Goal: Check status: Check status

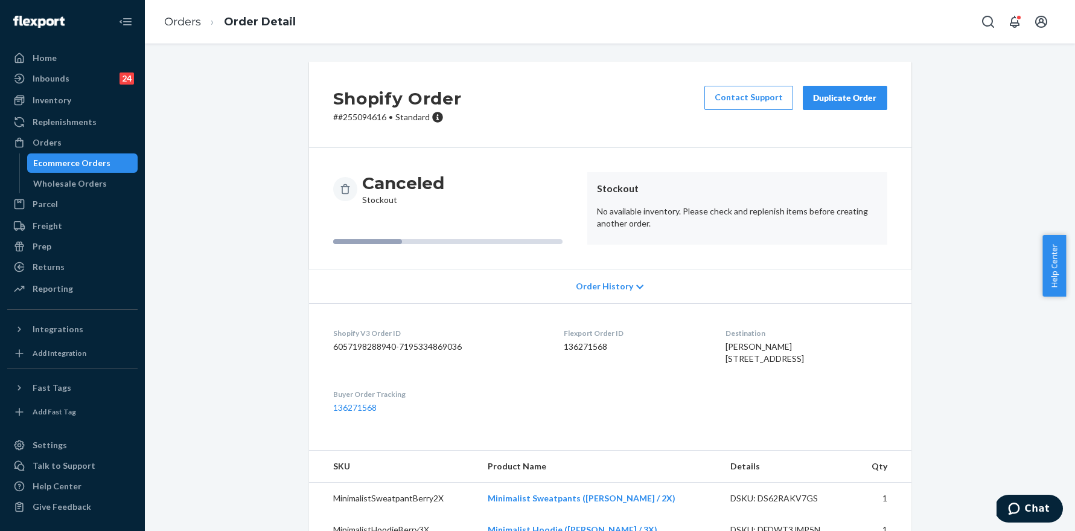
scroll to position [85, 0]
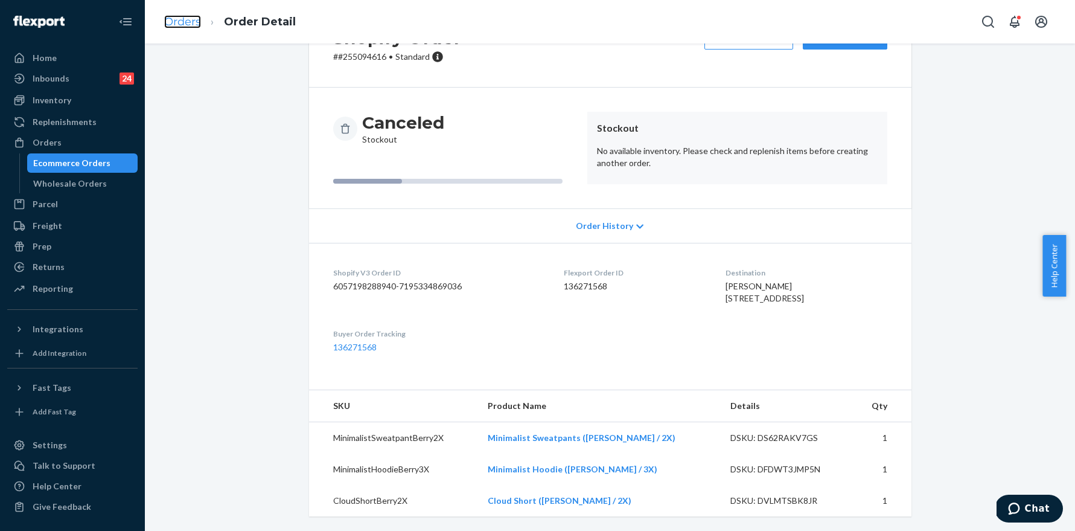
click at [179, 27] on link "Orders" at bounding box center [182, 21] width 37 height 13
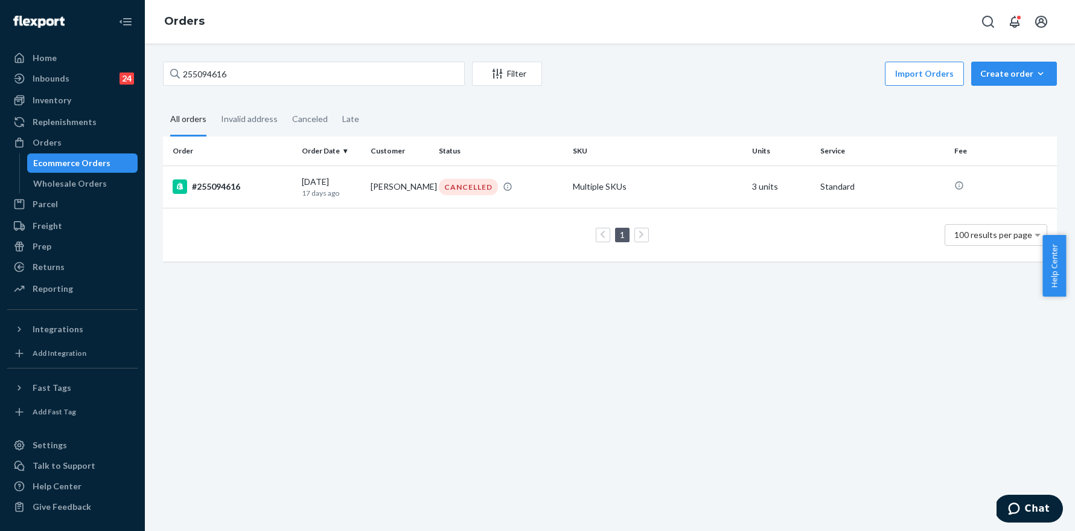
click at [287, 86] on div "255094616 Filter Import Orders Create order Ecommerce order Removal order" at bounding box center [610, 75] width 894 height 27
click at [285, 80] on input "255094616" at bounding box center [314, 74] width 302 height 24
paste input "344991"
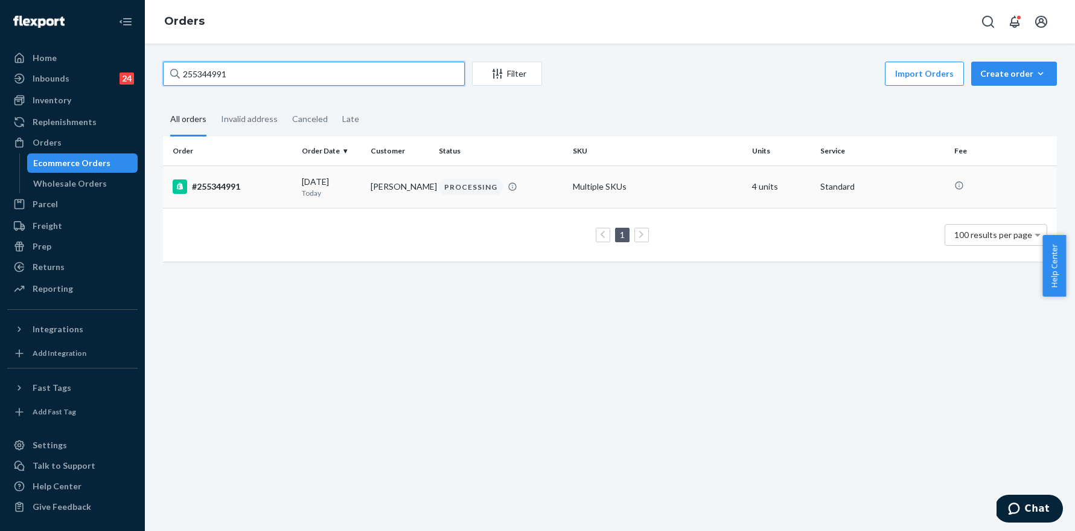
type input "255344991"
click at [228, 185] on div "#255344991" at bounding box center [233, 186] width 120 height 14
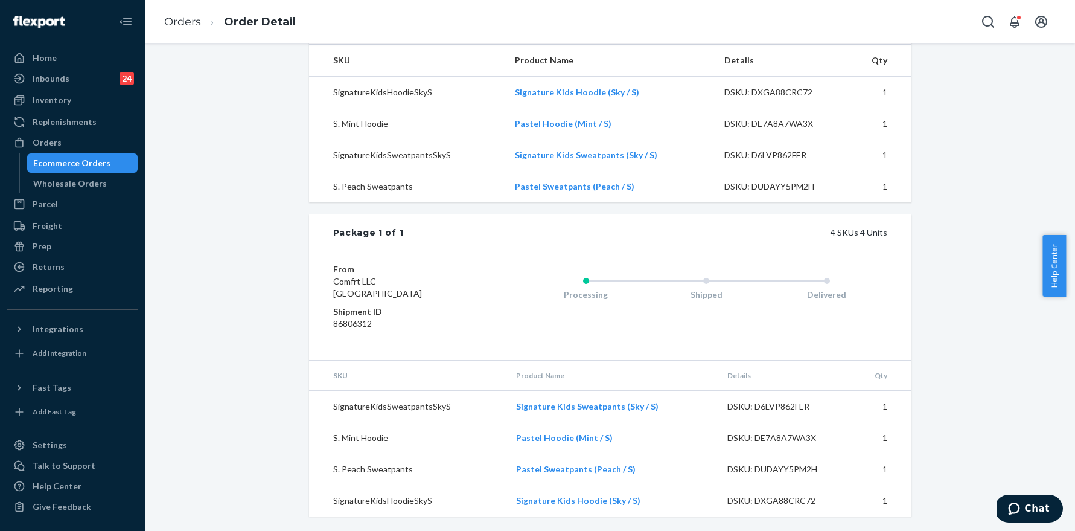
scroll to position [420, 0]
click at [189, 19] on link "Orders" at bounding box center [182, 21] width 37 height 13
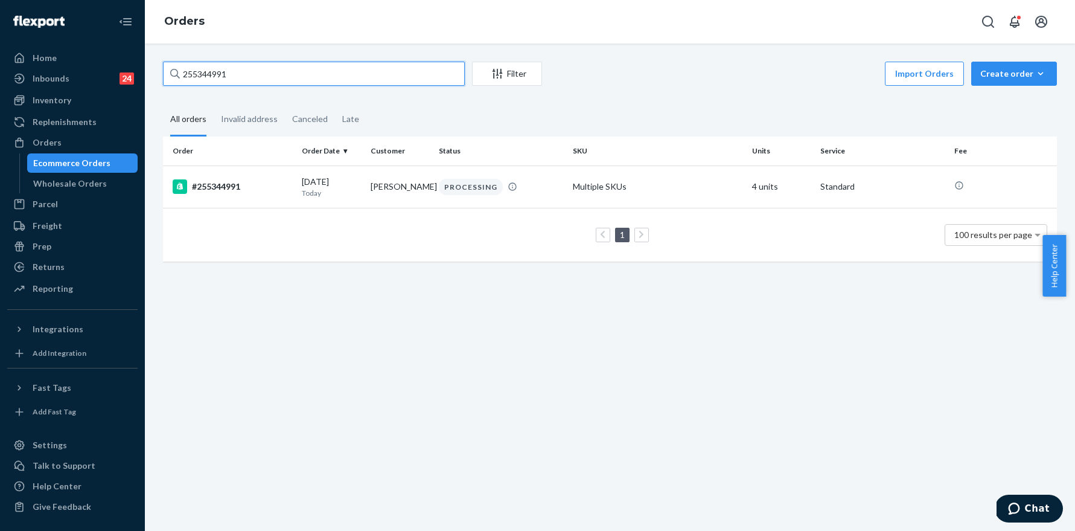
click at [304, 66] on input "255344991" at bounding box center [314, 74] width 302 height 24
paste input "152933"
type input "255152933"
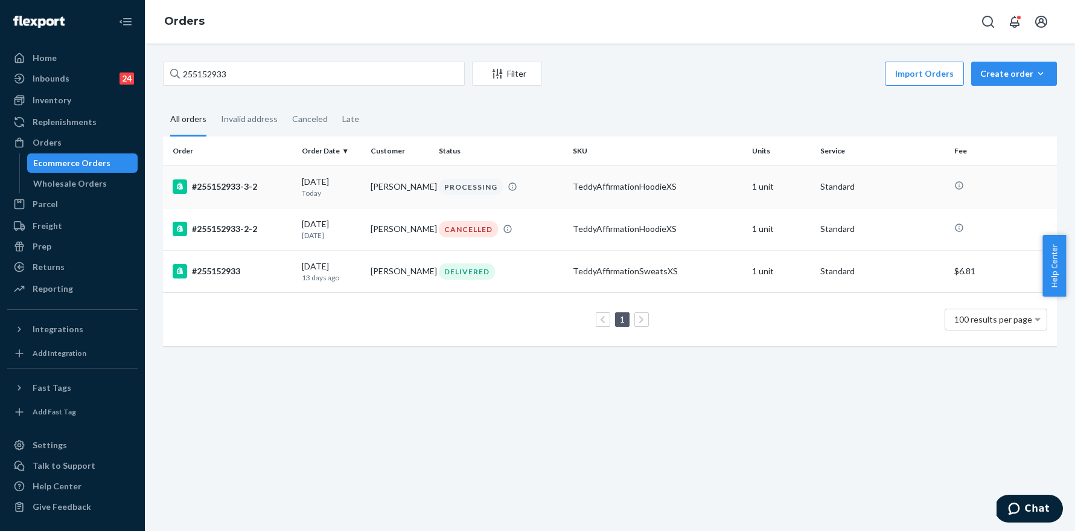
click at [222, 186] on div "#255152933-3-2" at bounding box center [233, 186] width 120 height 14
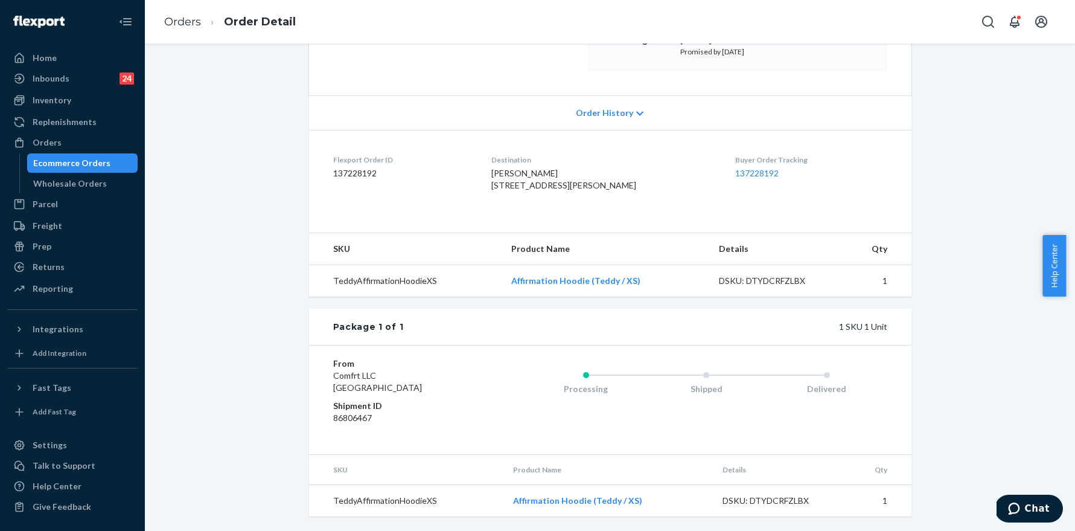
scroll to position [232, 0]
click at [190, 25] on link "Orders" at bounding box center [182, 21] width 37 height 13
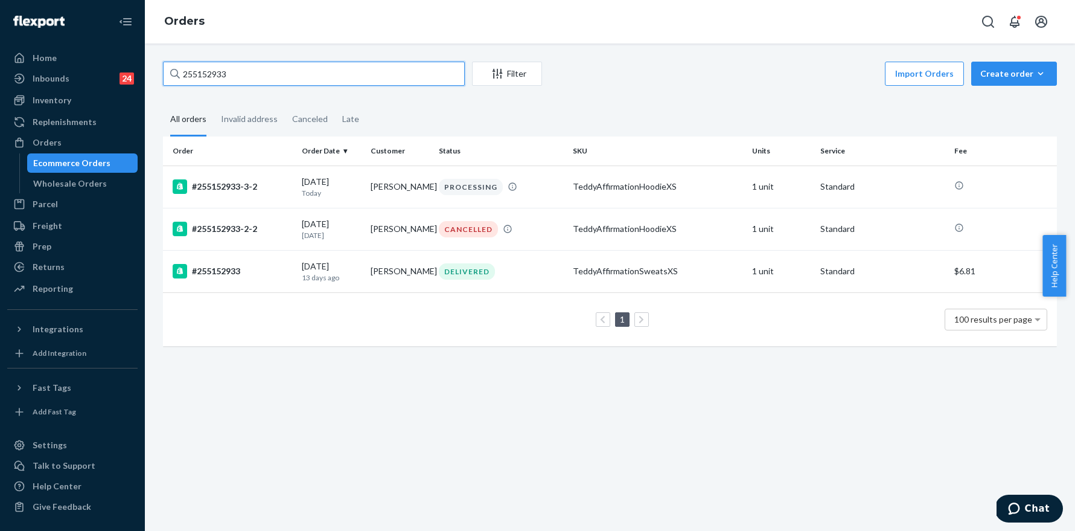
click at [284, 85] on input "255152933" at bounding box center [314, 74] width 302 height 24
click at [284, 84] on input "255152933" at bounding box center [314, 74] width 302 height 24
paste input "260128"
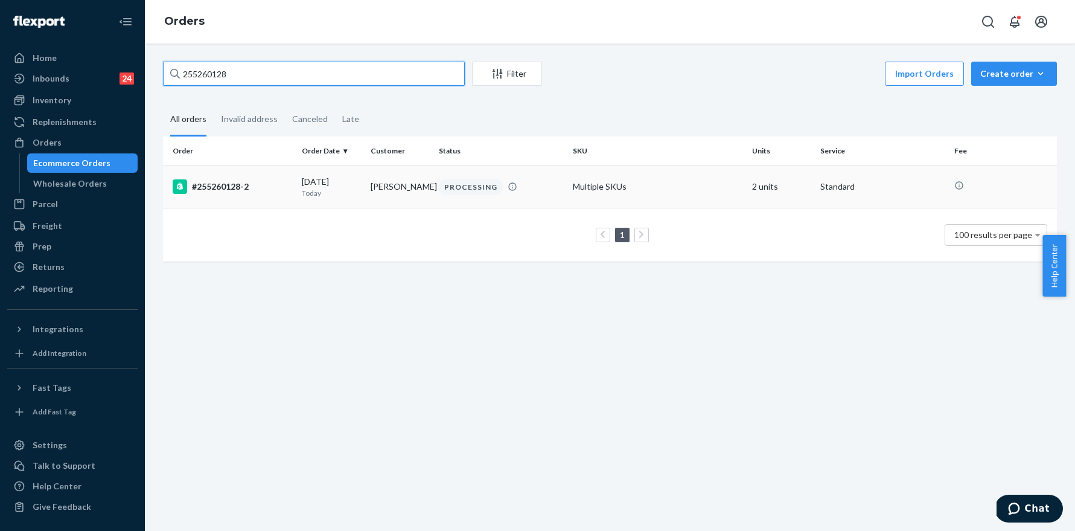
type input "255260128"
click at [226, 183] on div "#255260128-2" at bounding box center [233, 186] width 120 height 14
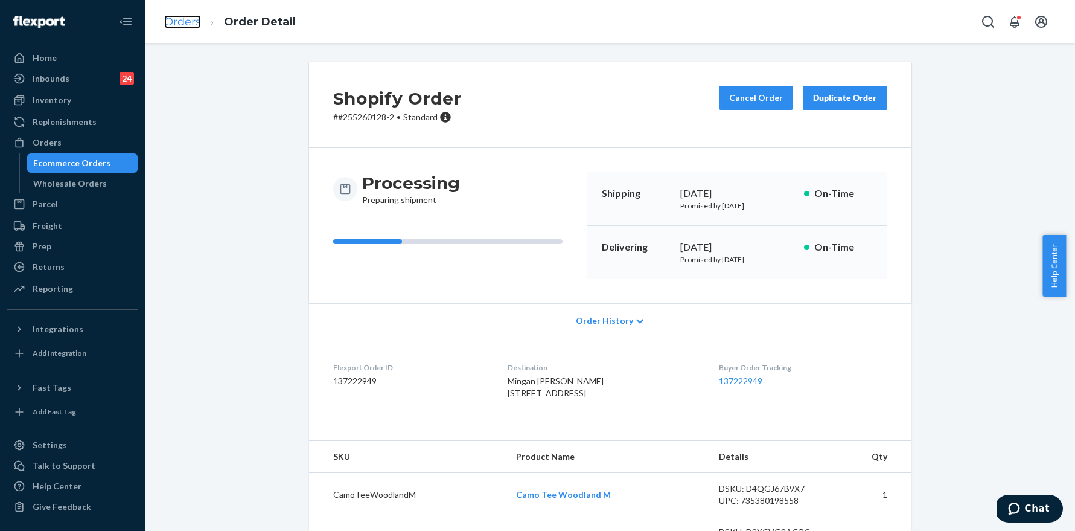
click at [171, 23] on link "Orders" at bounding box center [182, 21] width 37 height 13
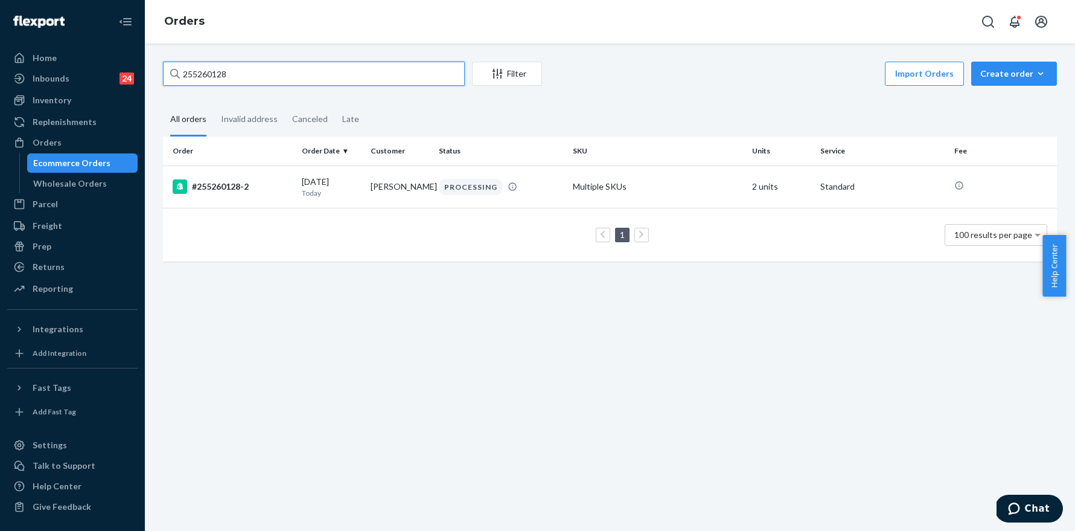
click at [246, 63] on input "255260128" at bounding box center [314, 74] width 302 height 24
paste input "304586"
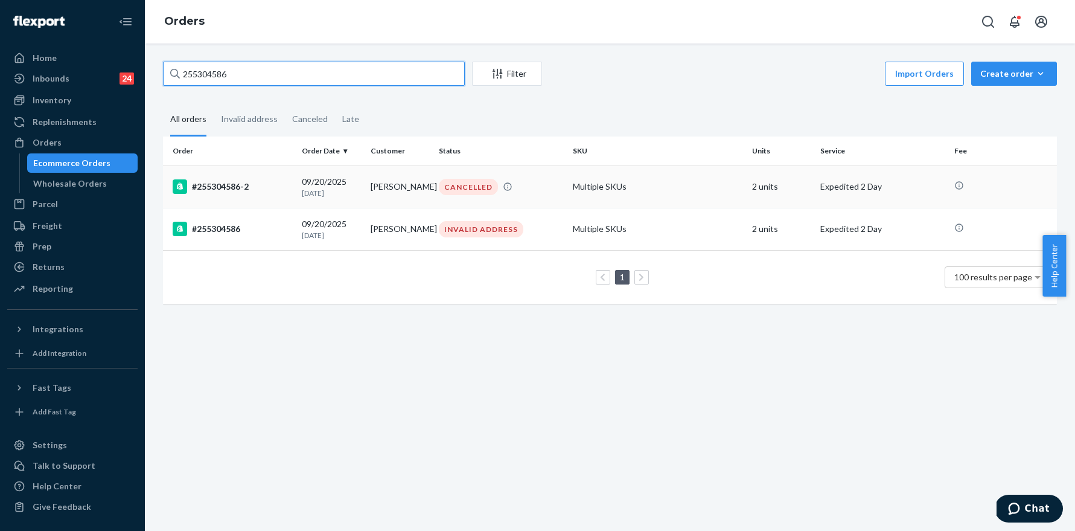
type input "255304586"
click at [223, 182] on div "#255304586-2" at bounding box center [233, 186] width 120 height 14
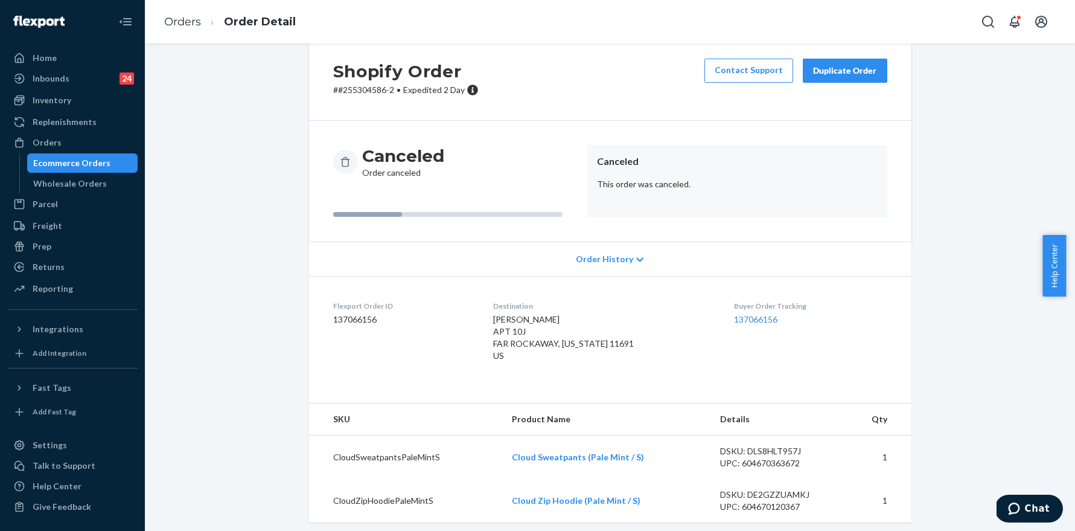
scroll to position [33, 0]
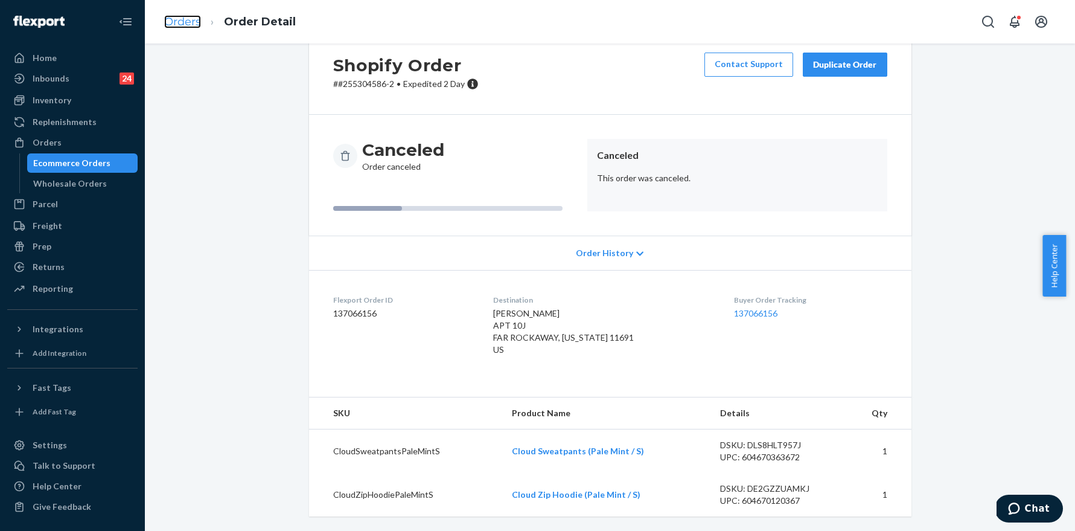
click at [191, 18] on link "Orders" at bounding box center [182, 21] width 37 height 13
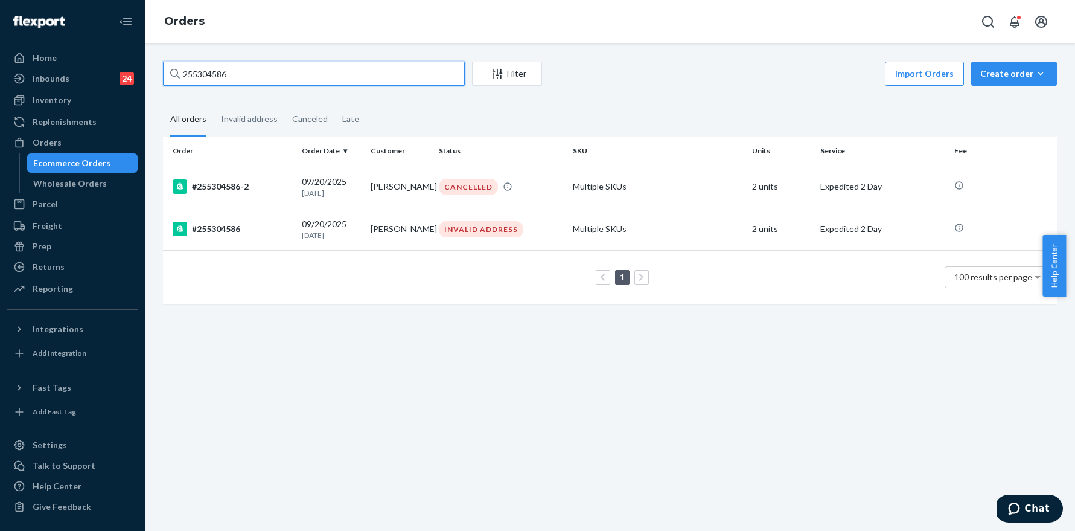
click at [295, 71] on input "255304586" at bounding box center [314, 74] width 302 height 24
paste input "37833"
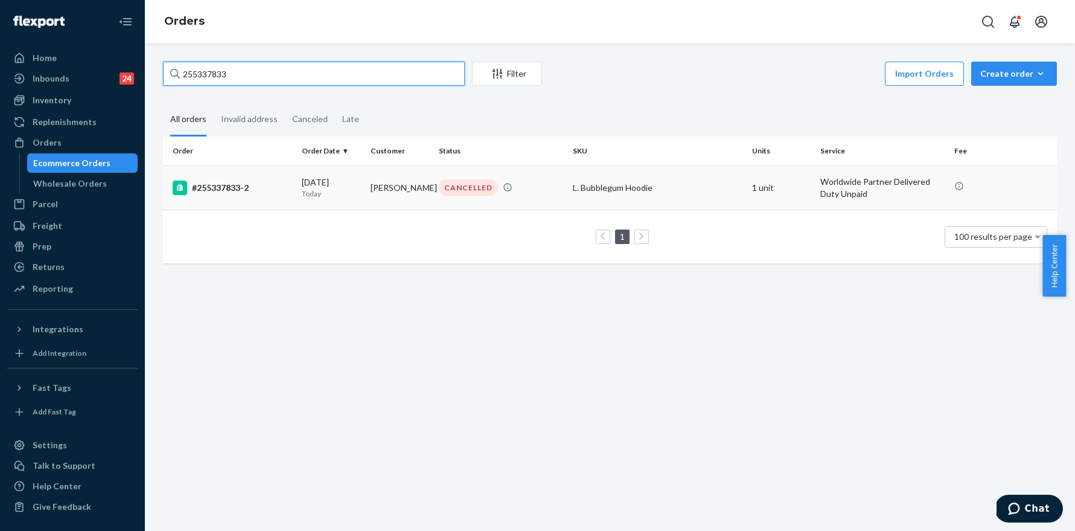
type input "255337833"
click at [240, 185] on div "#255337833-2" at bounding box center [233, 187] width 120 height 14
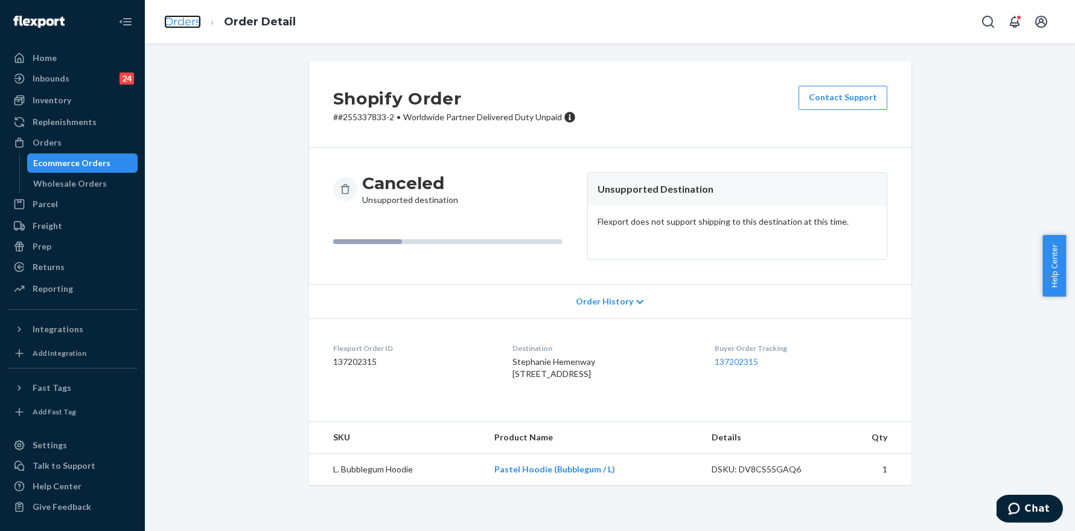
click at [181, 18] on link "Orders" at bounding box center [182, 21] width 37 height 13
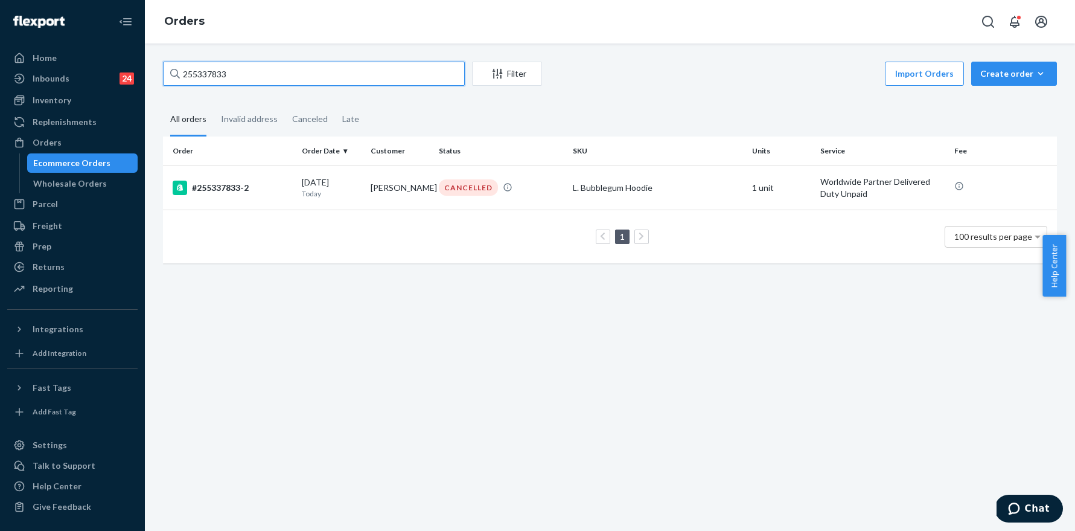
click at [270, 85] on input "255337833" at bounding box center [314, 74] width 302 height 24
paste input "25889"
type input "255325889"
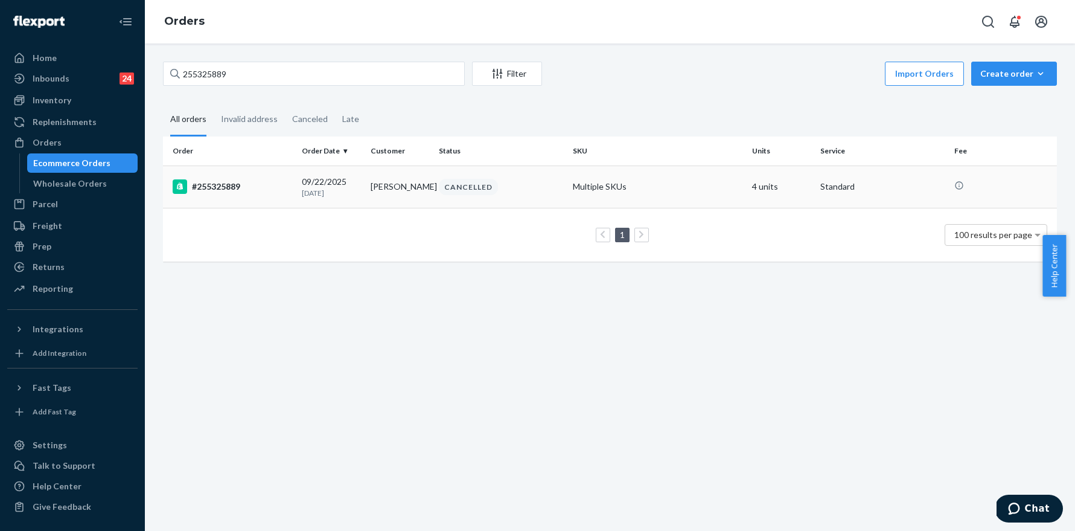
click at [226, 187] on div "#255325889" at bounding box center [233, 186] width 120 height 14
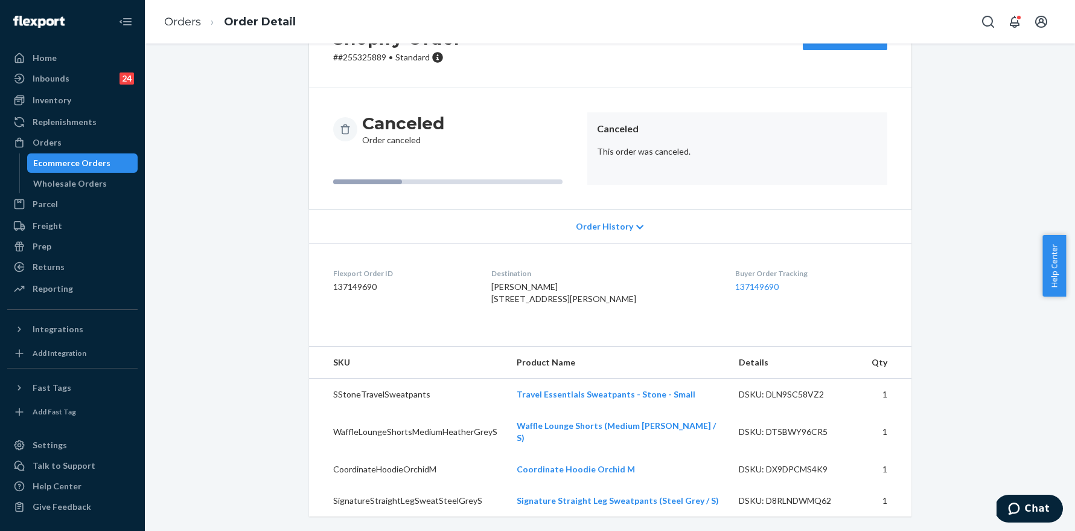
scroll to position [72, 0]
click at [184, 15] on link "Orders" at bounding box center [182, 21] width 37 height 13
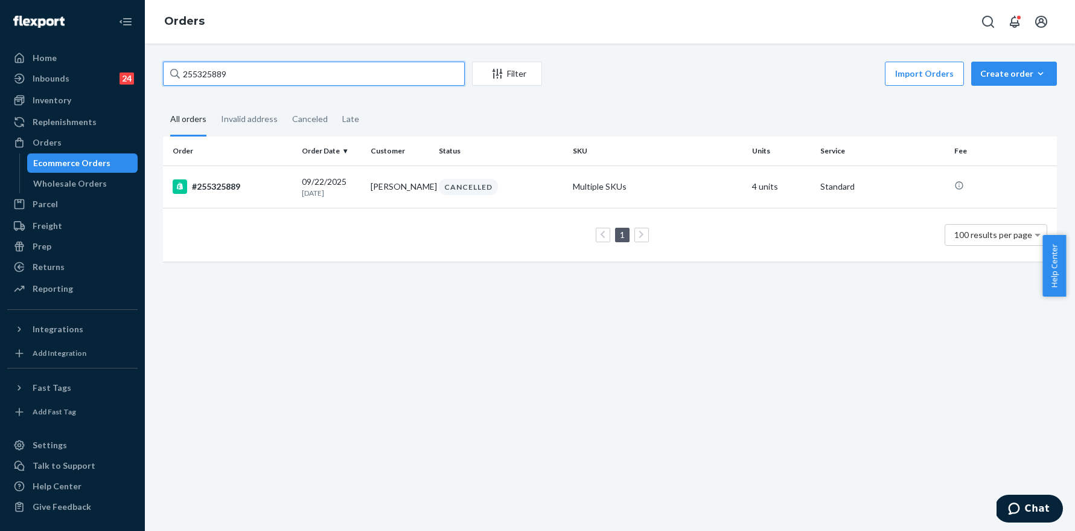
click at [286, 81] on input "255325889" at bounding box center [314, 74] width 302 height 24
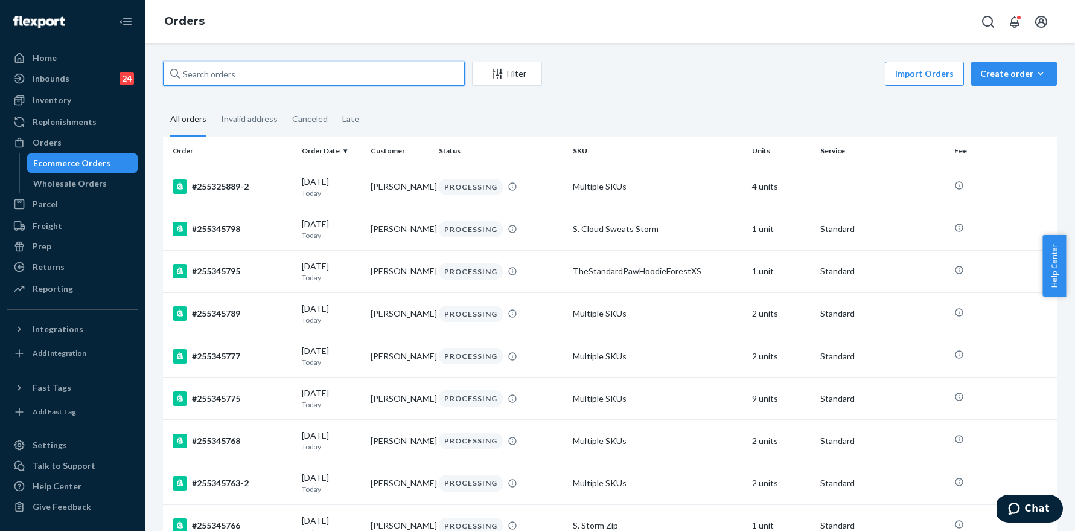
click at [238, 75] on input "text" at bounding box center [314, 74] width 302 height 24
paste input "255325889"
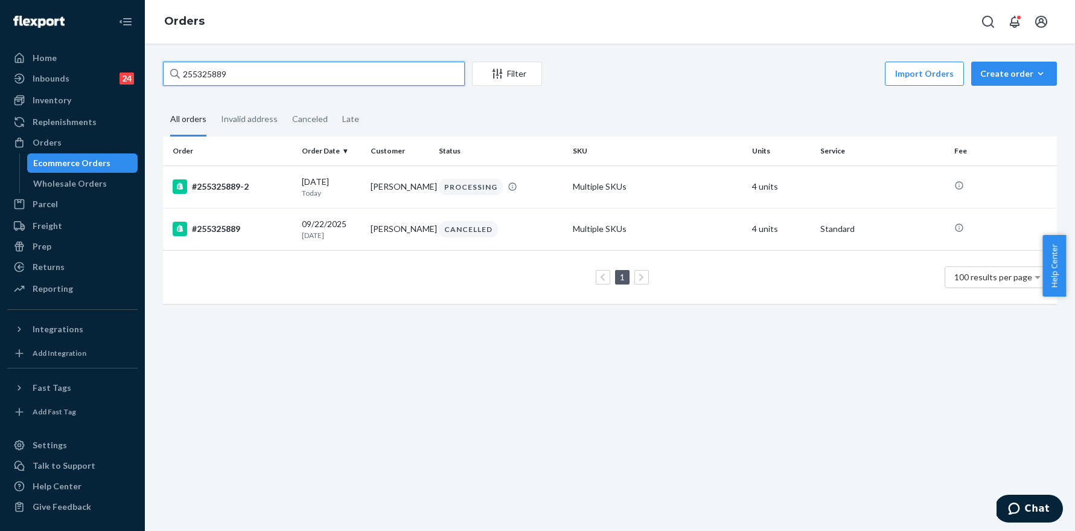
click at [267, 77] on input "255325889" at bounding box center [314, 74] width 302 height 24
click at [268, 77] on input "255325889" at bounding box center [314, 74] width 302 height 24
paste input "295370"
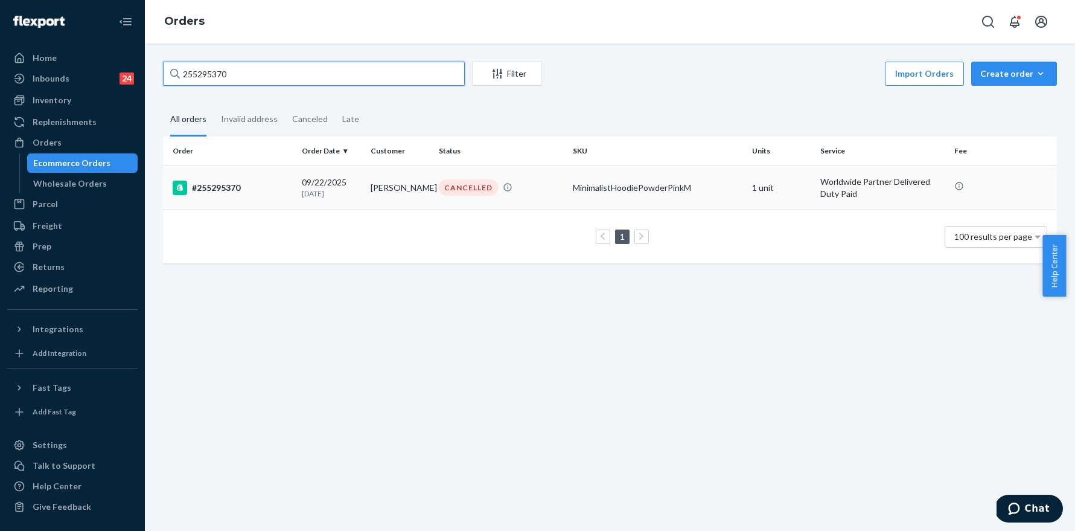
type input "255295370"
click at [222, 179] on td "#255295370" at bounding box center [230, 187] width 134 height 44
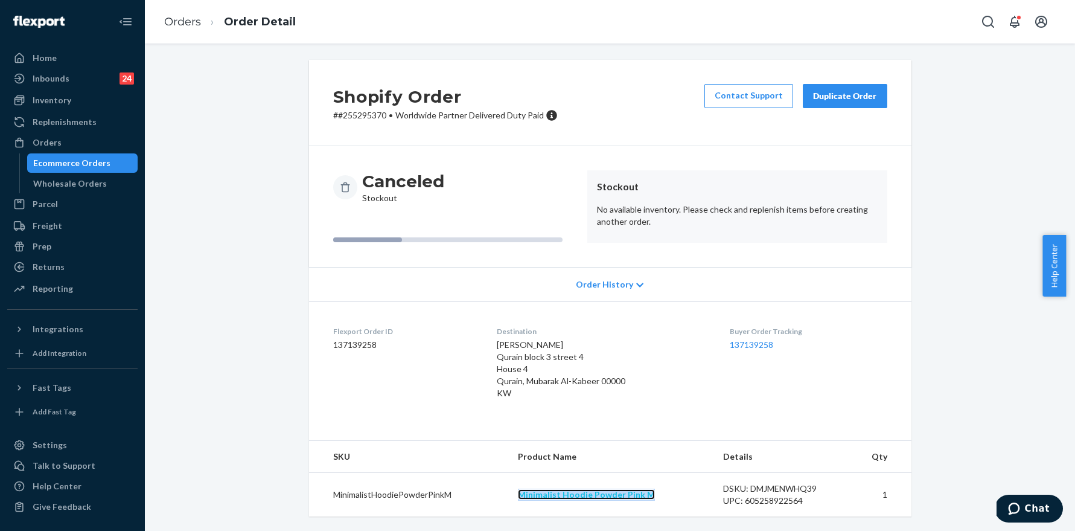
scroll to position [2, 0]
click at [197, 27] on link "Orders" at bounding box center [182, 21] width 37 height 13
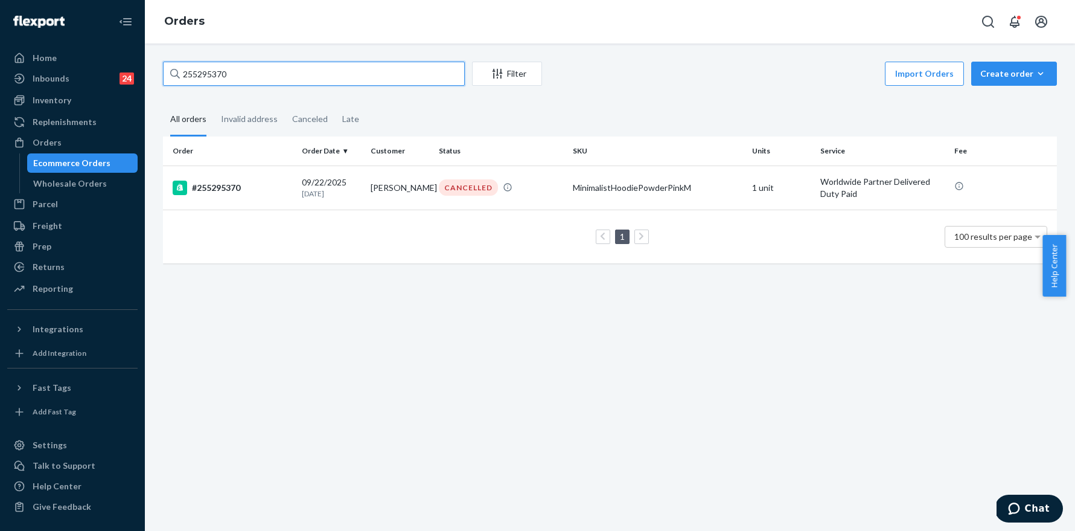
click at [233, 78] on input "255295370" at bounding box center [314, 74] width 302 height 24
paste input "124104"
type input "255124104"
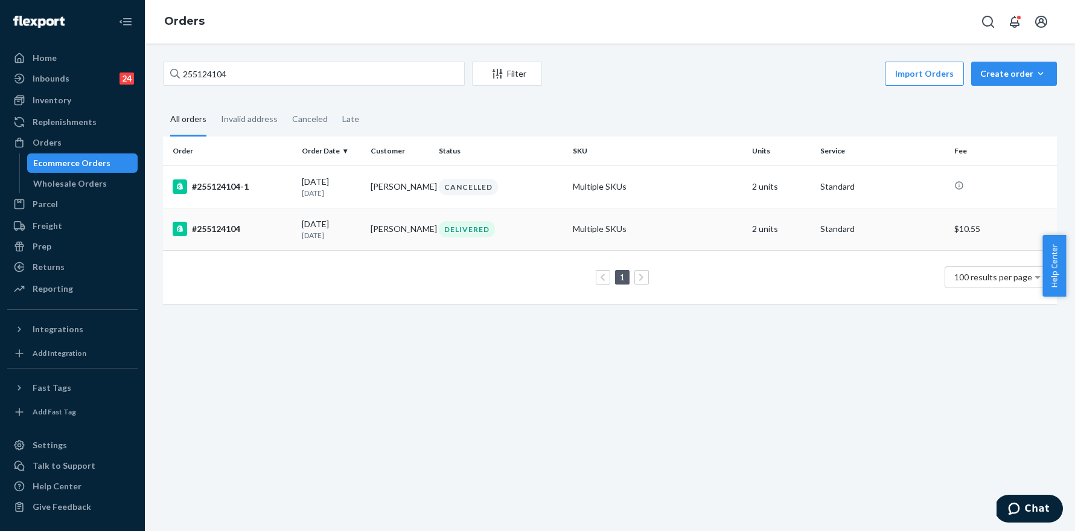
click at [226, 230] on div "#255124104" at bounding box center [233, 229] width 120 height 14
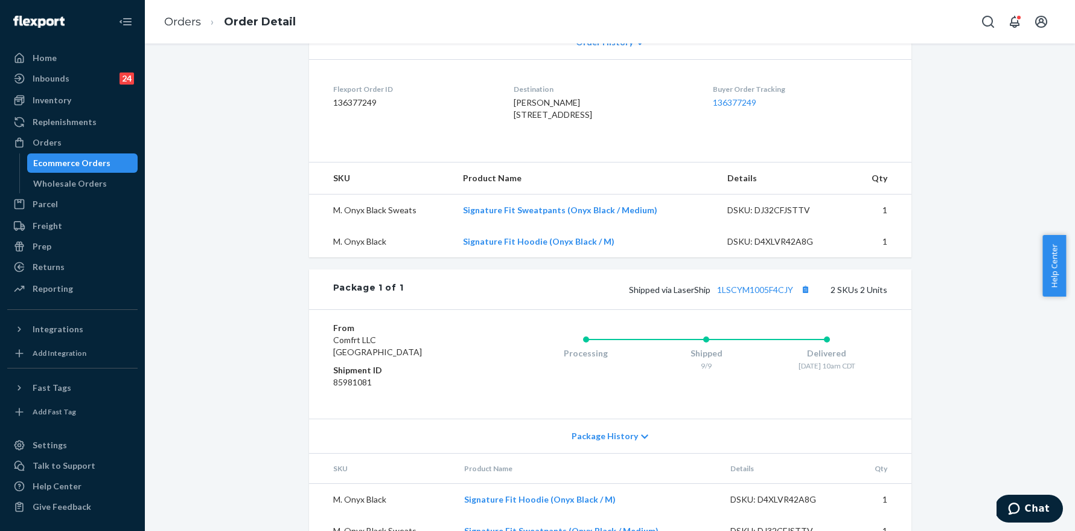
scroll to position [333, 0]
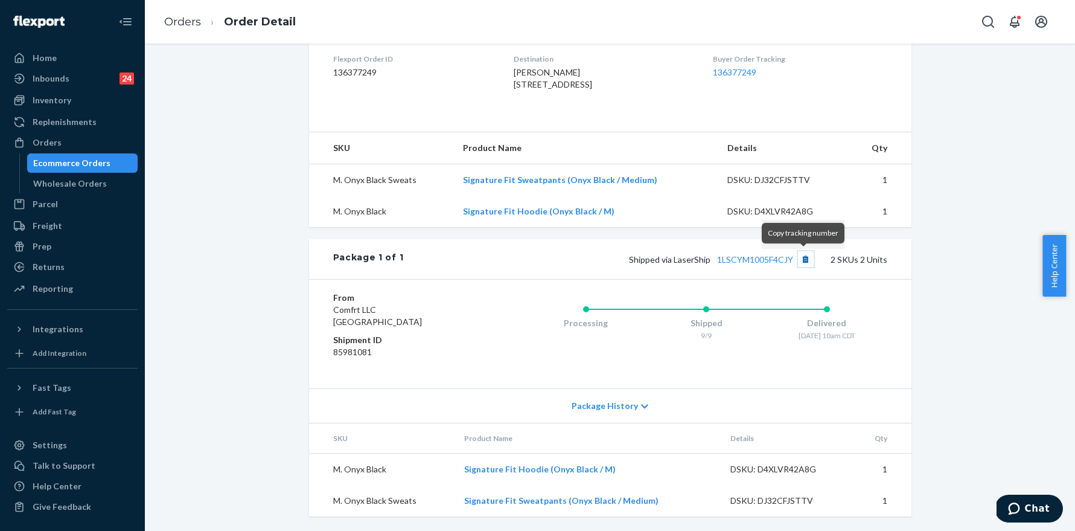
click at [803, 263] on button "Copy tracking number" at bounding box center [806, 259] width 16 height 16
click at [179, 27] on link "Orders" at bounding box center [182, 21] width 37 height 13
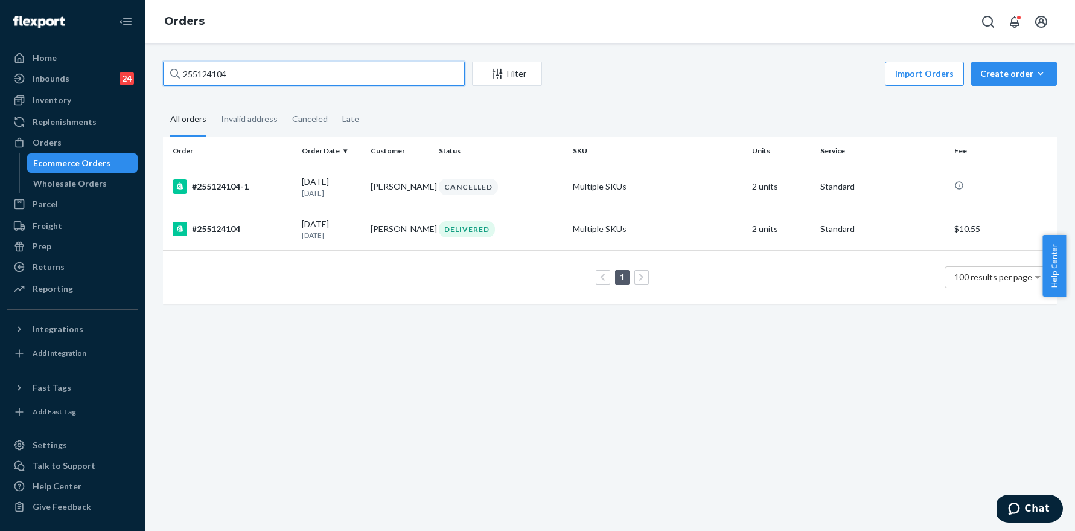
click at [276, 65] on input "255124104" at bounding box center [314, 74] width 302 height 24
paste input "97516"
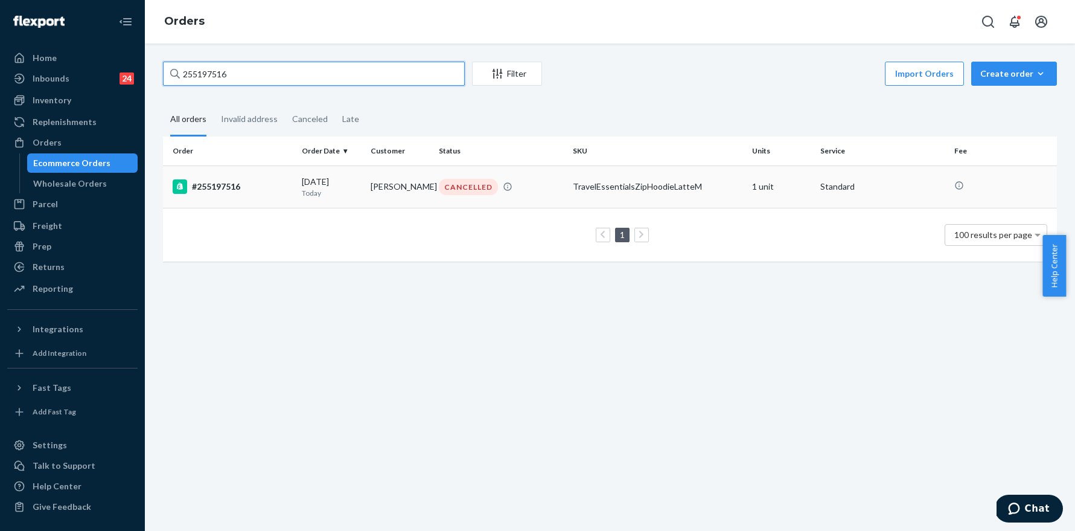
type input "255197516"
click at [201, 185] on div "#255197516" at bounding box center [233, 186] width 120 height 14
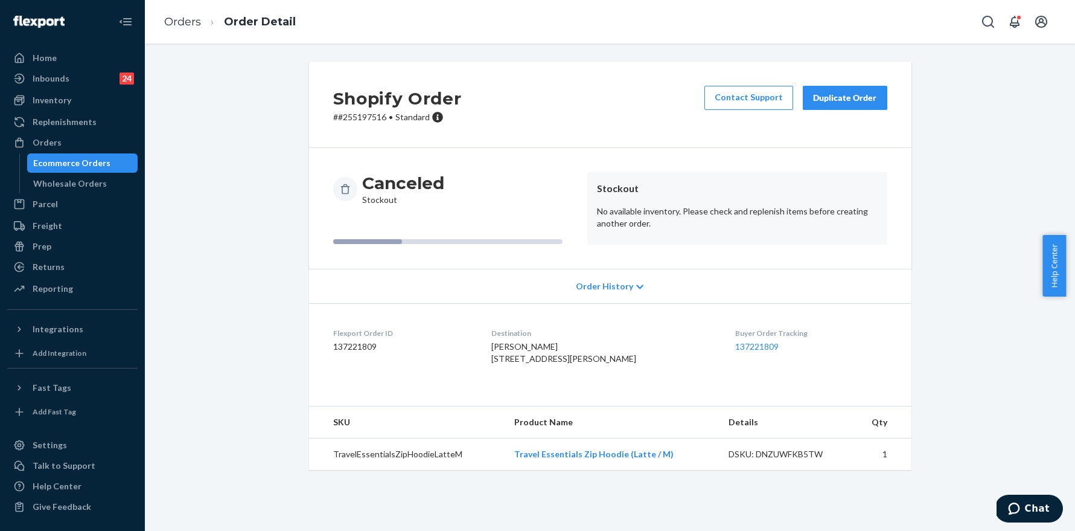
click at [197, 30] on ol "Orders Order Detail" at bounding box center [230, 22] width 151 height 36
click at [194, 27] on link "Orders" at bounding box center [182, 21] width 37 height 13
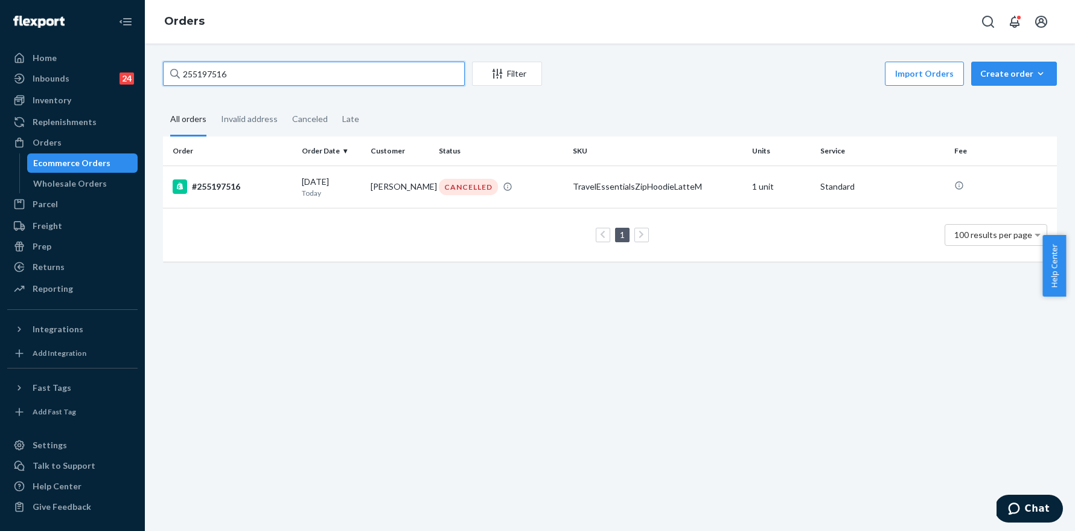
click at [258, 64] on input "255197516" at bounding box center [314, 74] width 302 height 24
paste input "252132"
type input "255252132"
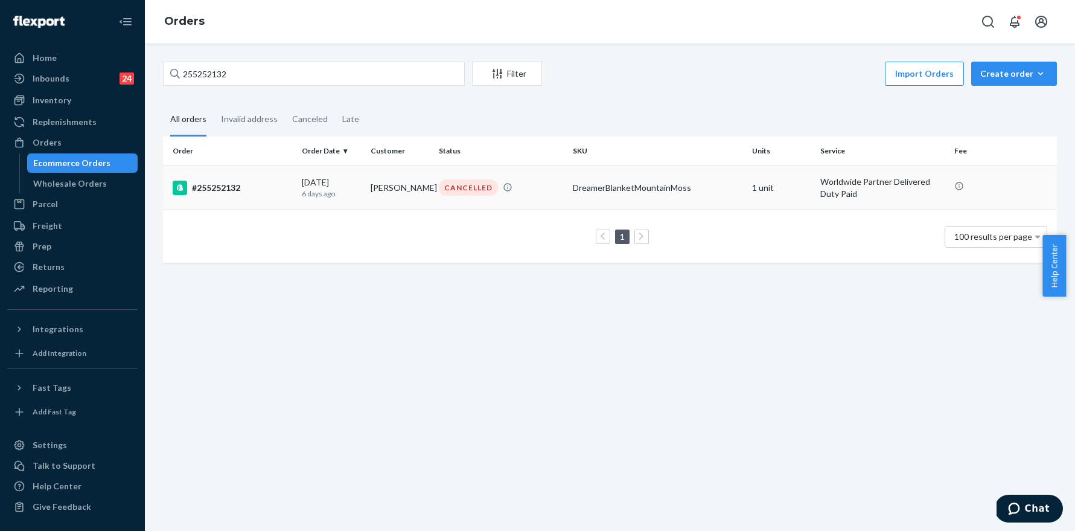
click at [225, 183] on div "#255252132" at bounding box center [233, 187] width 120 height 14
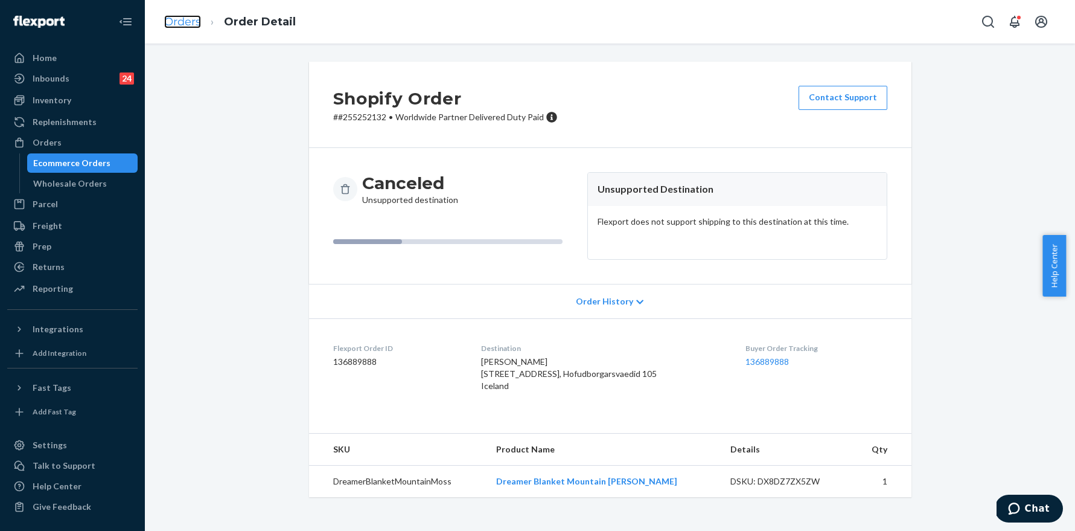
click at [190, 20] on link "Orders" at bounding box center [182, 21] width 37 height 13
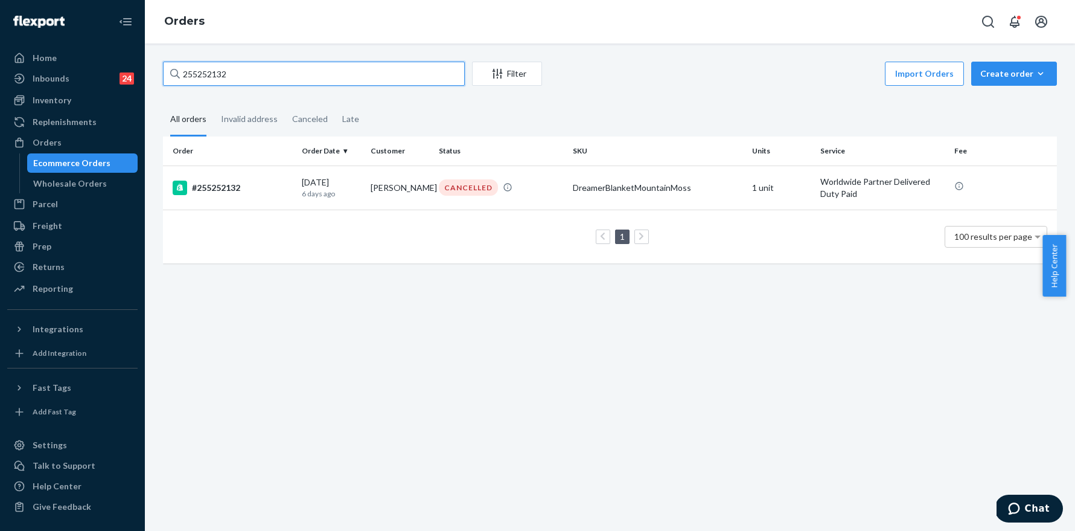
click at [288, 84] on input "255252132" at bounding box center [314, 74] width 302 height 24
click at [288, 83] on input "255252132" at bounding box center [314, 74] width 302 height 24
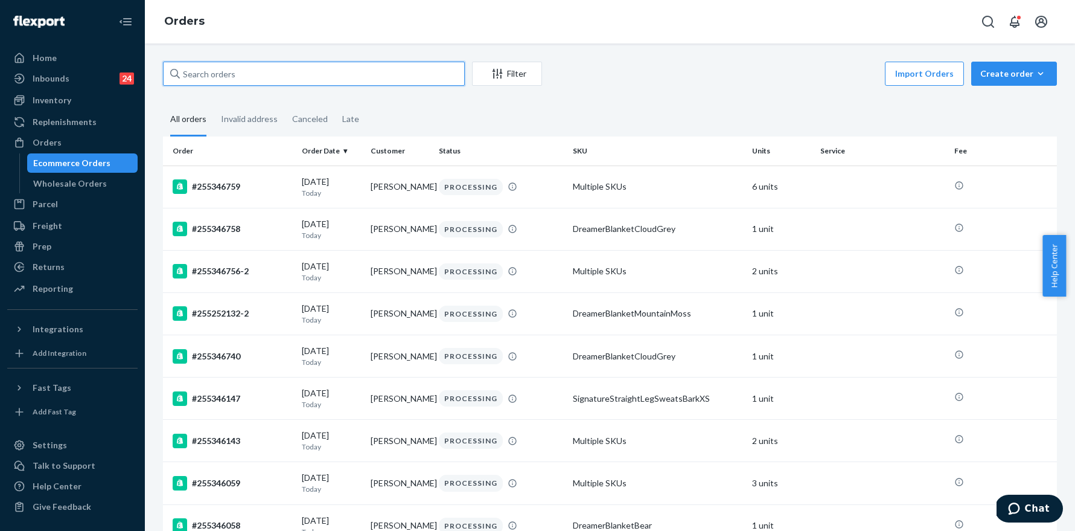
drag, startPoint x: 218, startPoint y: 65, endPoint x: 215, endPoint y: 76, distance: 11.7
click at [217, 65] on input "text" at bounding box center [314, 74] width 302 height 24
paste input "255252132"
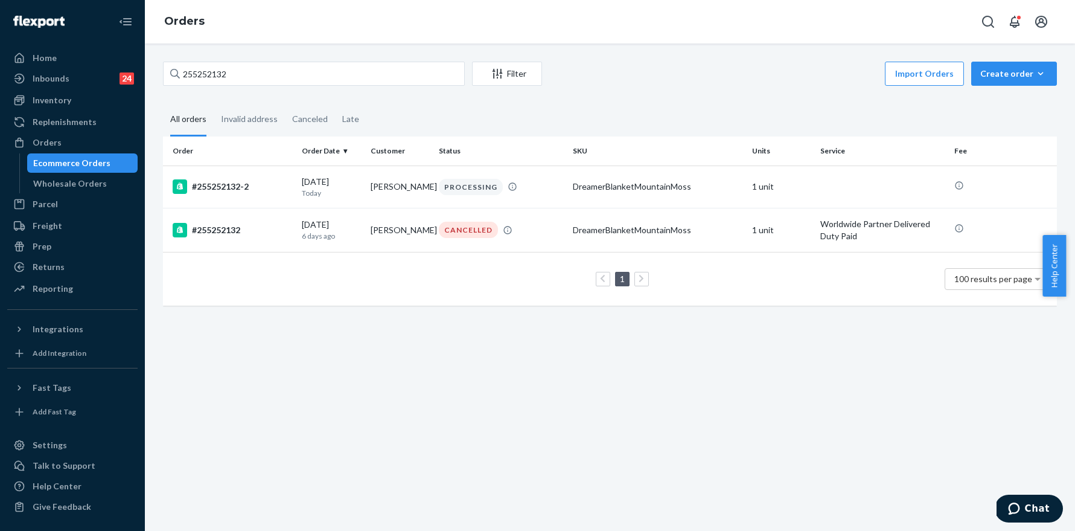
click at [247, 86] on div "255252132 Filter Import Orders Create order Ecommerce order Removal order" at bounding box center [610, 75] width 894 height 27
click at [281, 74] on input "255252132" at bounding box center [314, 74] width 302 height 24
type input "25525213"
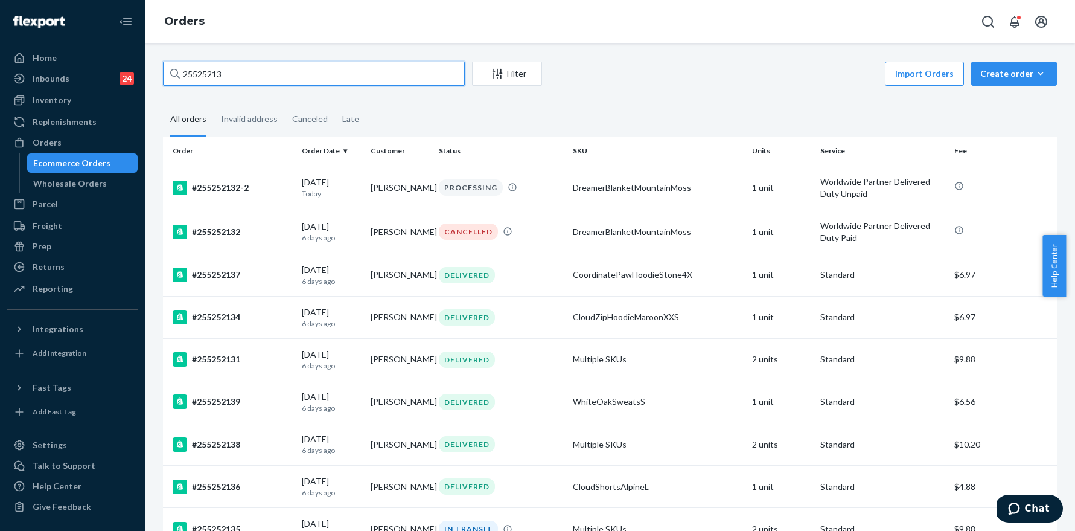
click at [281, 74] on input "25525213" at bounding box center [314, 74] width 302 height 24
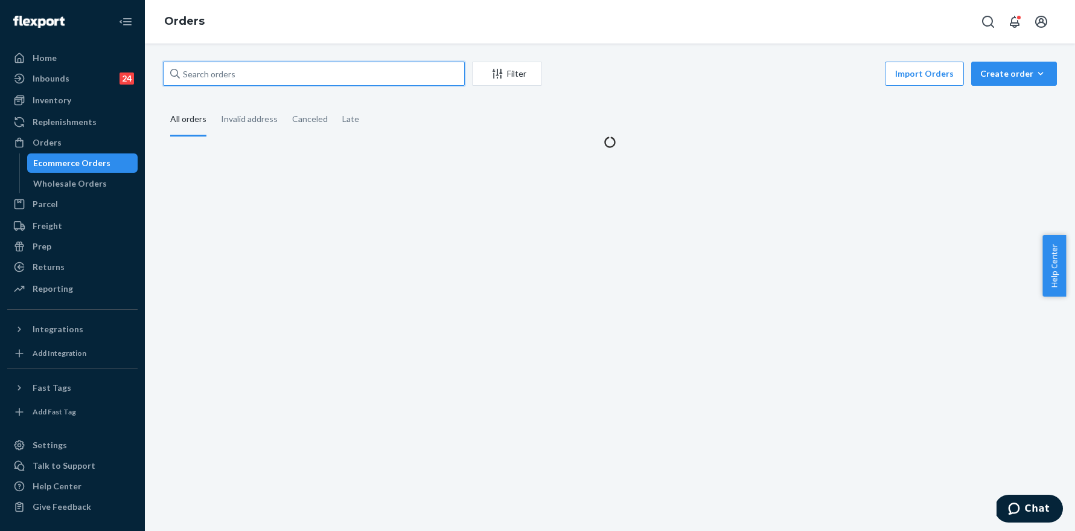
paste input "255337833"
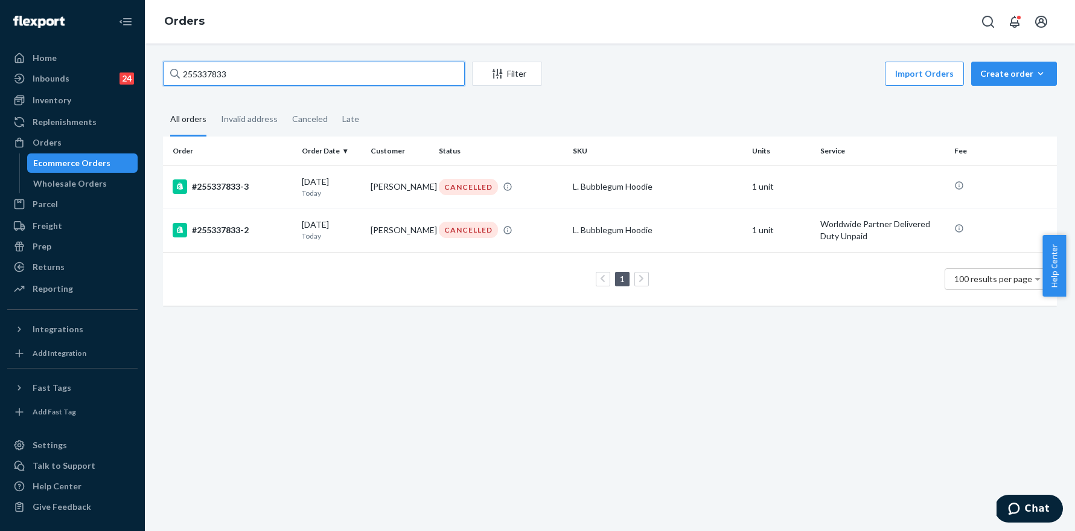
click at [274, 78] on input "255337833" at bounding box center [314, 74] width 302 height 24
paste input "252141"
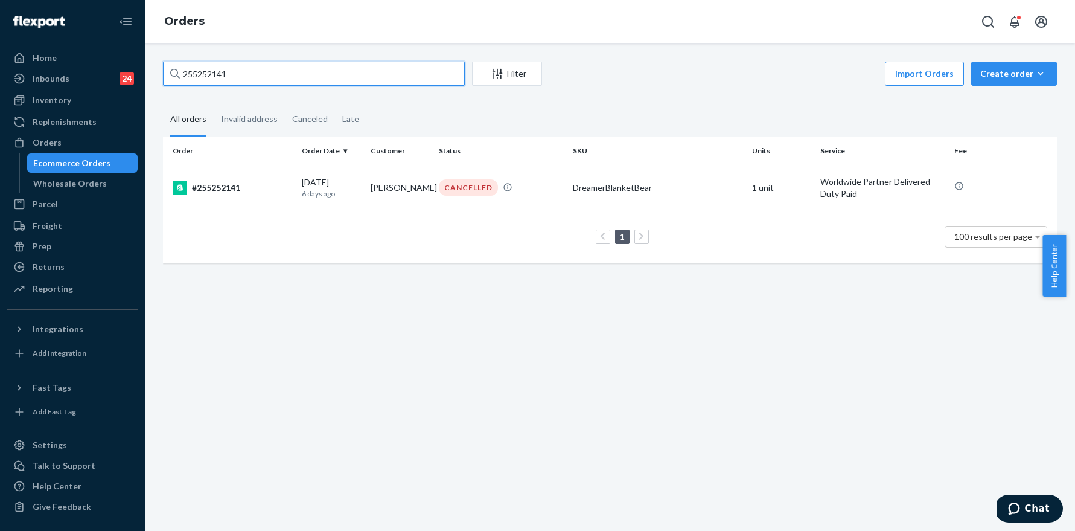
type input "255252141"
click at [293, 84] on input "255252141" at bounding box center [314, 74] width 302 height 24
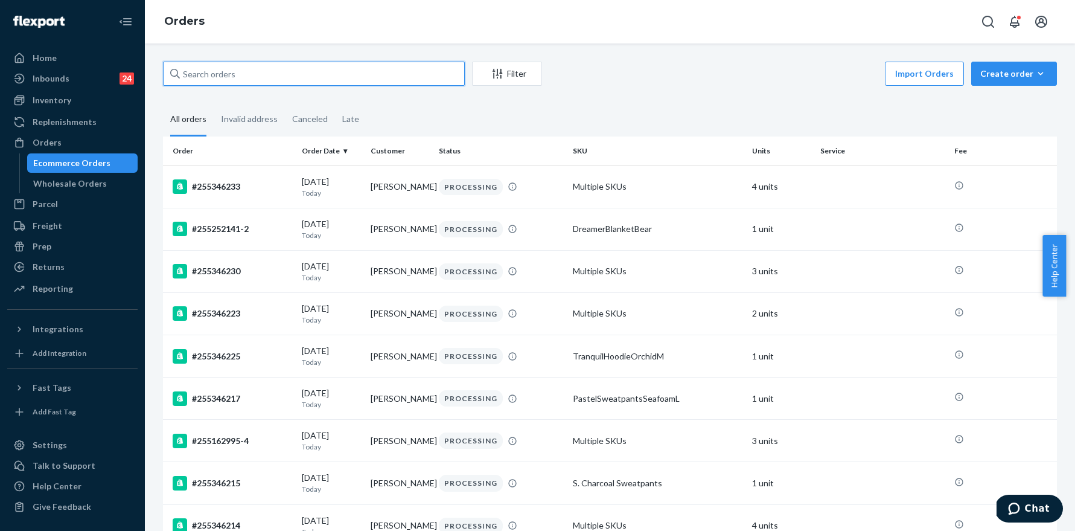
paste input "255252141"
type input "255252141"
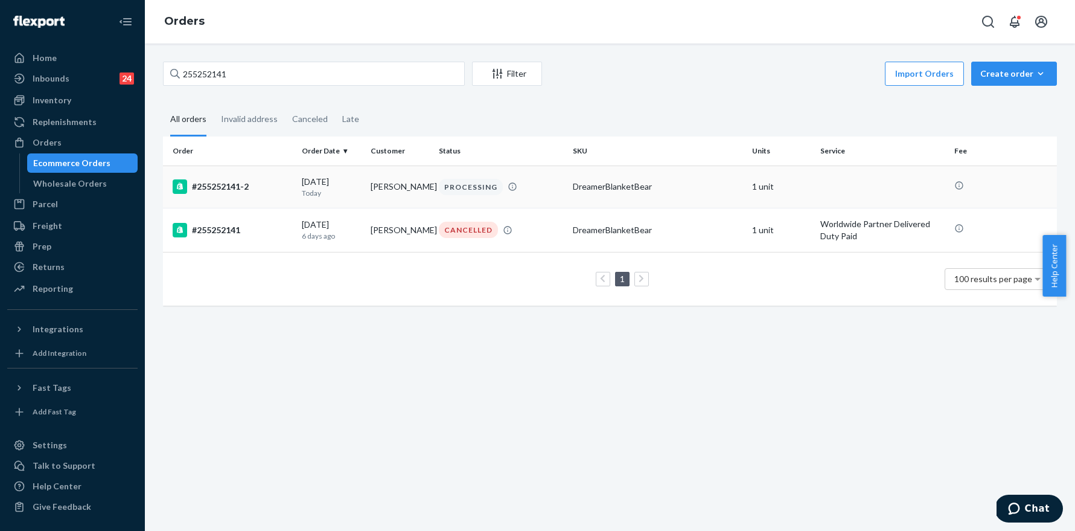
click at [248, 183] on div "#255252141-2" at bounding box center [233, 186] width 120 height 14
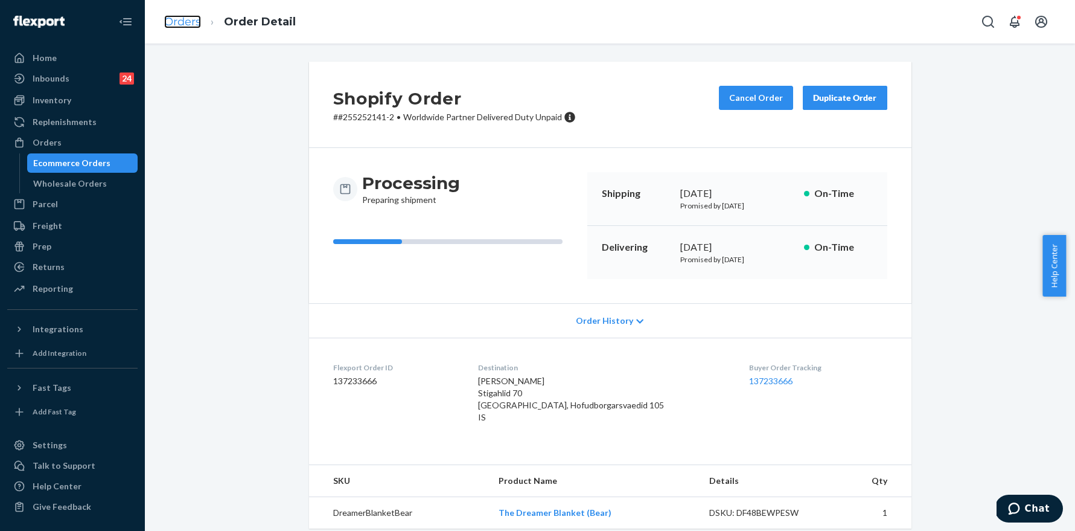
click at [194, 24] on link "Orders" at bounding box center [182, 21] width 37 height 13
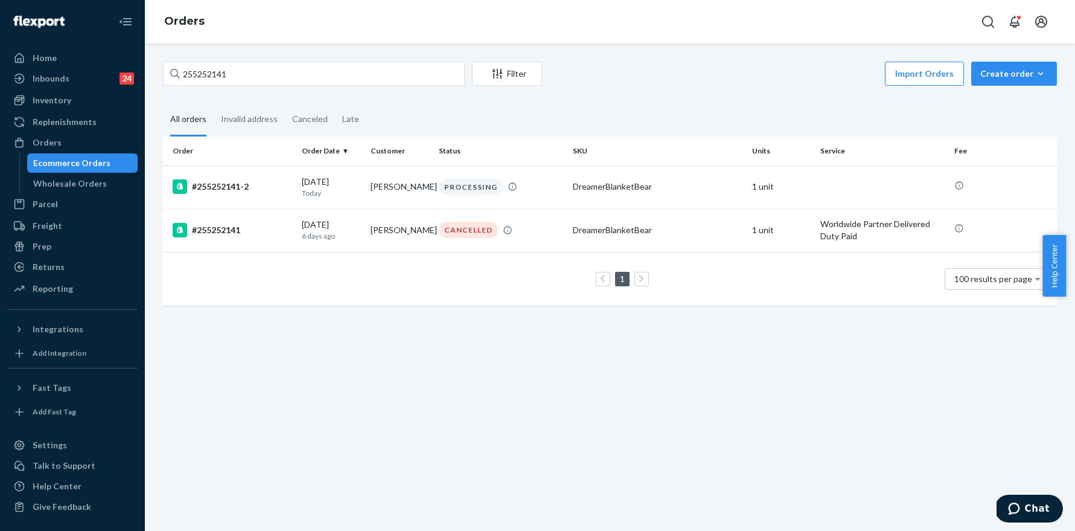
click at [294, 59] on div "255252141 Filter Import Orders Create order Ecommerce order Removal order All o…" at bounding box center [610, 286] width 930 height 487
click at [292, 62] on input "255252141" at bounding box center [314, 74] width 302 height 24
click at [284, 72] on input "255252141" at bounding box center [314, 74] width 302 height 24
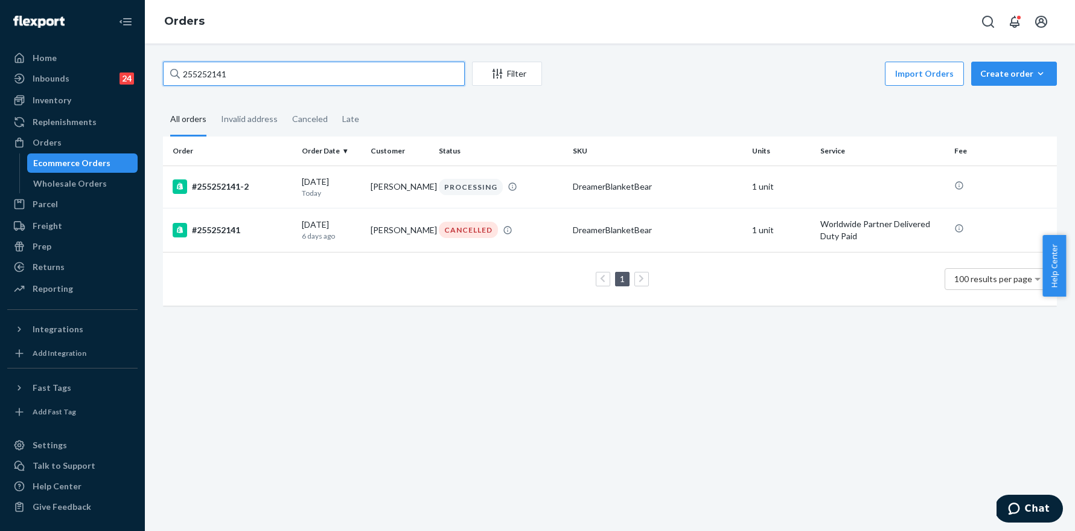
click at [257, 78] on input "255252141" at bounding box center [314, 74] width 302 height 24
paste input "6450"
type input "255256450"
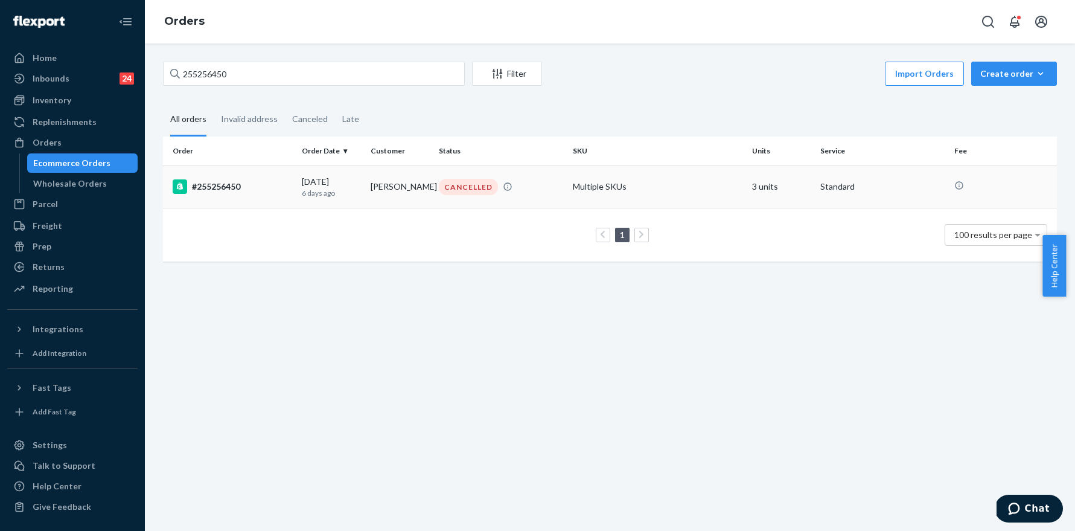
click at [220, 182] on div "#255256450" at bounding box center [233, 186] width 120 height 14
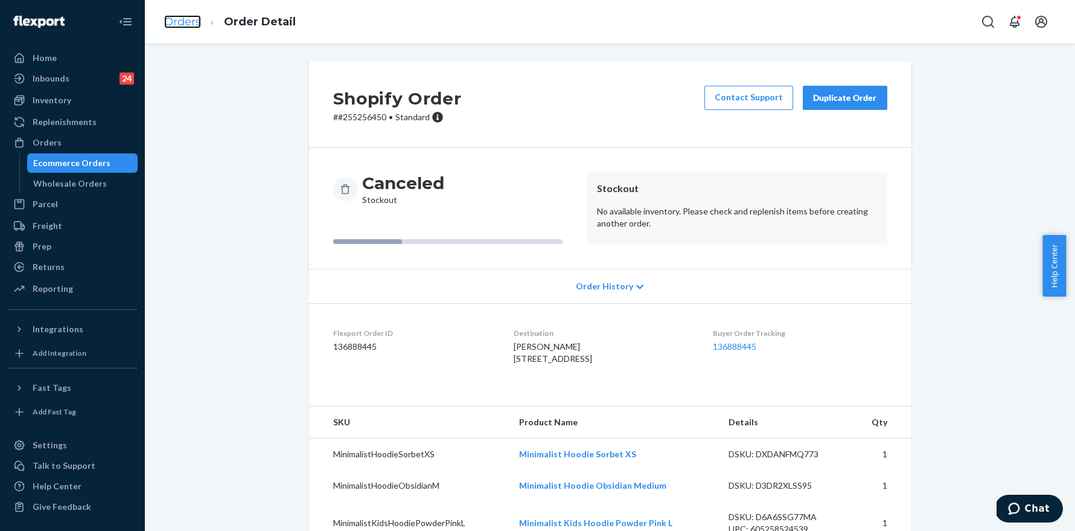
click at [191, 19] on link "Orders" at bounding box center [182, 21] width 37 height 13
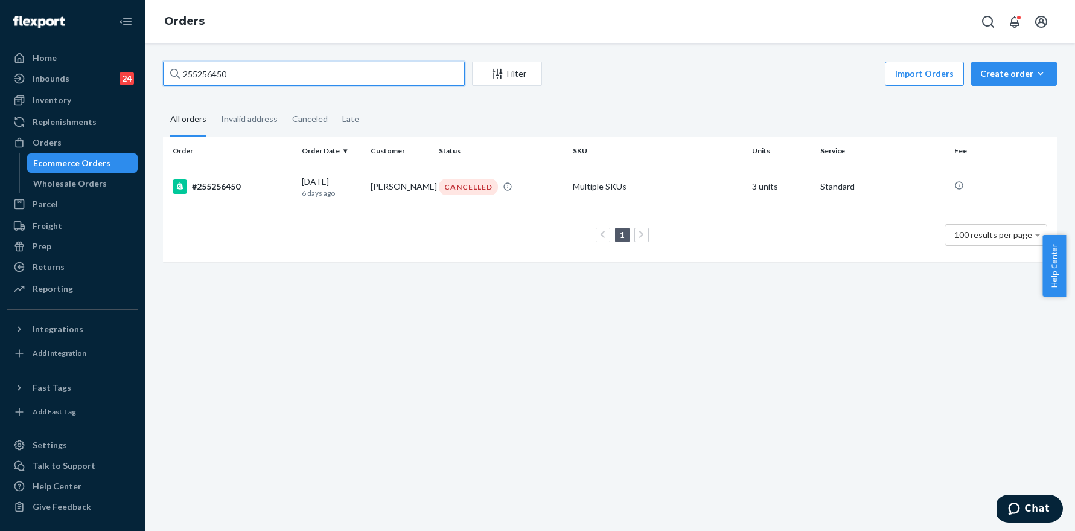
click at [279, 67] on input "255256450" at bounding box center [314, 74] width 302 height 24
paste input "47345"
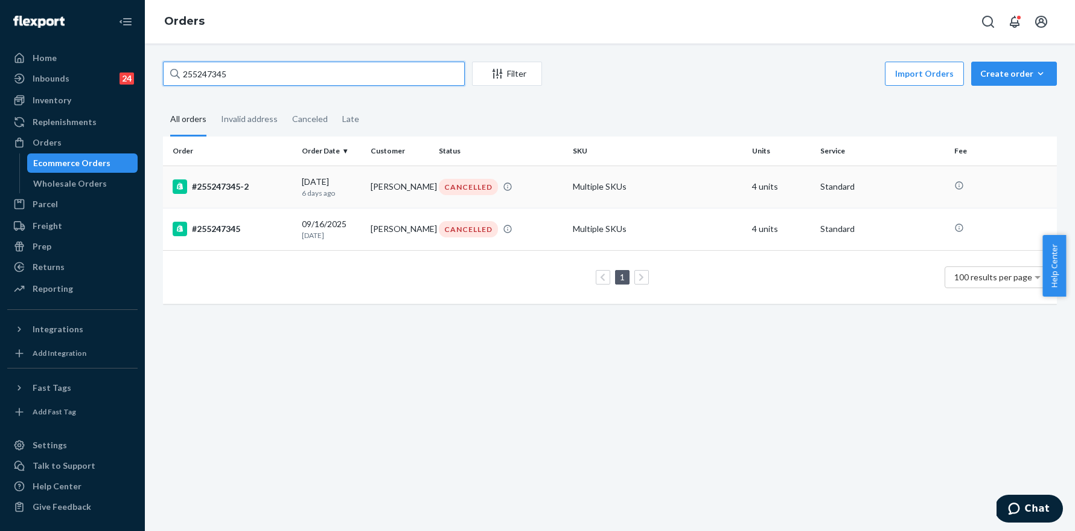
type input "255247345"
click at [229, 188] on div "#255247345-2" at bounding box center [233, 186] width 120 height 14
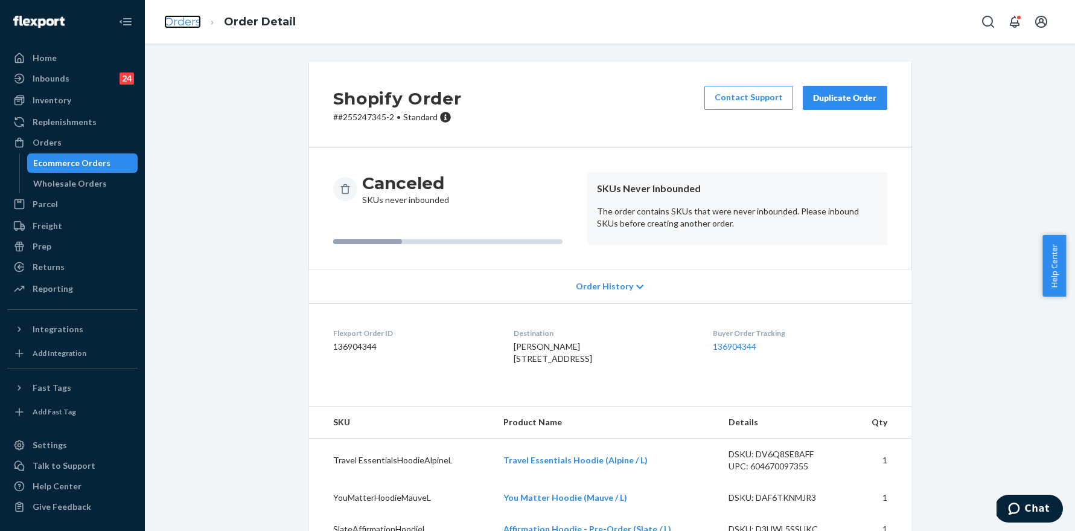
click at [169, 18] on link "Orders" at bounding box center [182, 21] width 37 height 13
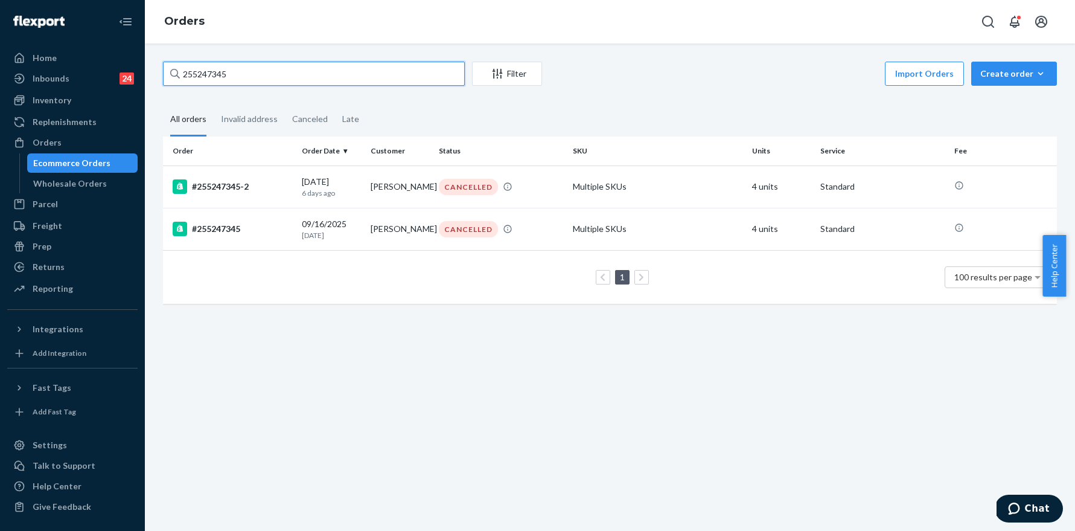
click at [277, 75] on input "255247345" at bounding box center [314, 74] width 302 height 24
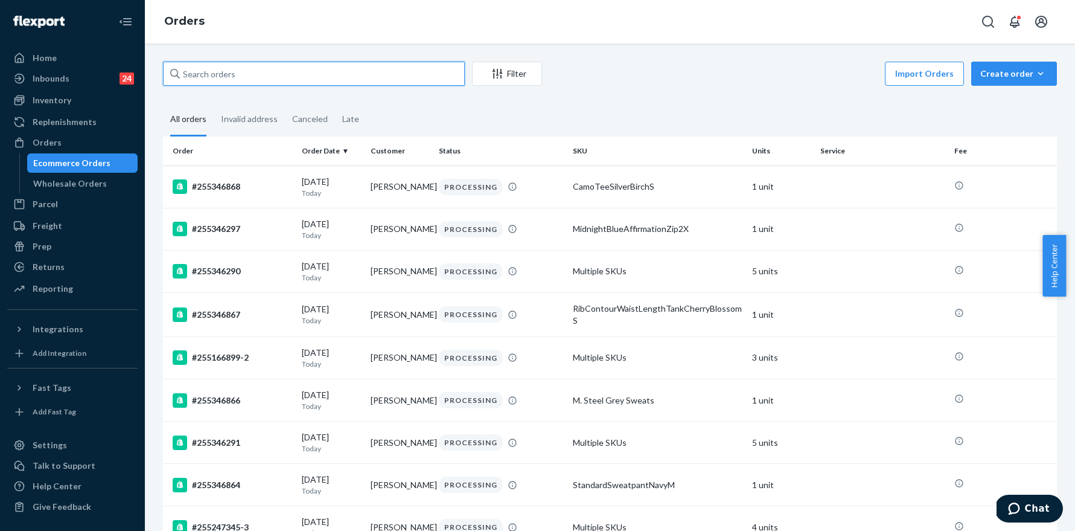
click at [294, 72] on input "text" at bounding box center [314, 74] width 302 height 24
paste input "255247345"
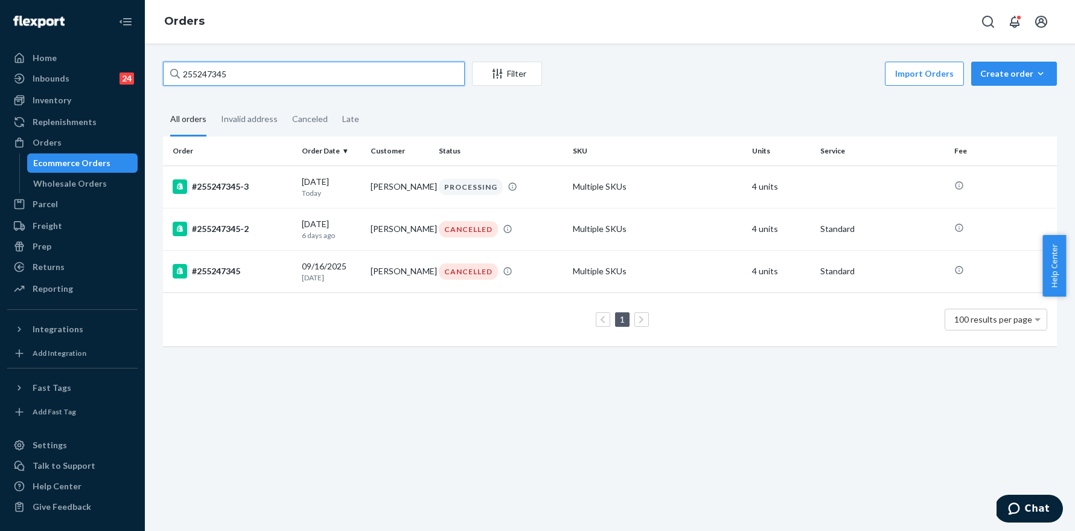
click at [263, 75] on input "255247345" at bounding box center [314, 74] width 302 height 24
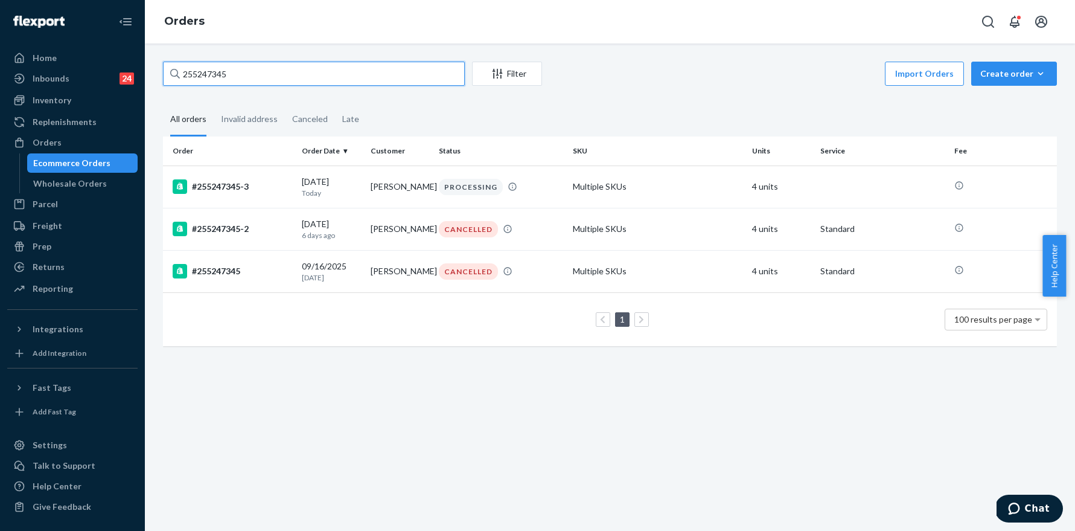
paste input "8944"
type input "255248944"
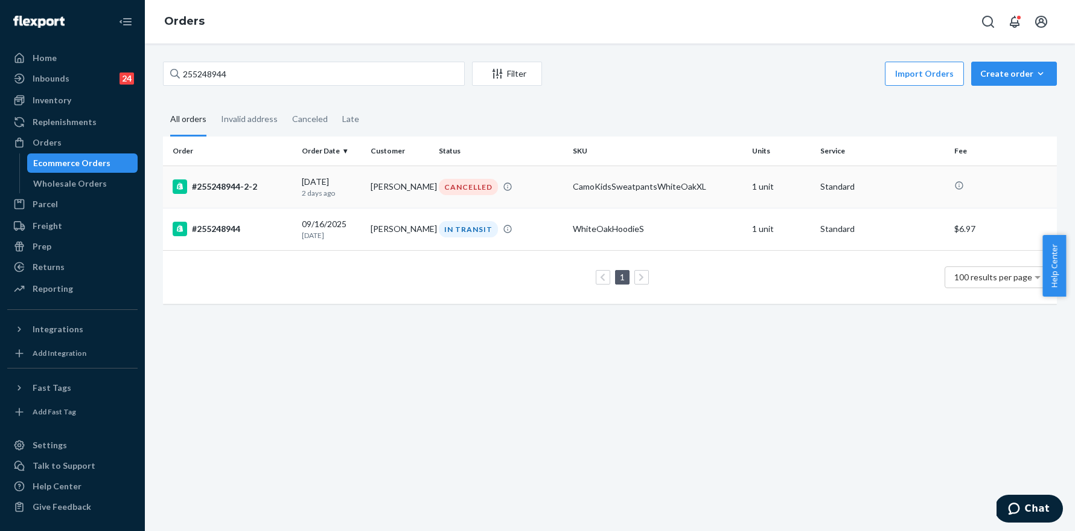
click at [229, 182] on div "#255248944-2-2" at bounding box center [233, 186] width 120 height 14
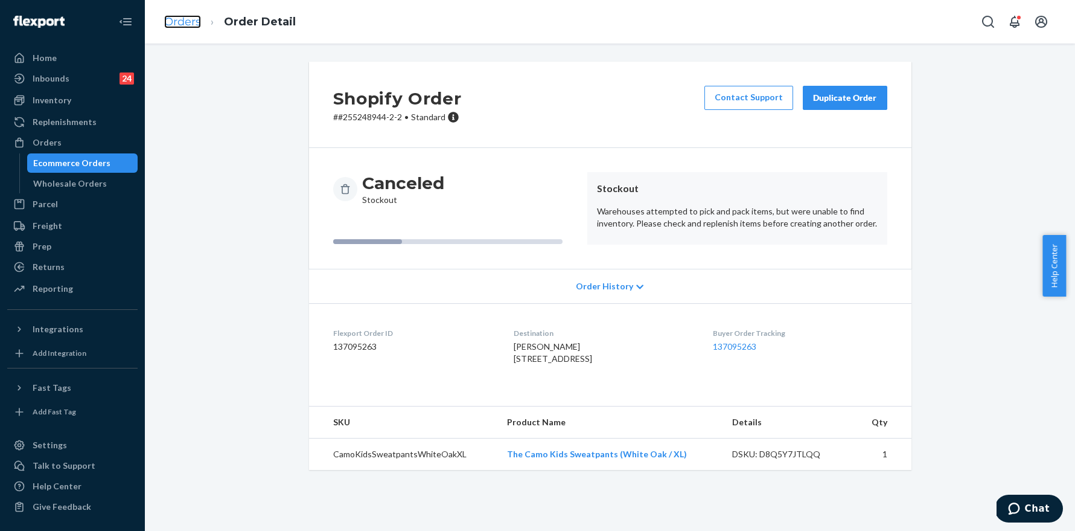
click at [186, 20] on link "Orders" at bounding box center [182, 21] width 37 height 13
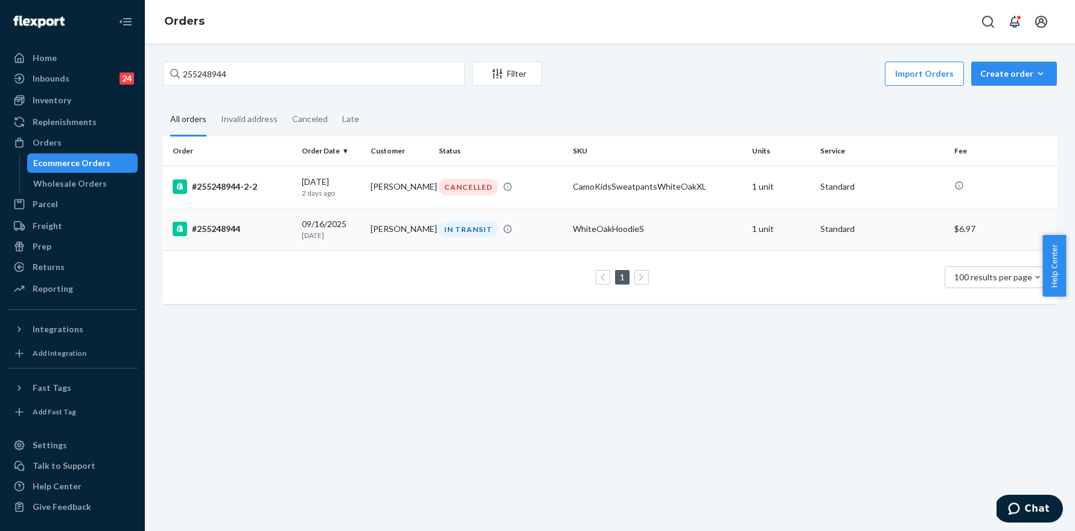
click at [226, 226] on div "#255248944" at bounding box center [233, 229] width 120 height 14
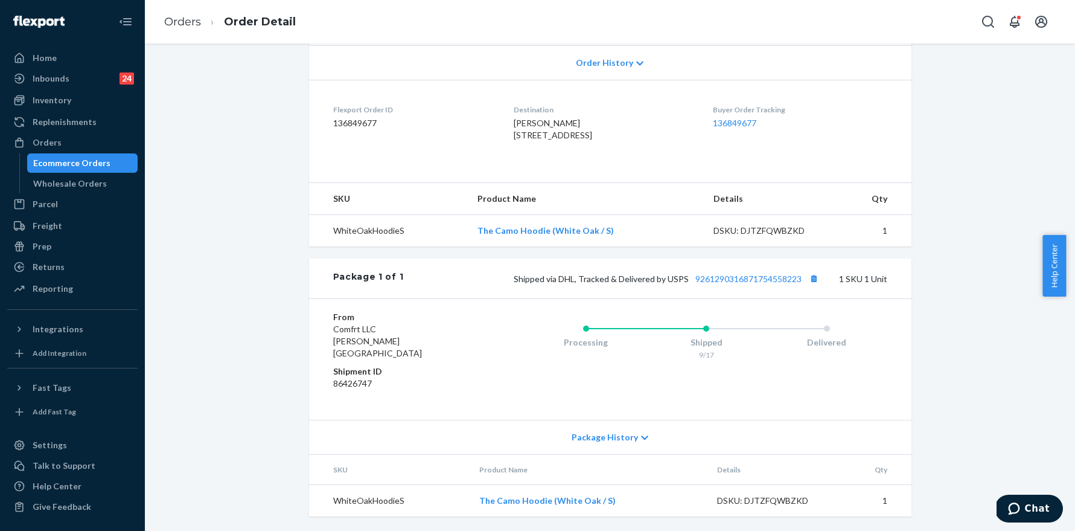
scroll to position [270, 0]
click at [198, 16] on link "Orders" at bounding box center [182, 21] width 37 height 13
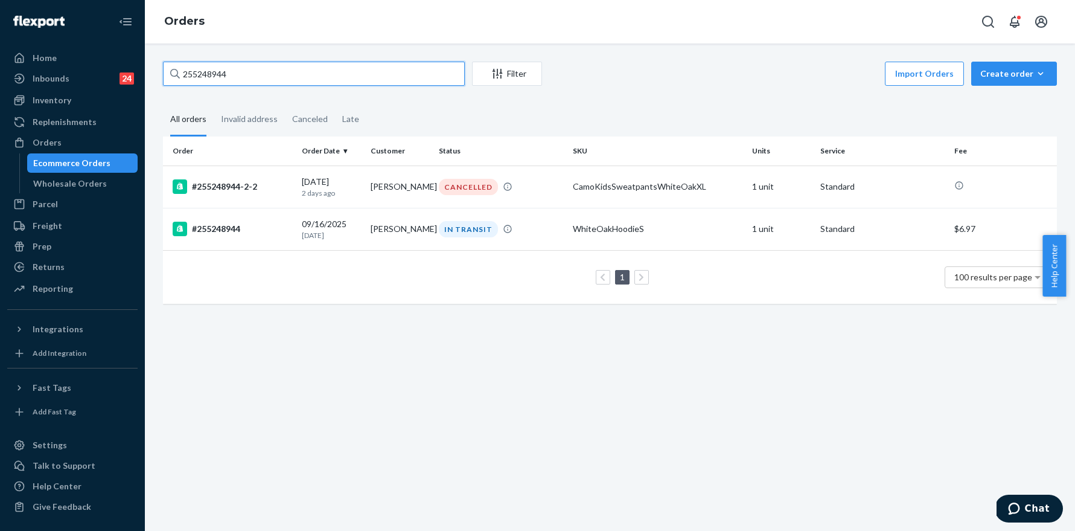
click at [250, 63] on input "255248944" at bounding box center [314, 74] width 302 height 24
paste input "63268"
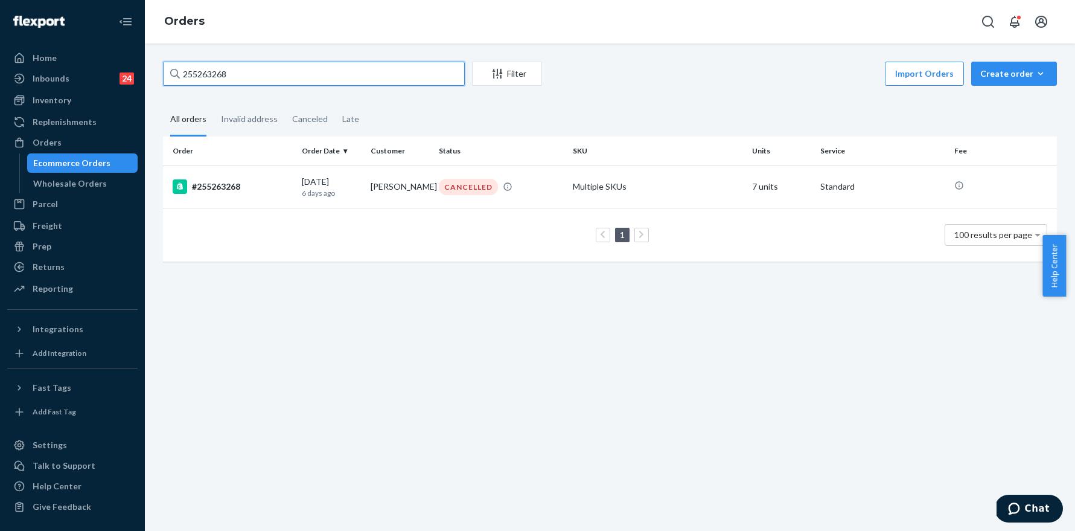
type input "255263268"
click at [258, 68] on input "255263268" at bounding box center [314, 74] width 302 height 24
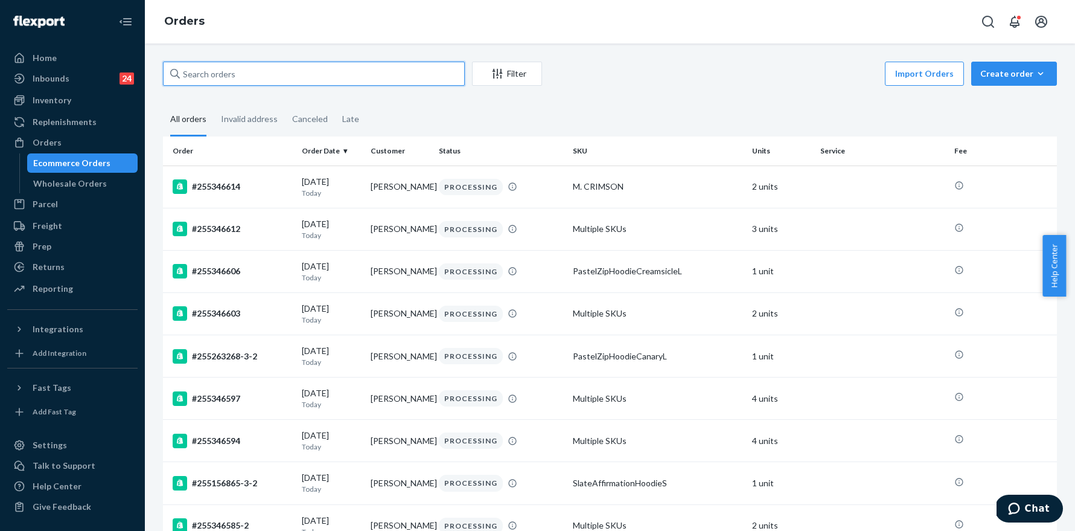
click at [254, 74] on input "text" at bounding box center [314, 74] width 302 height 24
paste input "255263268"
type input "255263268"
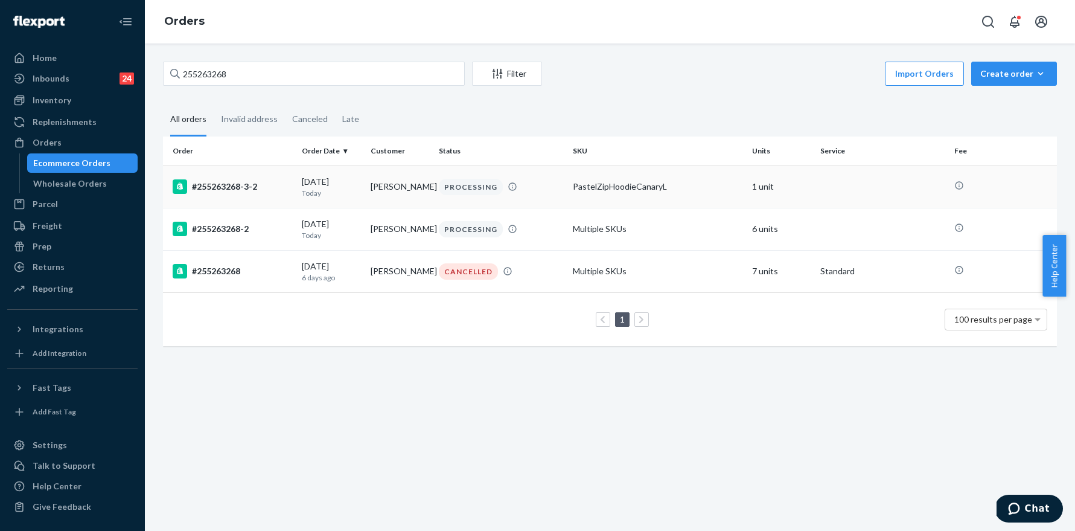
click at [239, 190] on div "#255263268-3-2" at bounding box center [233, 186] width 120 height 14
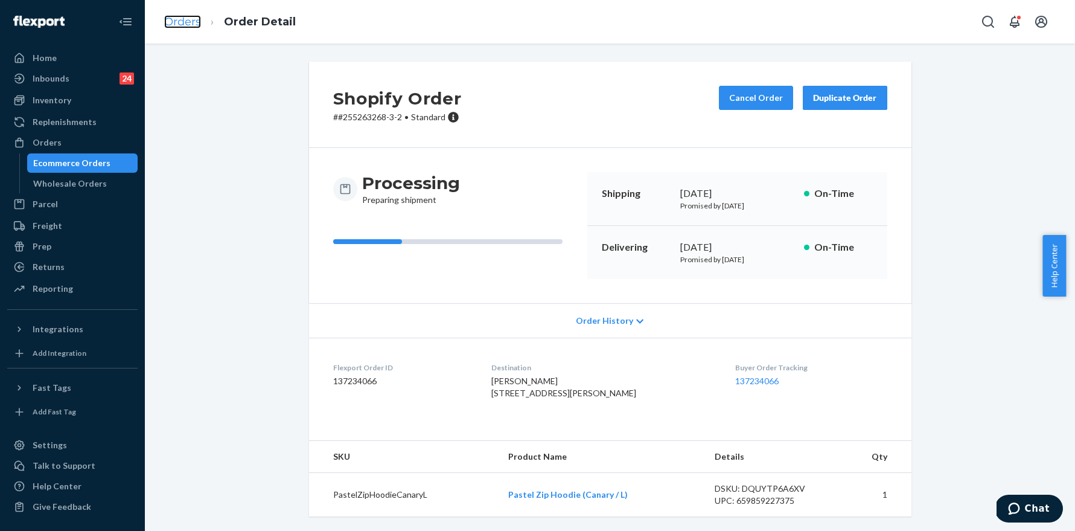
click at [183, 19] on link "Orders" at bounding box center [182, 21] width 37 height 13
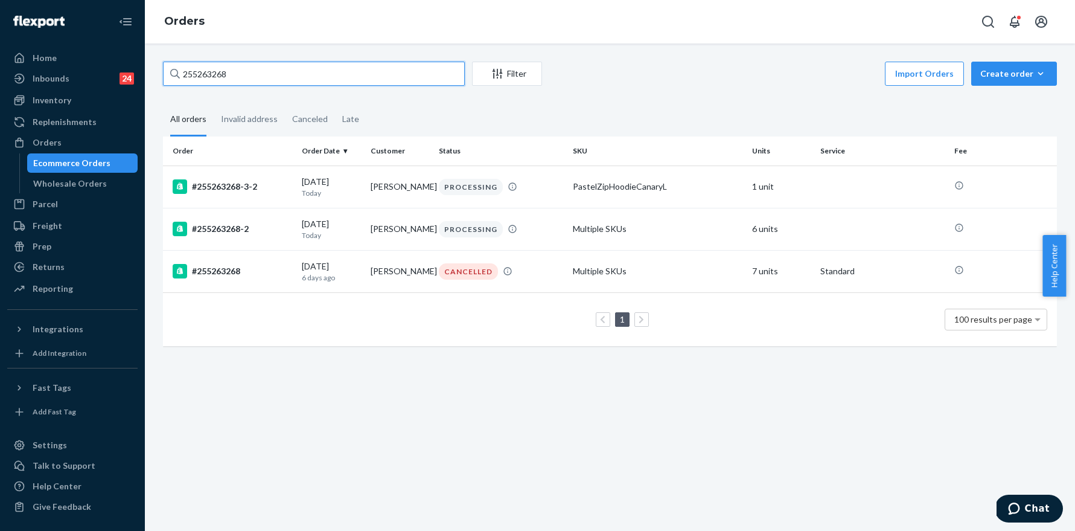
click at [252, 81] on input "255263268" at bounding box center [314, 74] width 302 height 24
paste input "058"
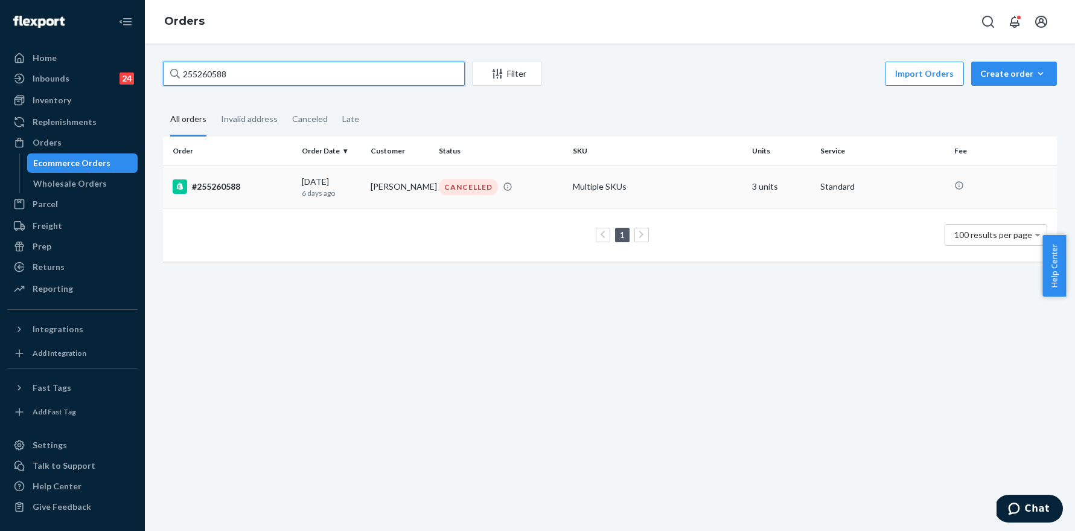
type input "255260588"
click at [226, 187] on div "#255260588" at bounding box center [233, 186] width 120 height 14
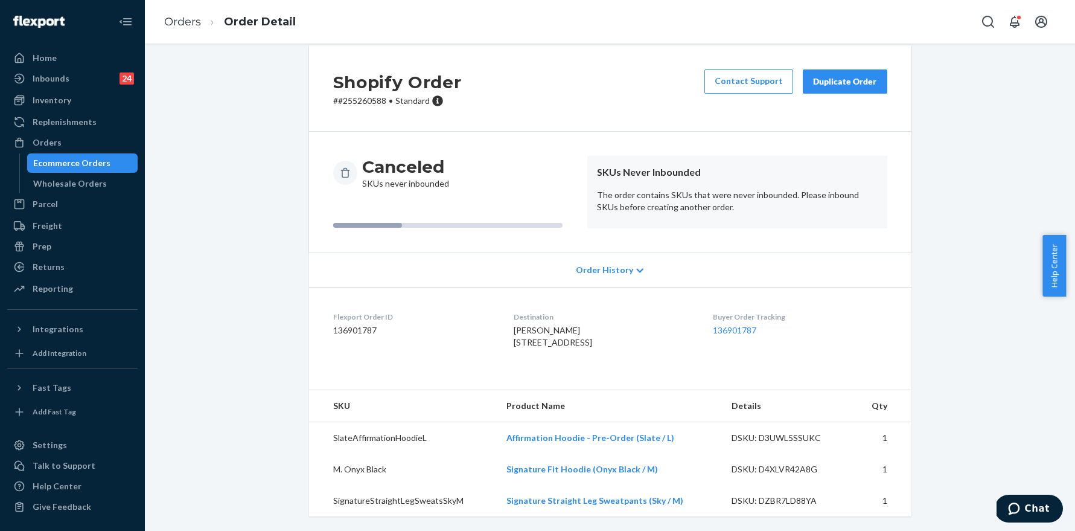
scroll to position [40, 0]
click at [194, 18] on link "Orders" at bounding box center [182, 21] width 37 height 13
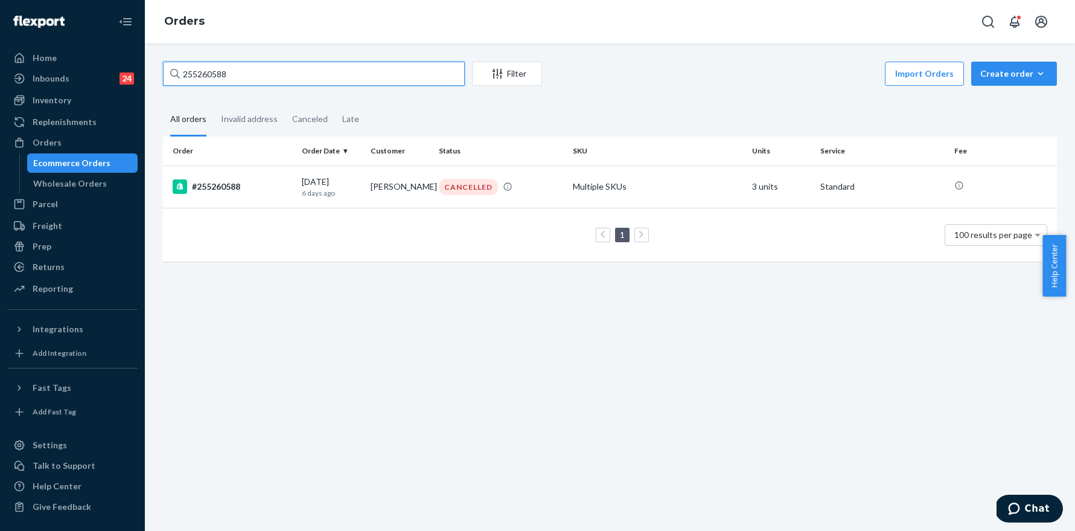
click at [271, 78] on input "255260588" at bounding box center [314, 74] width 302 height 24
click at [275, 78] on input "255260588" at bounding box center [314, 74] width 302 height 24
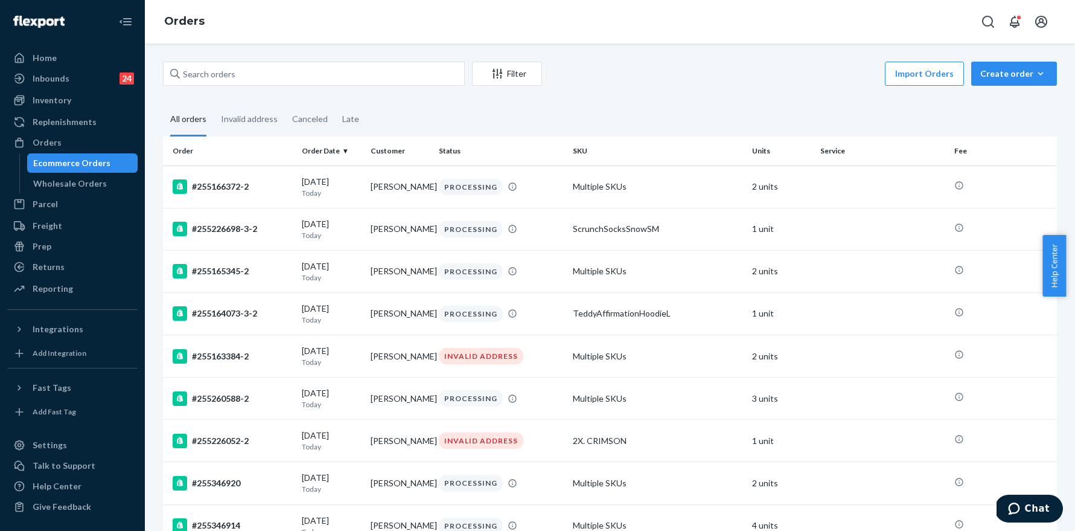
click at [648, 54] on div "Filter Import Orders Create order Ecommerce order Removal order All orders Inva…" at bounding box center [610, 286] width 930 height 487
click at [222, 74] on input "text" at bounding box center [314, 74] width 302 height 24
paste input "255260588"
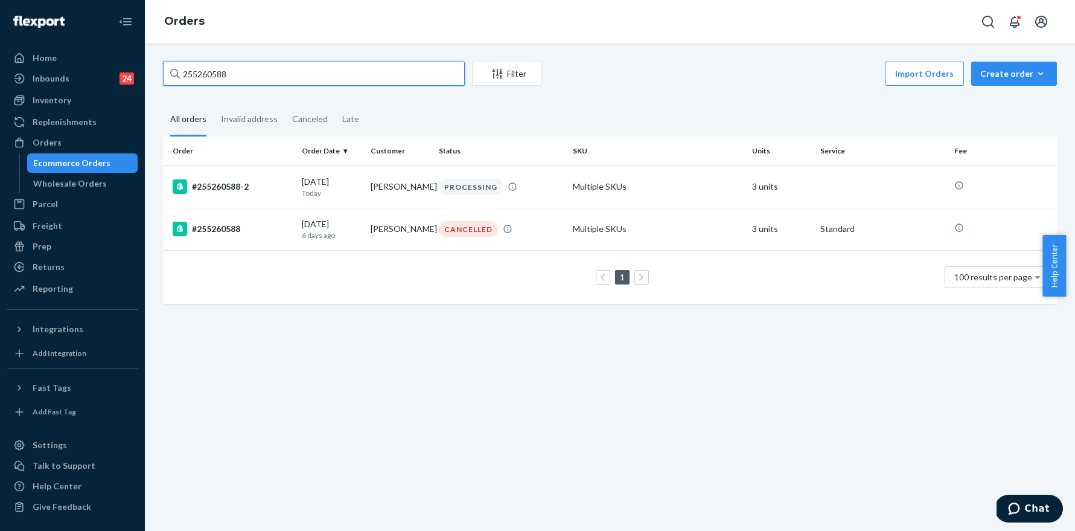
click at [243, 77] on input "255260588" at bounding box center [314, 74] width 302 height 24
paste input "16641"
type input "255166418"
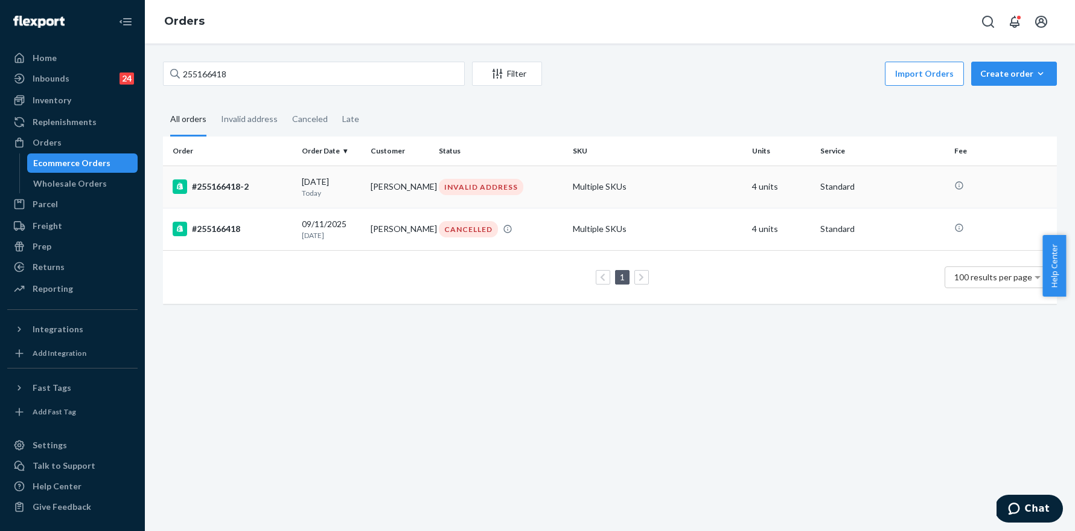
click at [222, 183] on div "#255166418-2" at bounding box center [233, 186] width 120 height 14
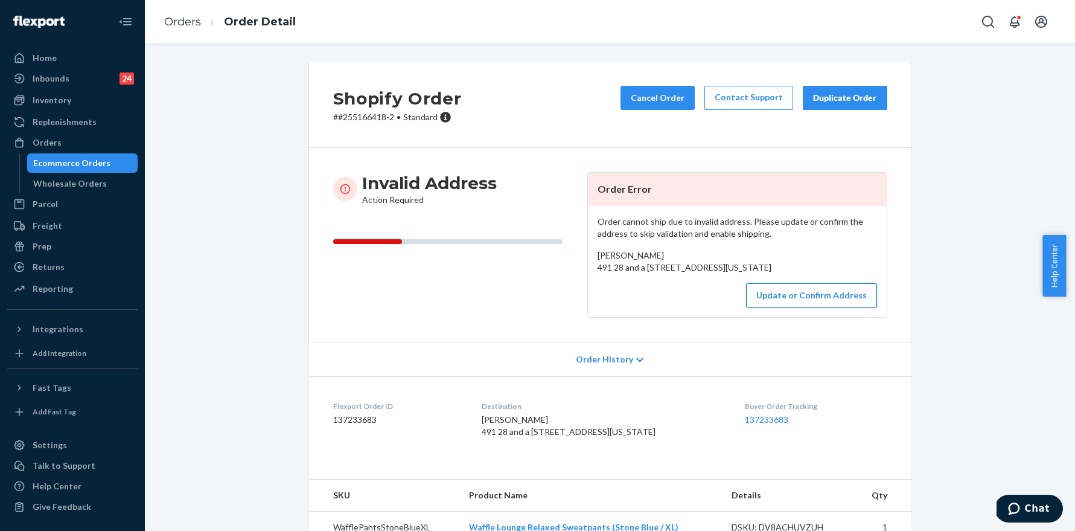
click at [790, 307] on button "Update or Confirm Address" at bounding box center [811, 295] width 131 height 24
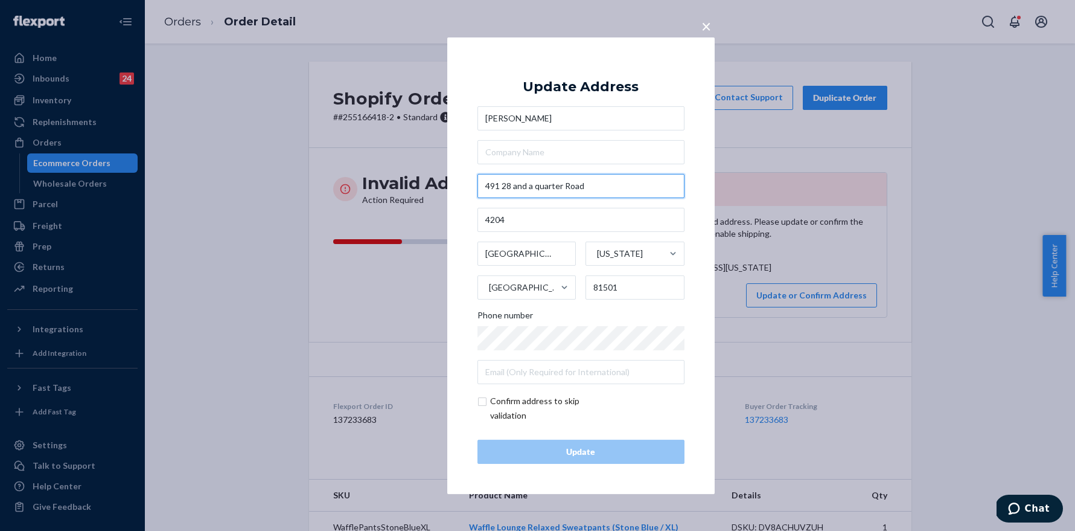
drag, startPoint x: 602, startPoint y: 191, endPoint x: 461, endPoint y: 182, distance: 141.5
click at [461, 182] on div "× Update Address [PERSON_NAME] [STREET_ADDRESS][US_STATE] Phone number Confirm …" at bounding box center [580, 265] width 267 height 456
paste input "1/4 Rd Apt 4204"
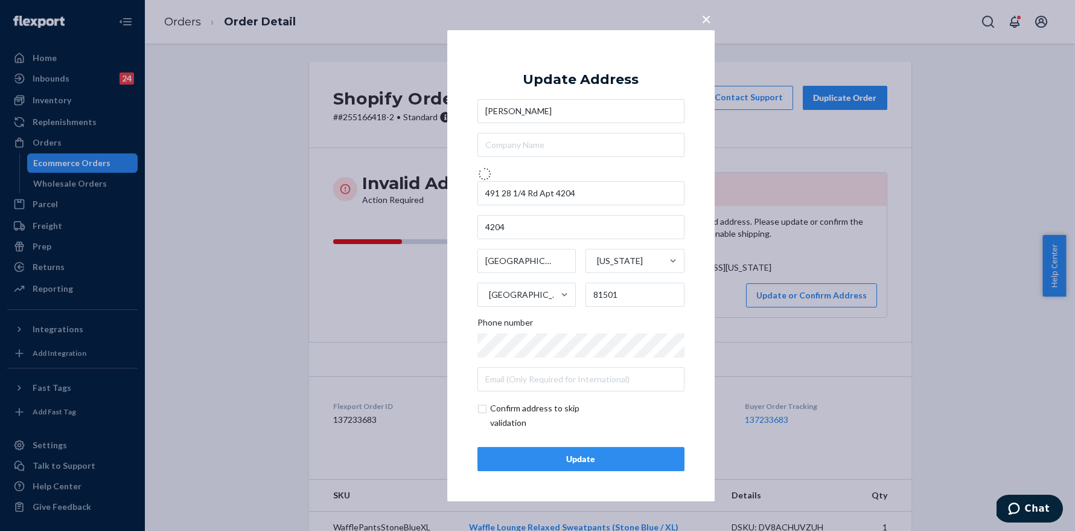
type input "491 28 1/4 Rd"
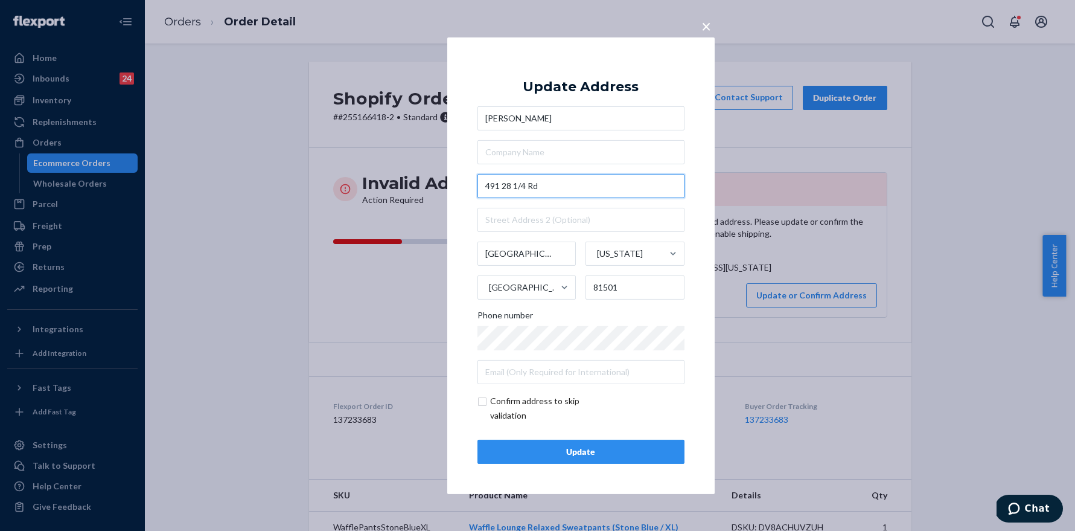
click at [581, 183] on input "491 28 1/4 Rd" at bounding box center [580, 186] width 207 height 24
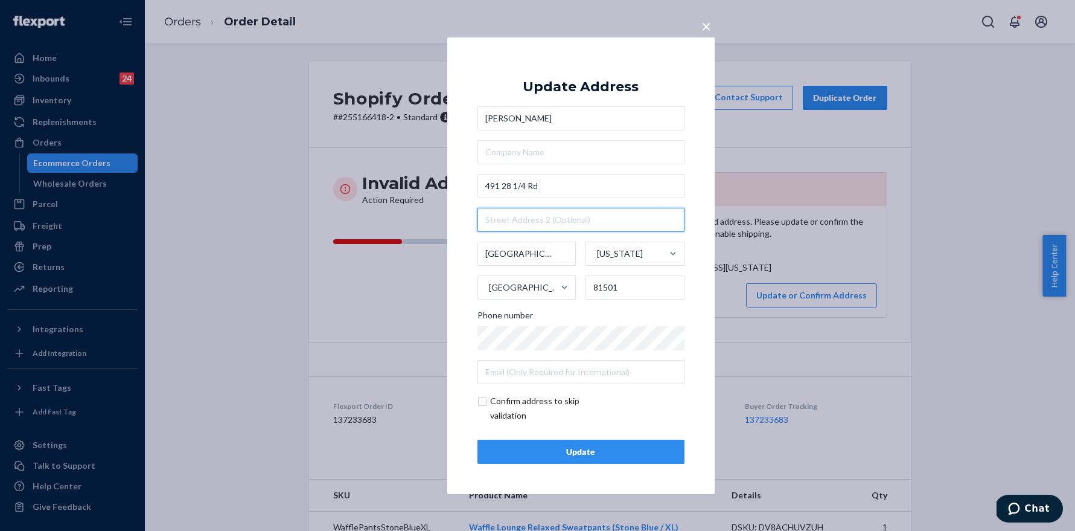
click at [550, 216] on input "text" at bounding box center [580, 220] width 207 height 24
type input "Apt 4204"
click at [518, 406] on input "checkbox" at bounding box center [547, 408] width 140 height 29
checkbox input "true"
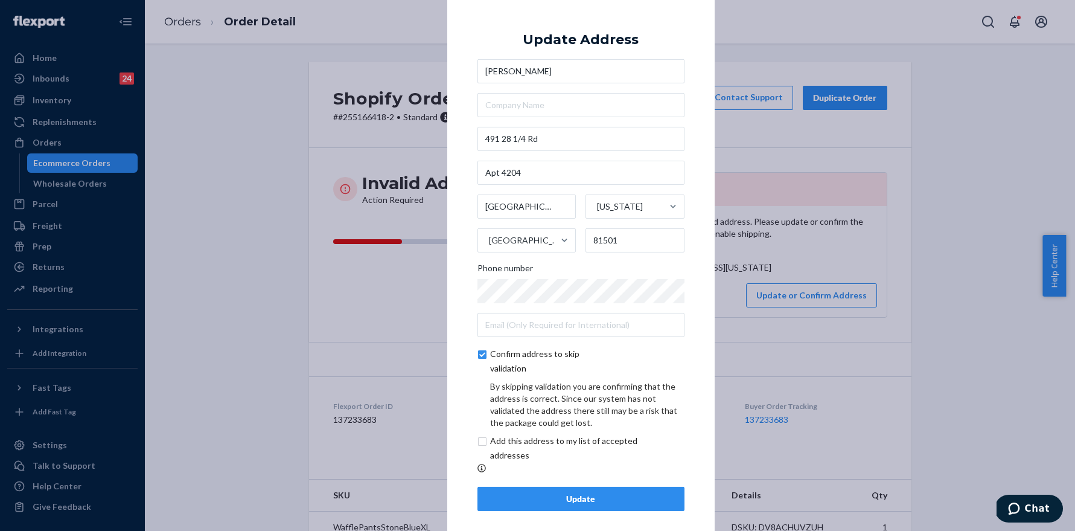
click at [577, 497] on div "Update" at bounding box center [581, 499] width 187 height 12
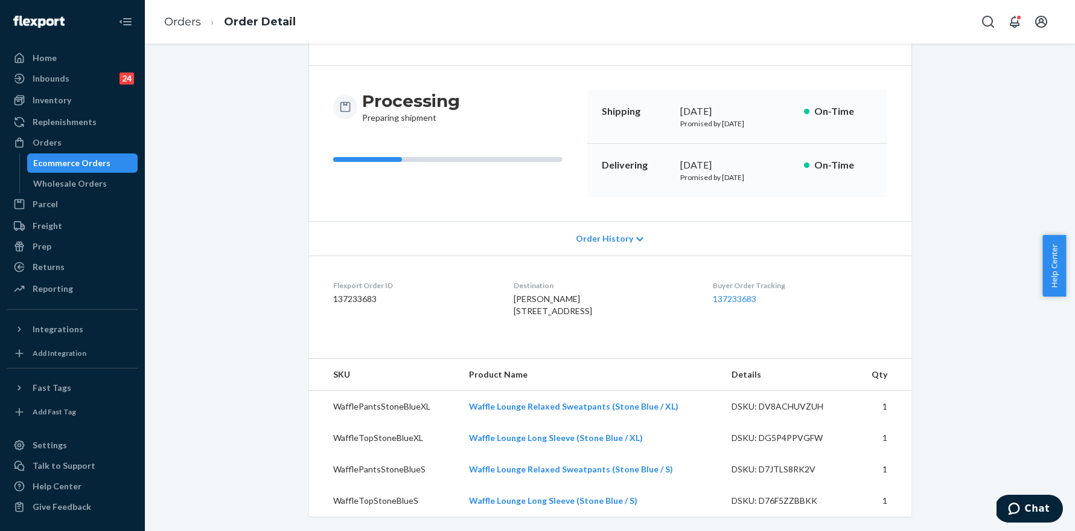
scroll to position [118, 0]
click at [188, 19] on link "Orders" at bounding box center [182, 21] width 37 height 13
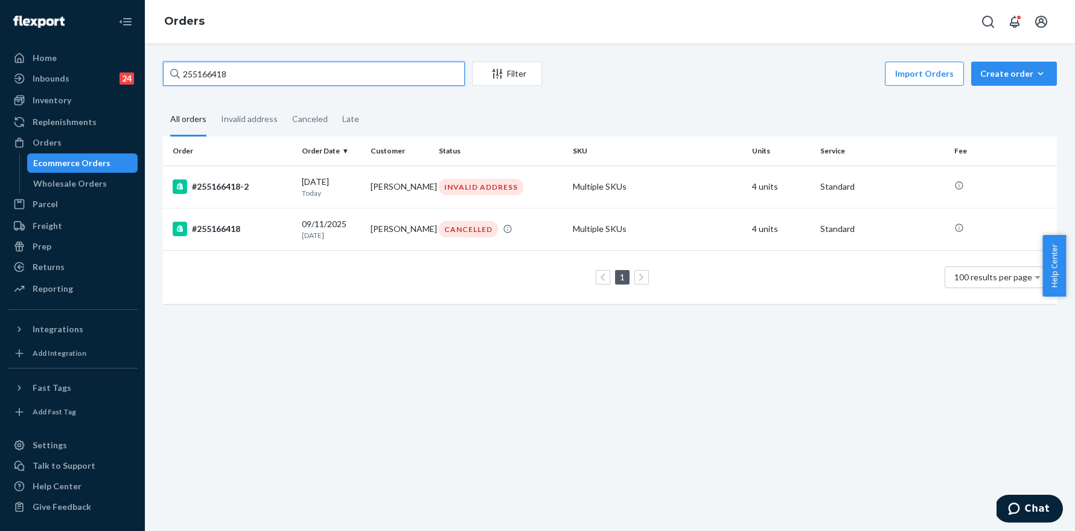
click at [308, 71] on input "255166418" at bounding box center [314, 74] width 302 height 24
paste input "247345"
type input "255247345"
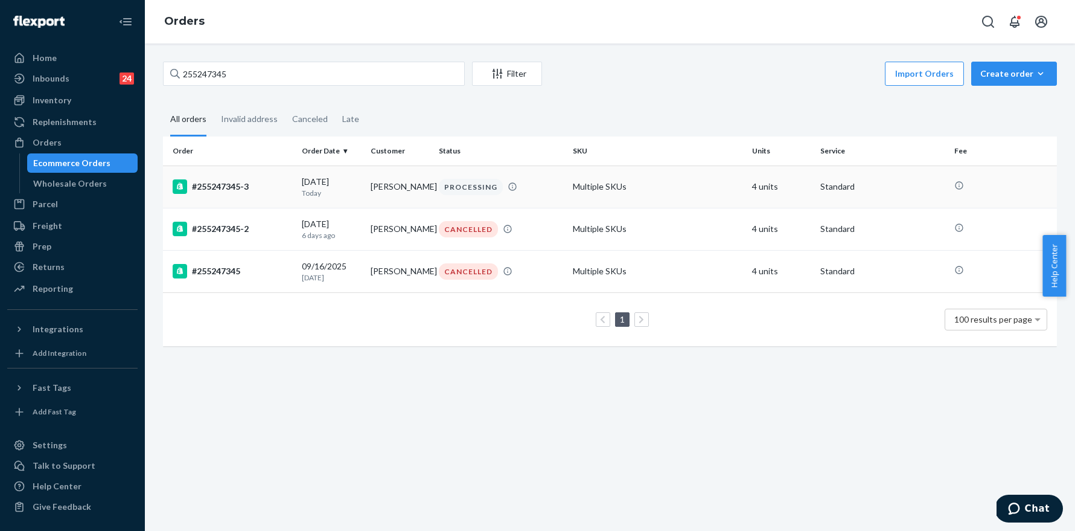
click at [223, 188] on div "#255247345-3" at bounding box center [233, 186] width 120 height 14
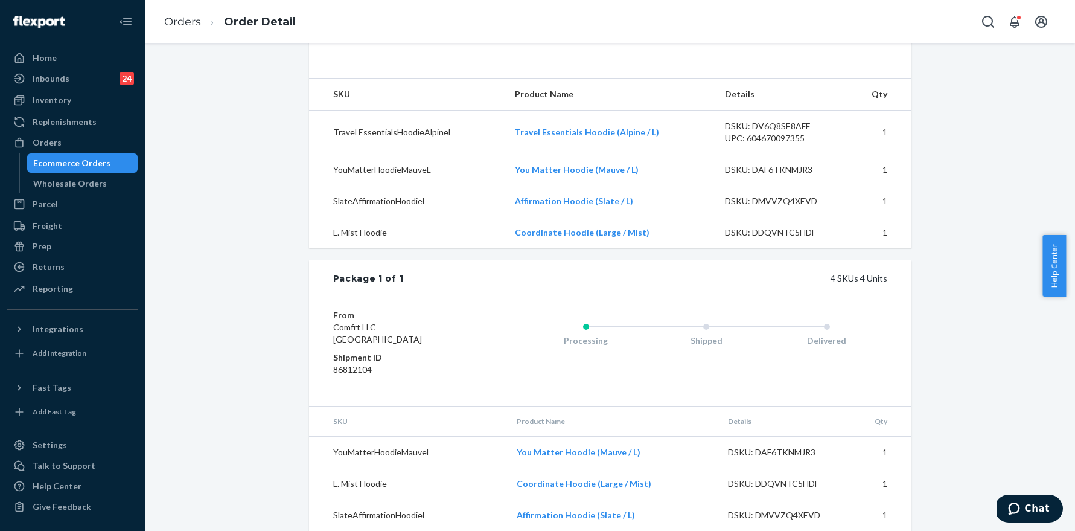
scroll to position [444, 0]
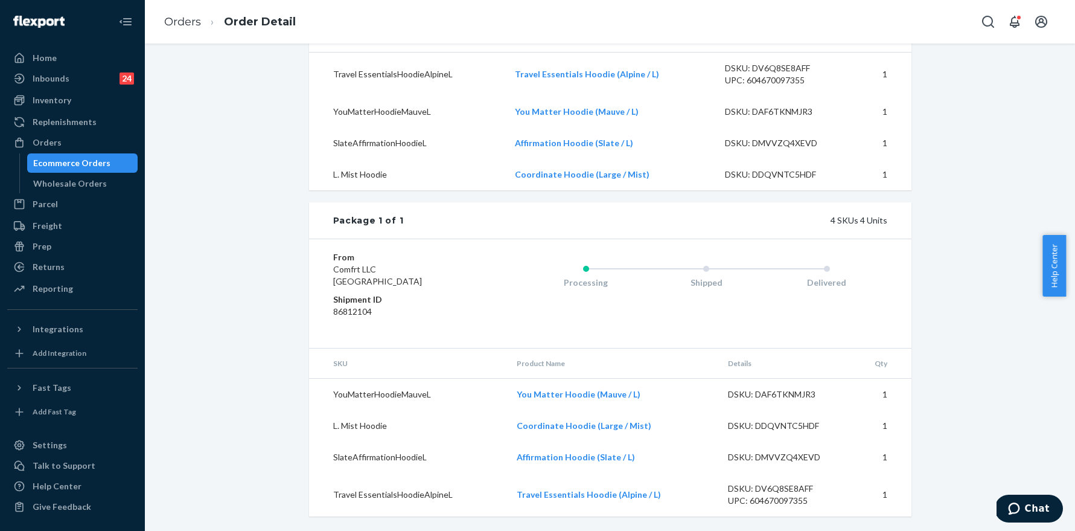
click at [179, 14] on li "Orders" at bounding box center [182, 22] width 37 height 16
click at [183, 23] on link "Orders" at bounding box center [182, 21] width 37 height 13
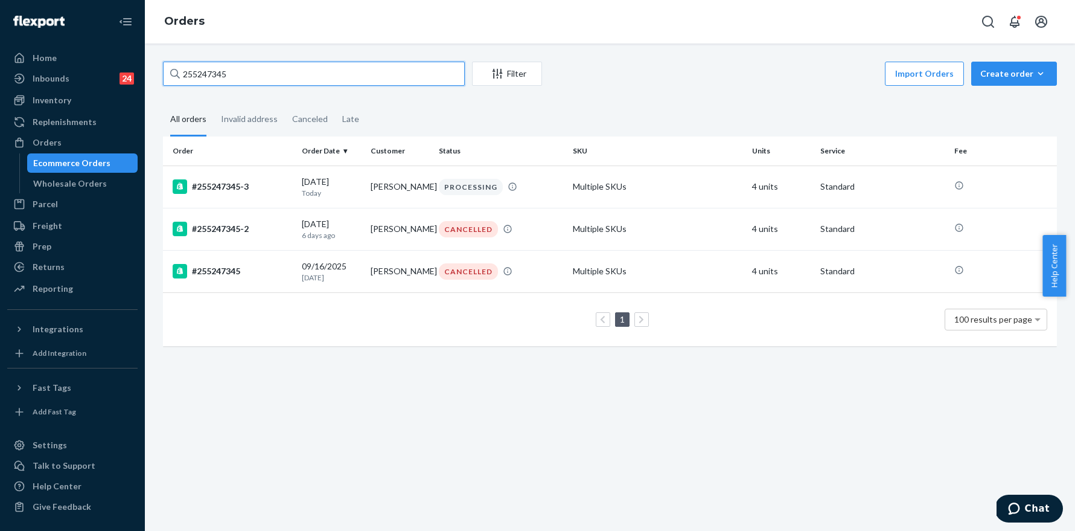
click at [305, 76] on input "255247345" at bounding box center [314, 74] width 302 height 24
paste input "89043"
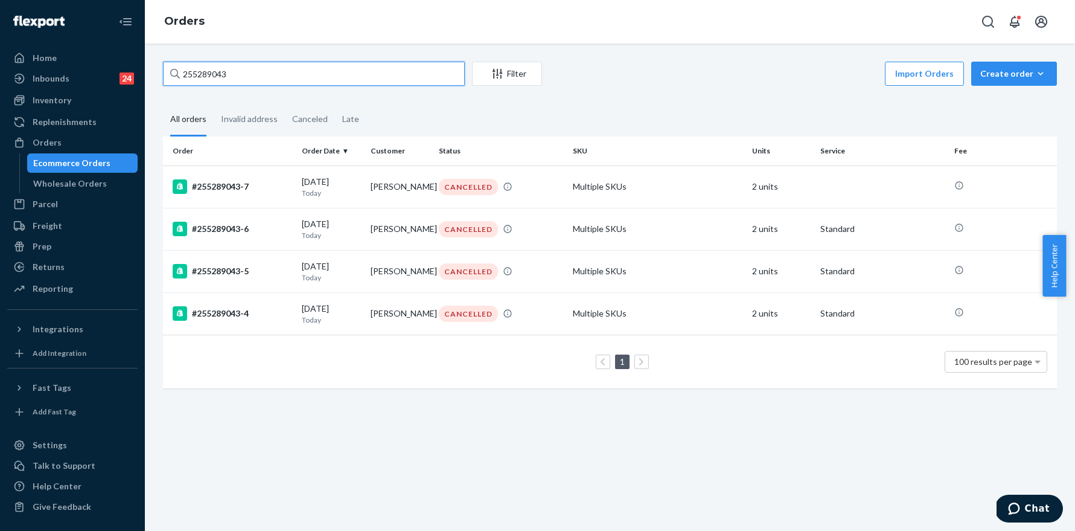
click at [258, 84] on input "255289043" at bounding box center [314, 74] width 302 height 24
paste input "59819"
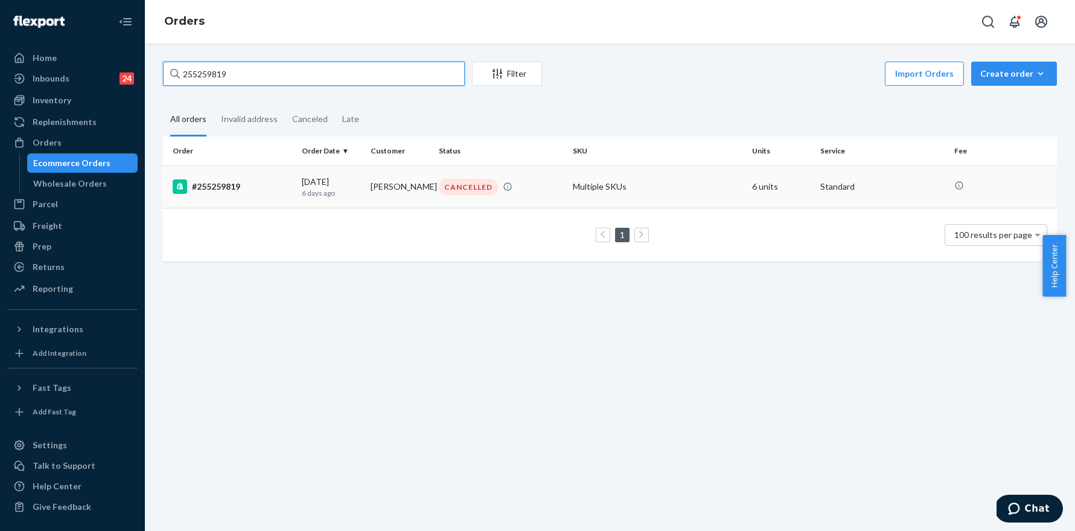
type input "255259819"
click at [210, 189] on div "#255259819" at bounding box center [233, 186] width 120 height 14
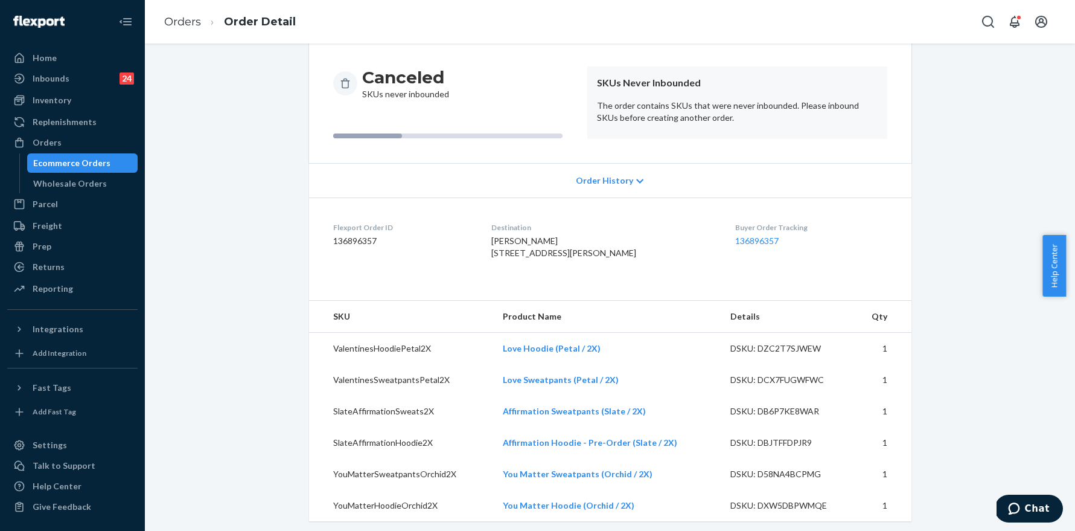
scroll to position [135, 0]
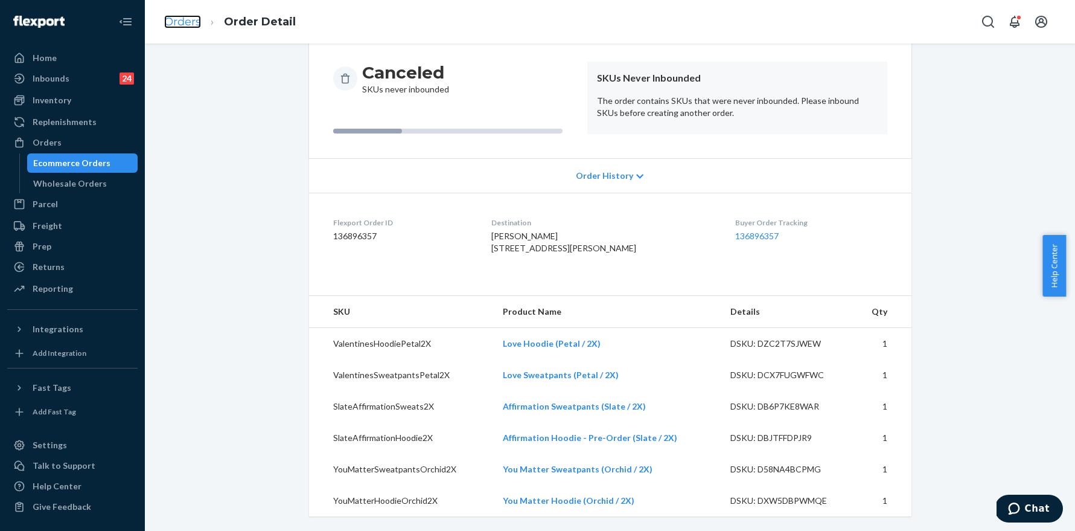
click at [171, 15] on link "Orders" at bounding box center [182, 21] width 37 height 13
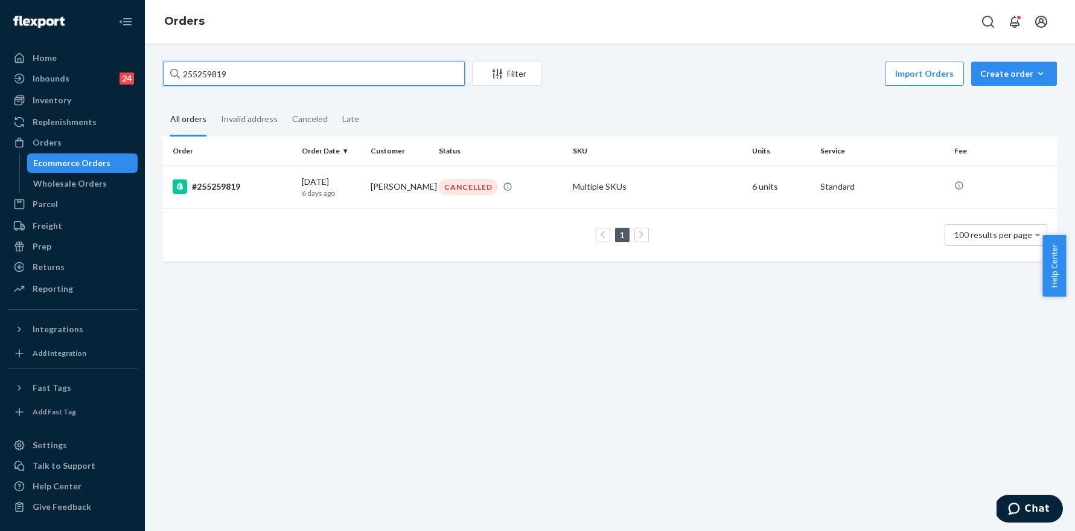
click at [267, 70] on input "255259819" at bounding box center [314, 74] width 302 height 24
paste input "text"
click at [262, 85] on input "255259819" at bounding box center [314, 74] width 302 height 24
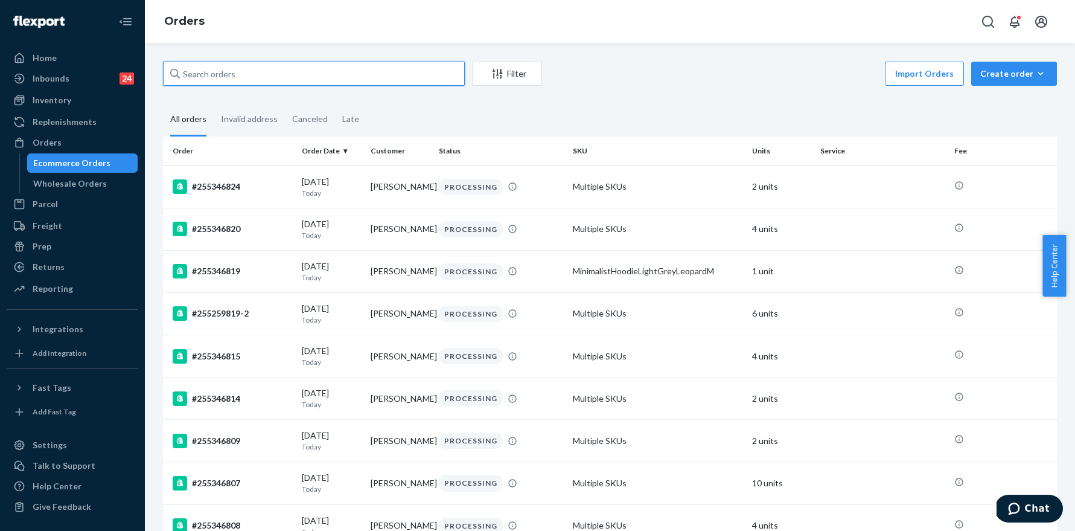
click at [251, 79] on input "text" at bounding box center [314, 74] width 302 height 24
paste input "255259819"
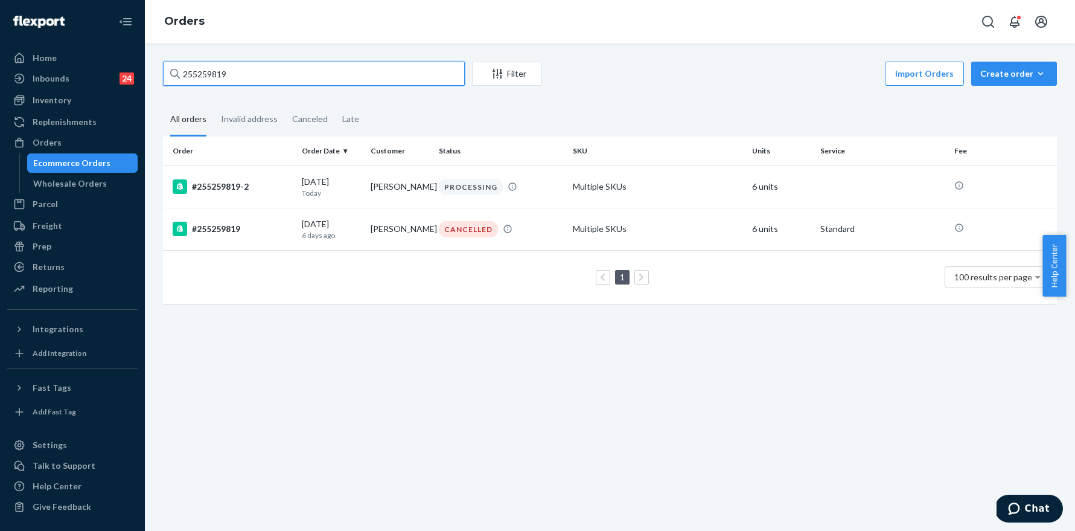
click at [257, 66] on input "255259819" at bounding box center [314, 74] width 302 height 24
paste input "727"
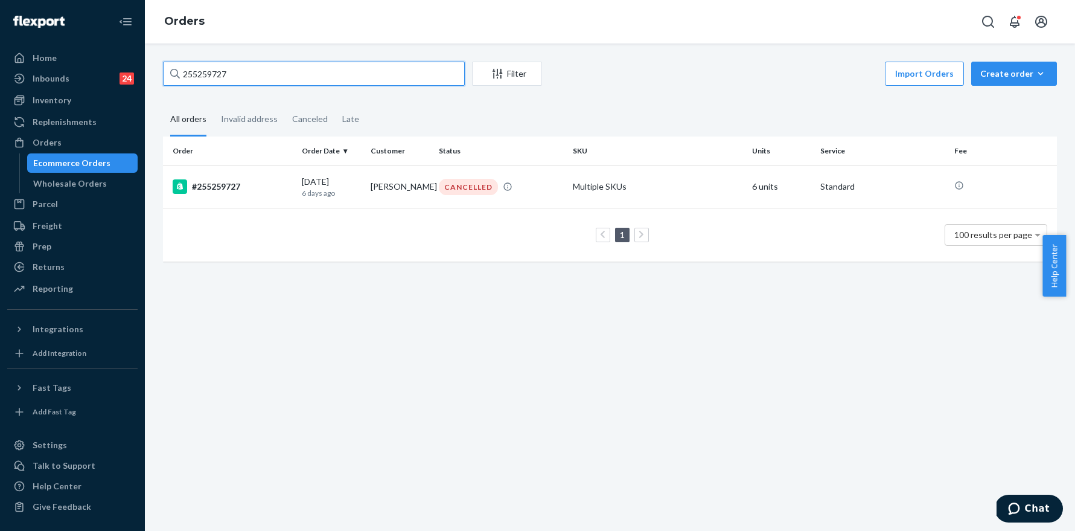
type input "255259727"
click at [289, 74] on input "255259727" at bounding box center [314, 74] width 302 height 24
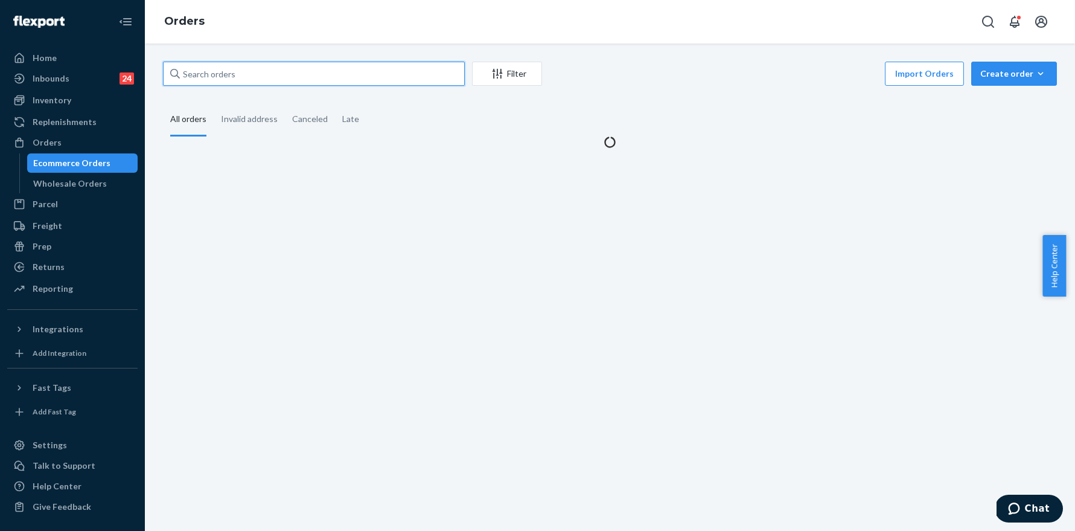
paste input "255259727"
type input "255259727"
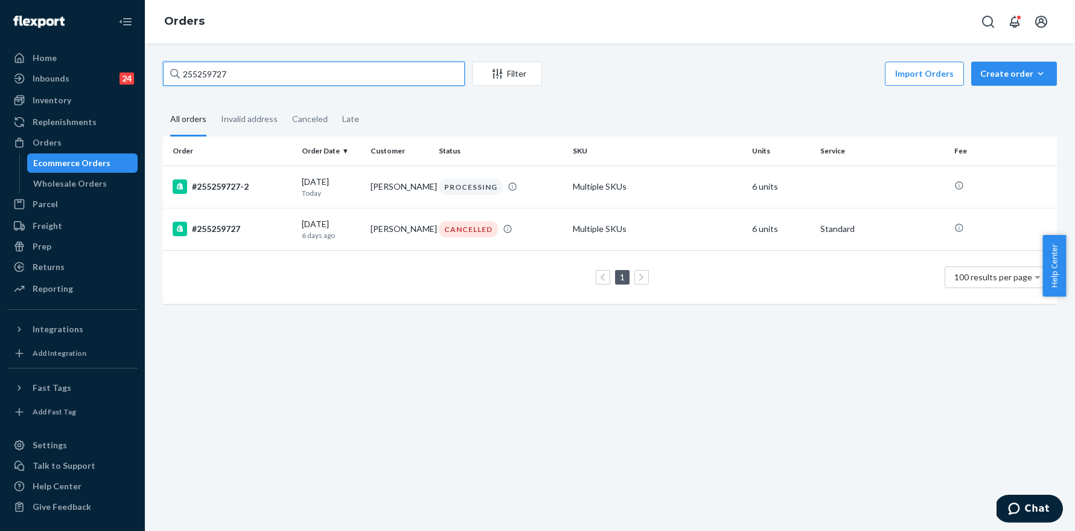
click at [255, 77] on input "255259727" at bounding box center [314, 74] width 302 height 24
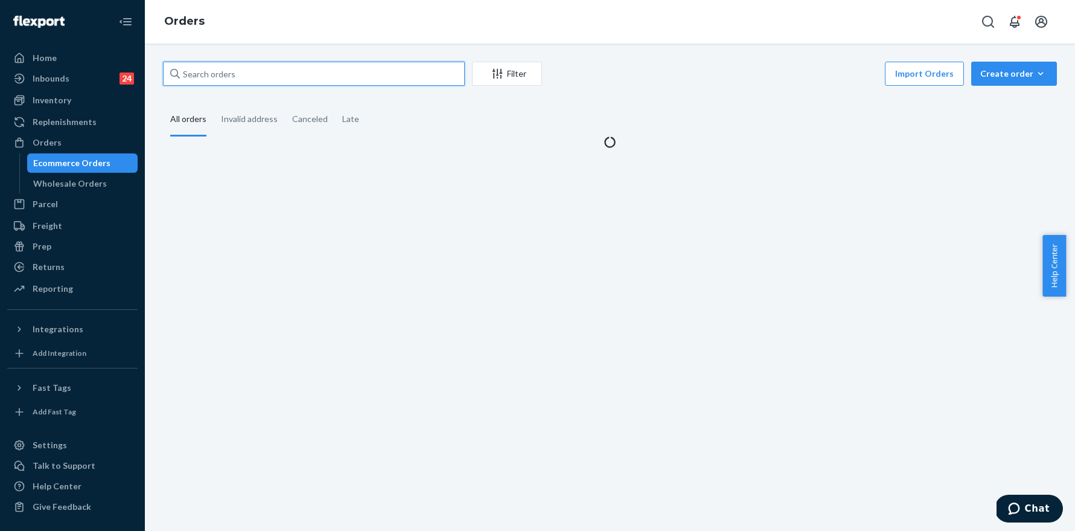
paste input "255256315"
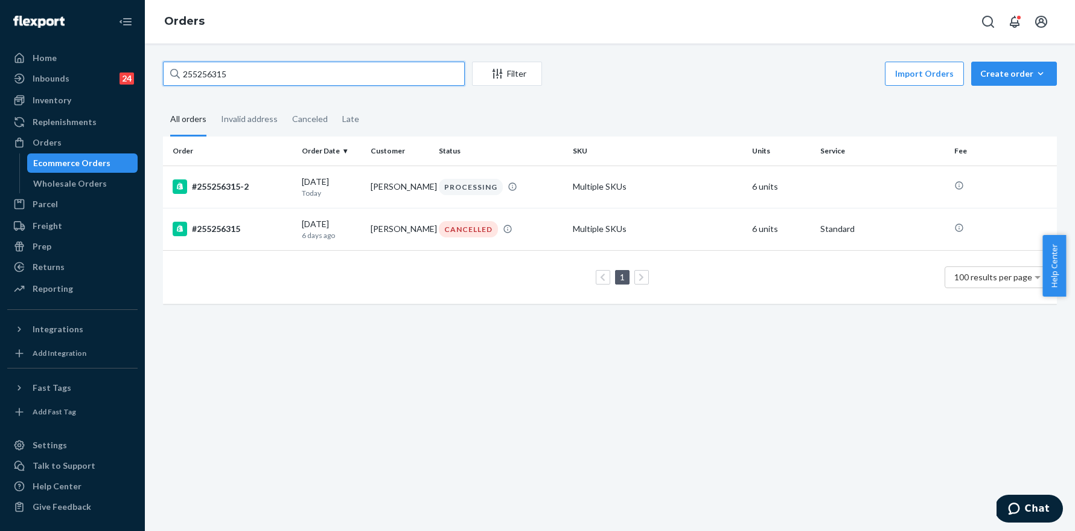
click at [264, 68] on input "255256315" at bounding box center [314, 74] width 302 height 24
paste input "65"
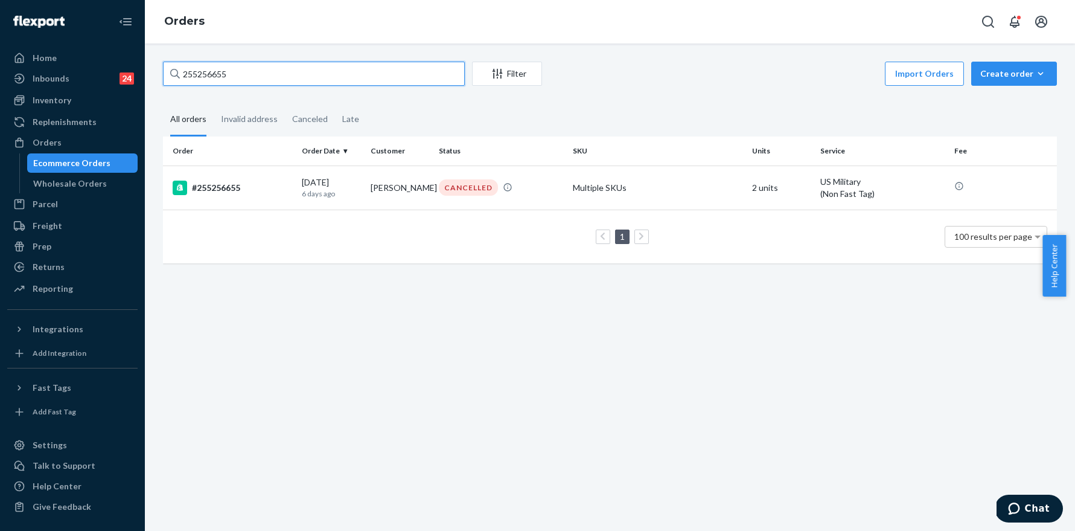
type input "255256655"
click at [289, 63] on input "255256655" at bounding box center [314, 74] width 302 height 24
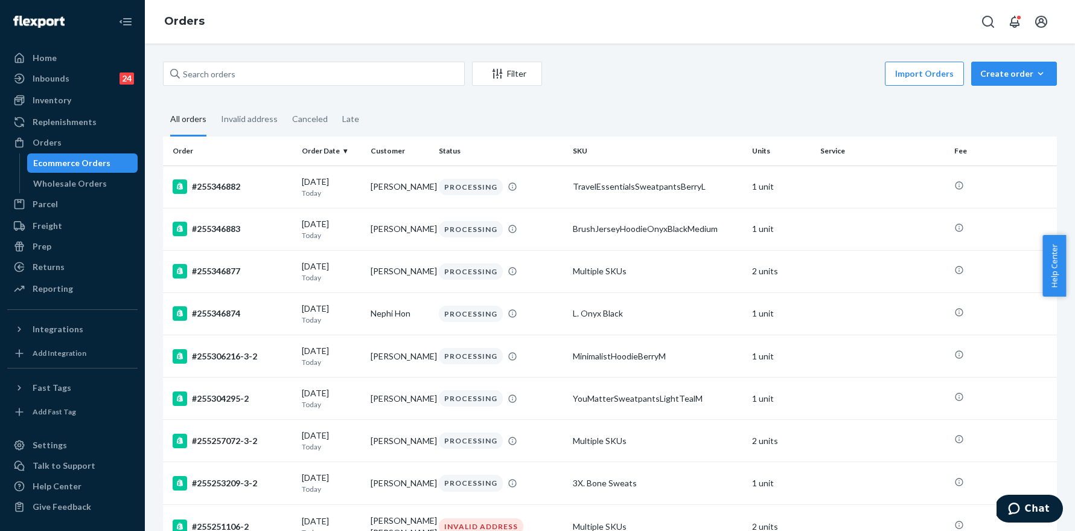
click at [226, 60] on div "Filter Import Orders Create order Ecommerce order Removal order All orders Inva…" at bounding box center [610, 286] width 930 height 487
click at [229, 71] on input "text" at bounding box center [314, 74] width 302 height 24
paste input "255256655"
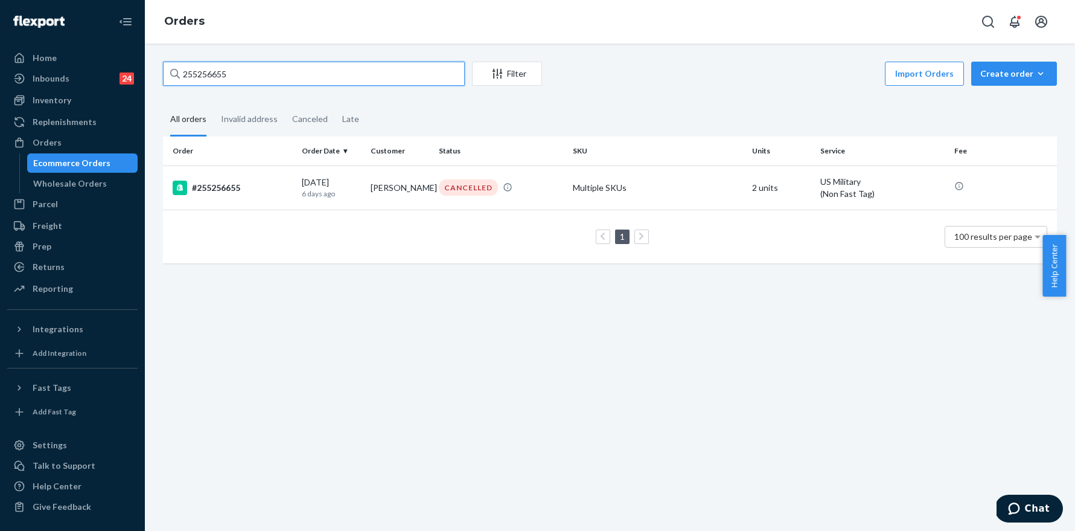
click at [260, 71] on input "255256655" at bounding box center [314, 74] width 302 height 24
type input "255256655"
click at [280, 69] on input "255256655" at bounding box center [314, 74] width 302 height 24
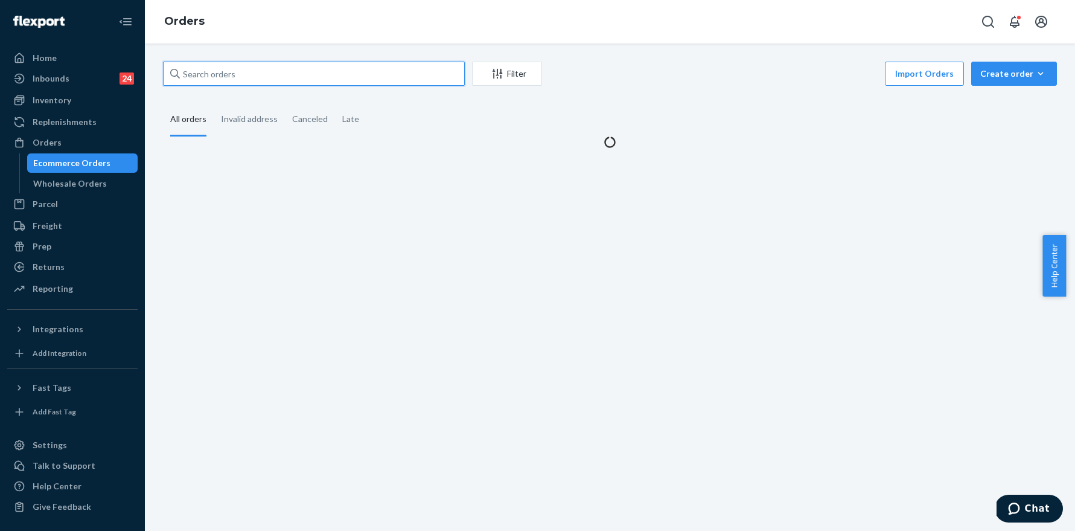
paste input "255256655"
type input "255256655"
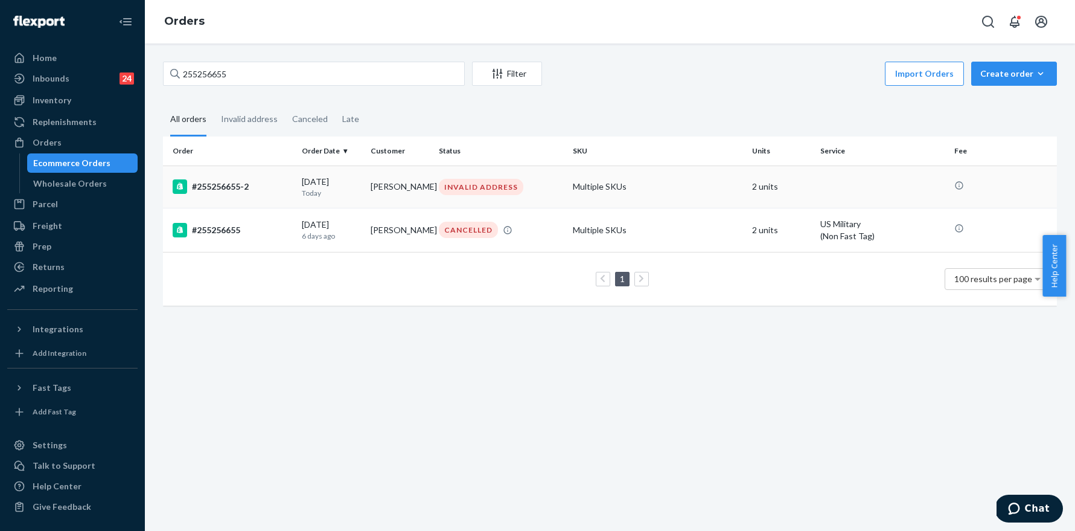
click at [232, 180] on div "#255256655-2" at bounding box center [233, 186] width 120 height 14
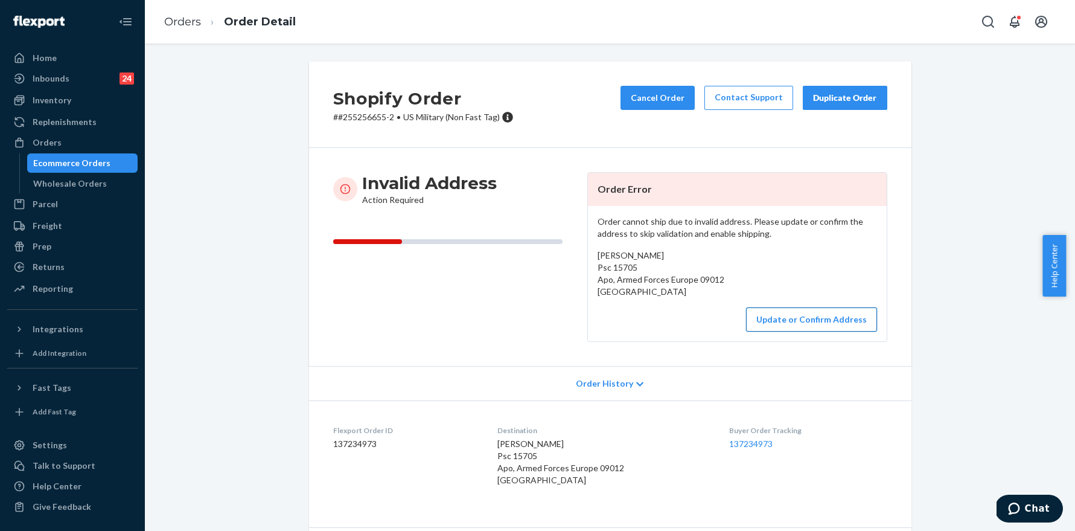
click at [787, 308] on button "Update or Confirm Address" at bounding box center [811, 319] width 131 height 24
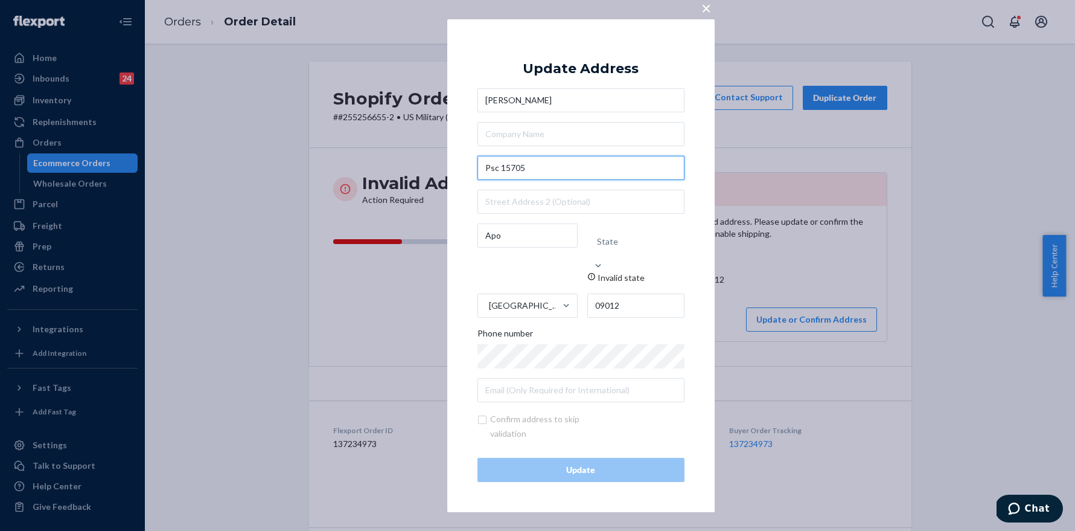
click at [567, 180] on input "Psc 15705" at bounding box center [580, 168] width 207 height 24
paste input "SC"
type input "PSC 15705"
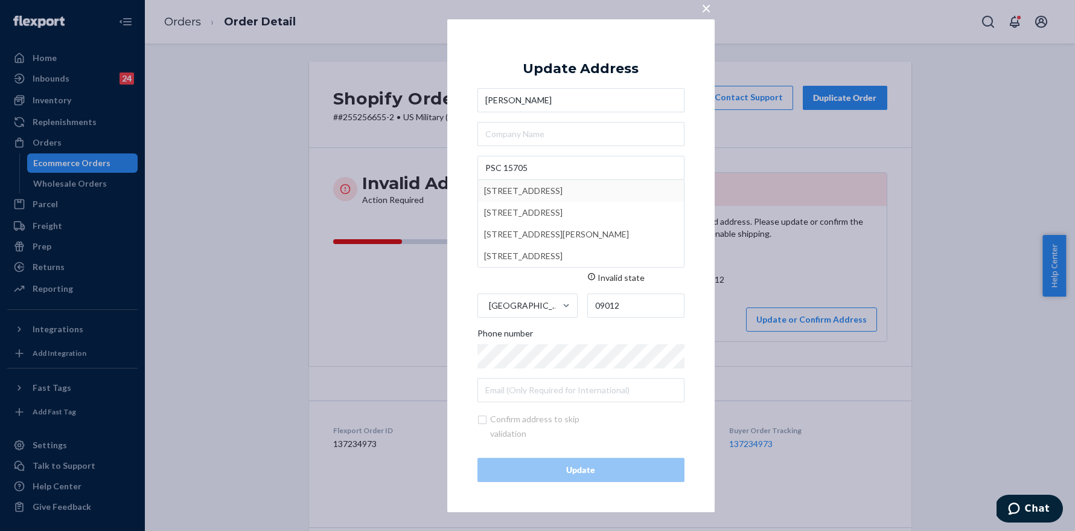
click at [684, 150] on div "× Update Address [PERSON_NAME] PSC [STREET_ADDRESS][GEOGRAPHIC_DATA][STREET_ADD…" at bounding box center [580, 265] width 267 height 493
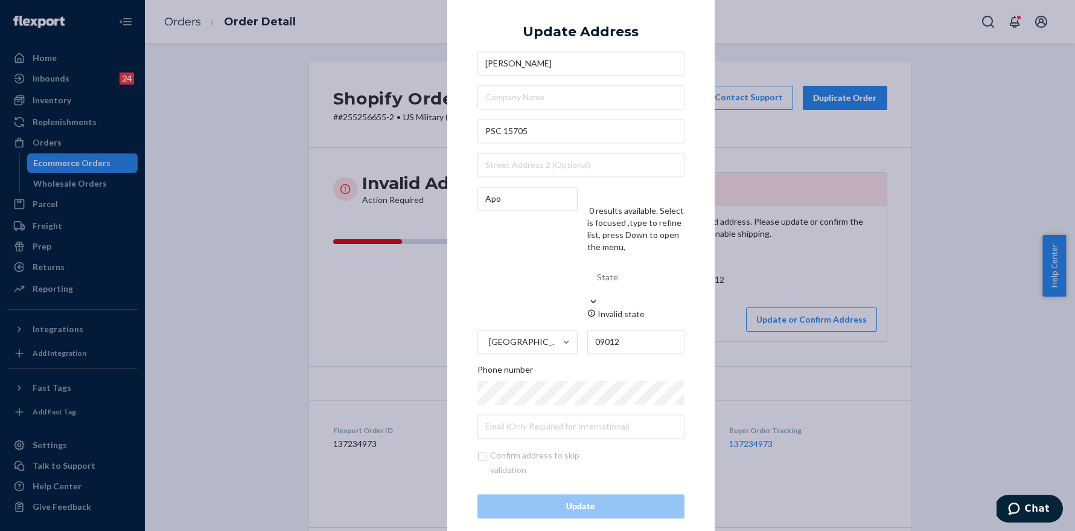
click at [643, 259] on div "State" at bounding box center [635, 277] width 97 height 36
click at [619, 265] on input "0 results available. Select is focused ,type to refine list, press Down to open…" at bounding box center [618, 277] width 1 height 24
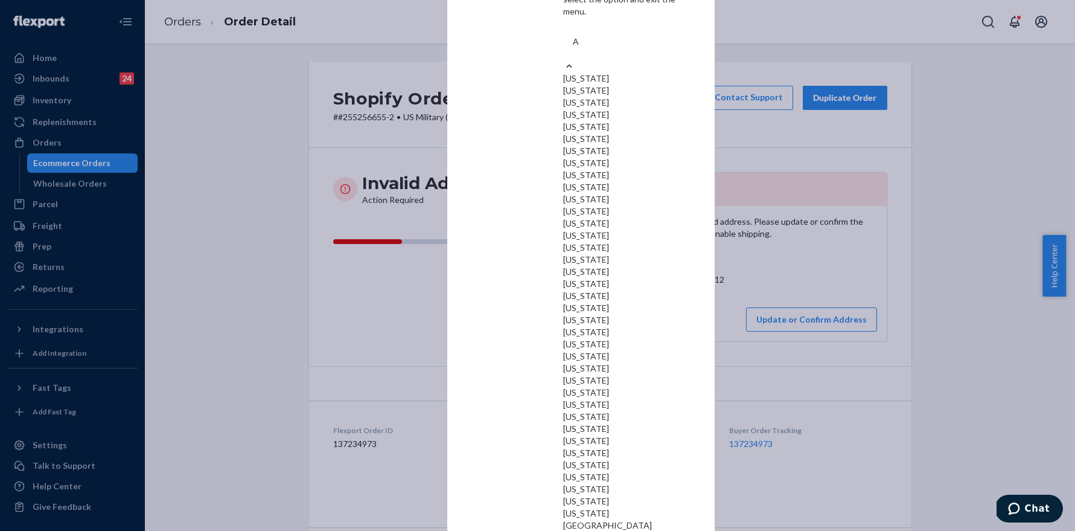
type input "AE"
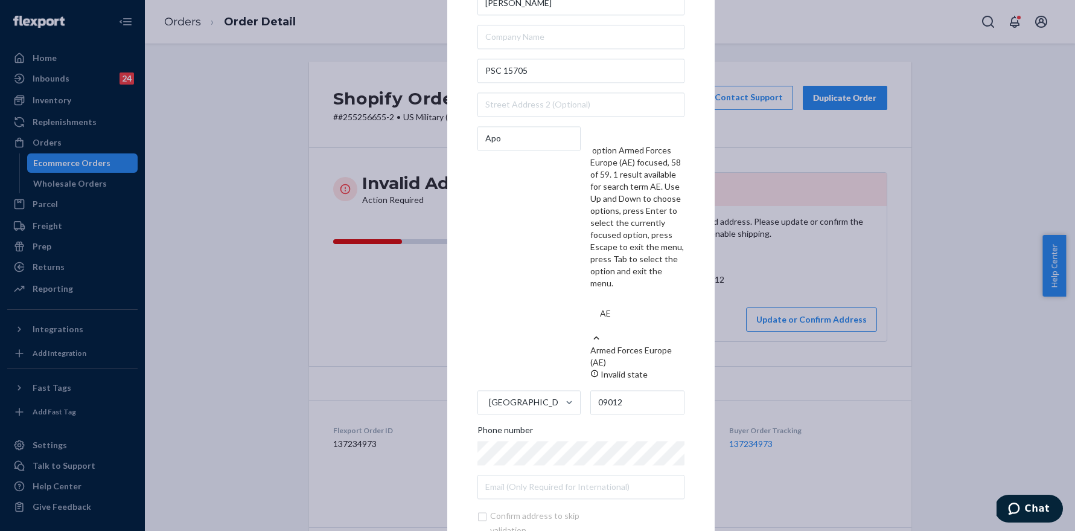
click at [653, 344] on div "Armed Forces Europe (AE)" at bounding box center [637, 356] width 94 height 24
click at [612, 301] on input "AE" at bounding box center [606, 313] width 12 height 24
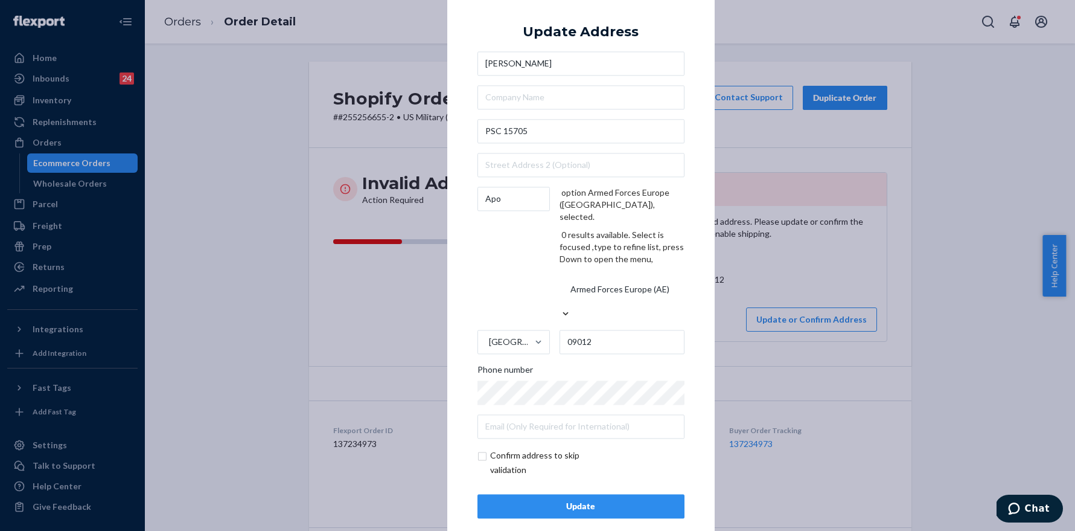
click at [533, 448] on input "checkbox" at bounding box center [547, 462] width 140 height 29
checkbox input "true"
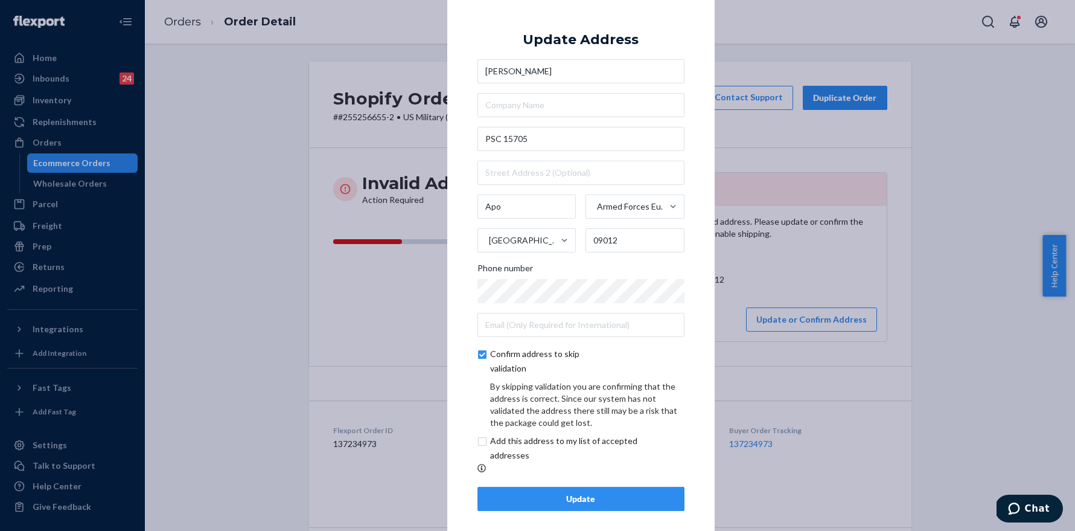
click at [588, 496] on div "Update" at bounding box center [581, 499] width 187 height 12
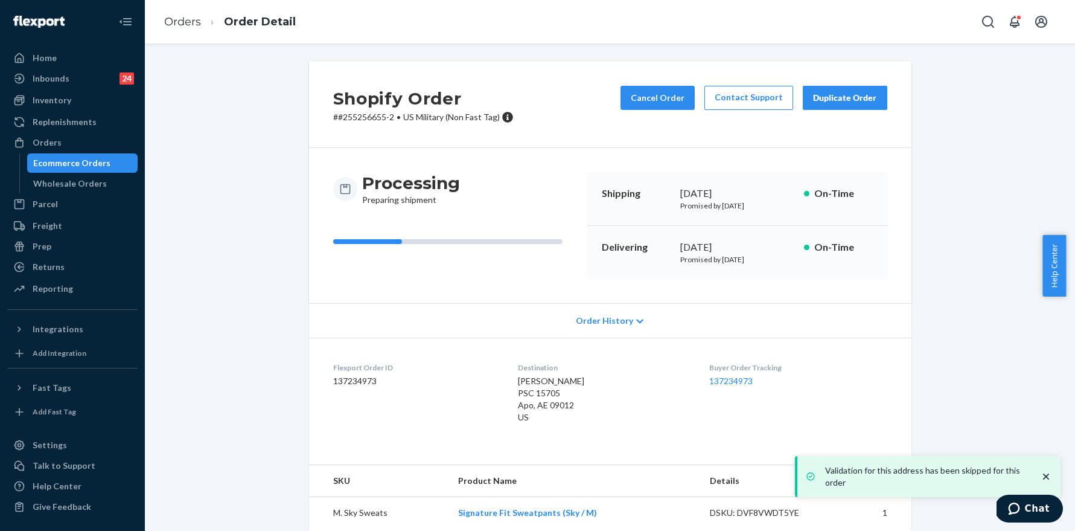
scroll to position [43, 0]
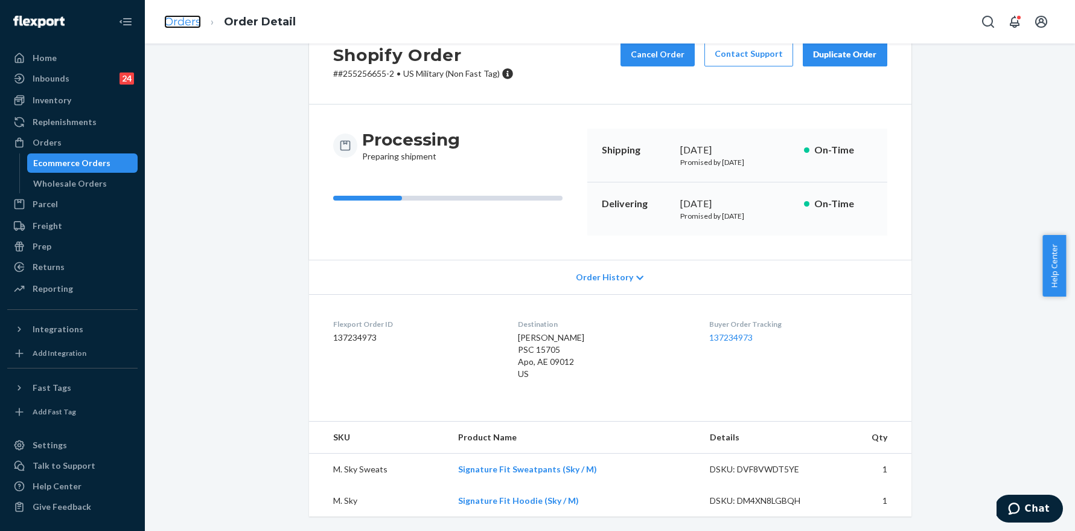
click at [183, 21] on link "Orders" at bounding box center [182, 21] width 37 height 13
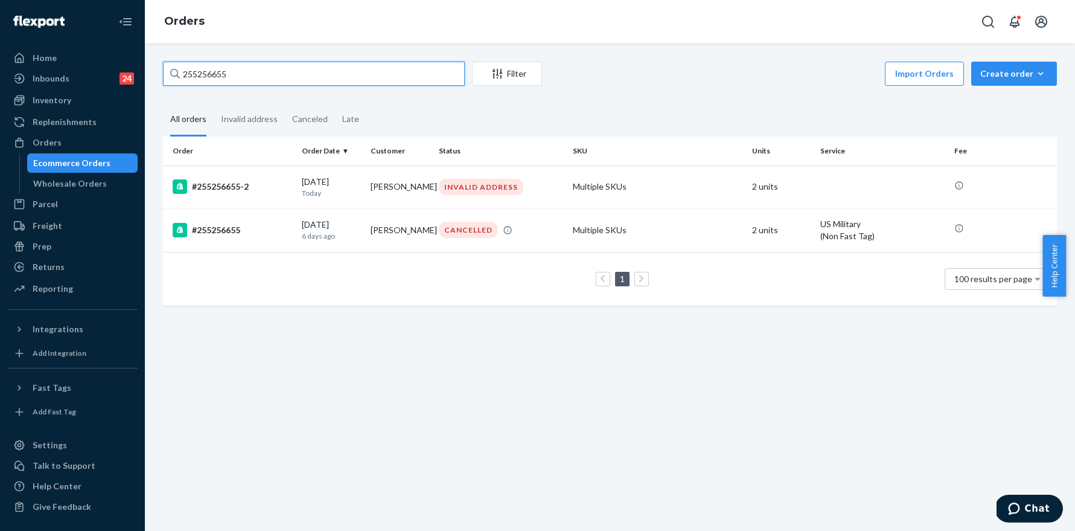
click at [298, 69] on input "255256655" at bounding box center [314, 74] width 302 height 24
paste input "6"
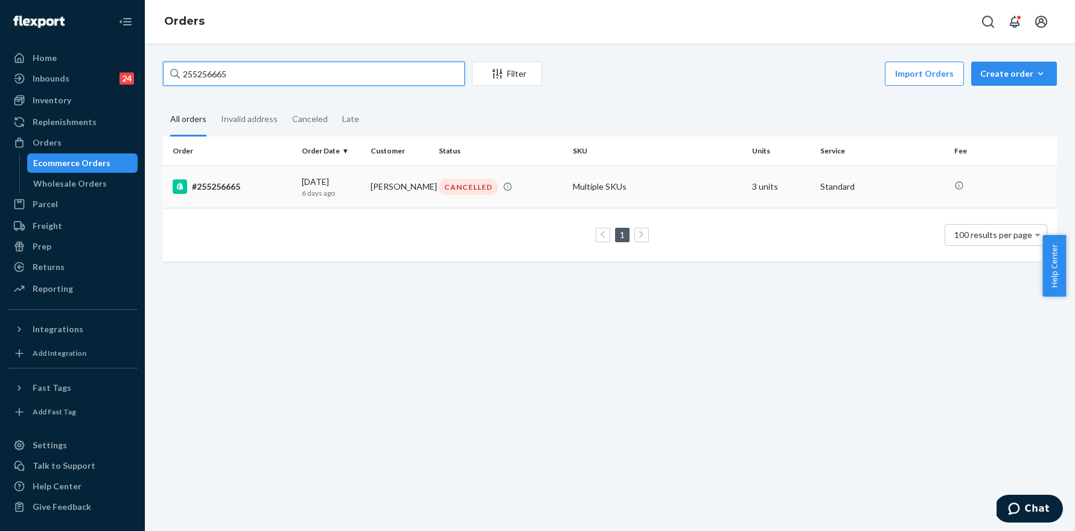
type input "255256665"
click at [232, 184] on div "#255256665" at bounding box center [233, 186] width 120 height 14
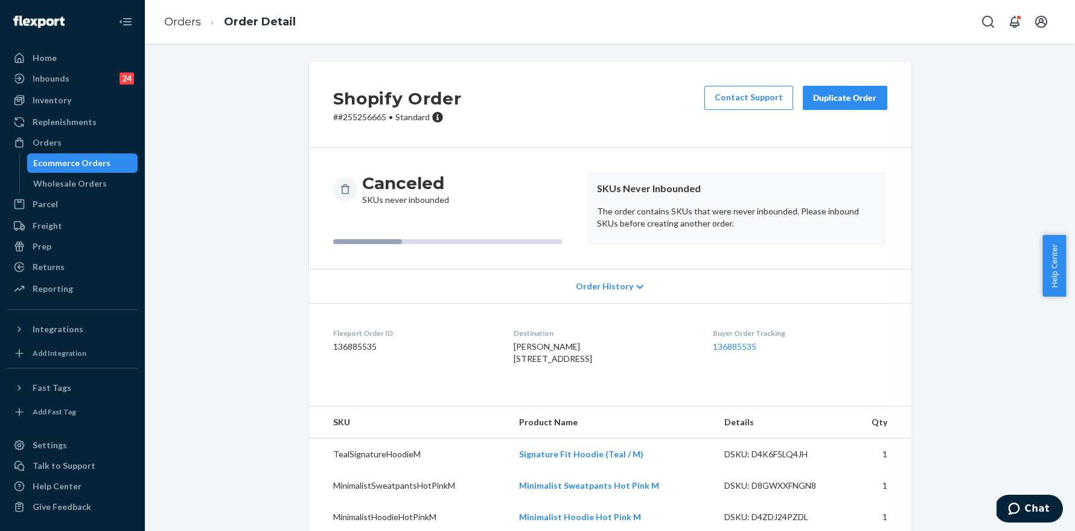
scroll to position [40, 0]
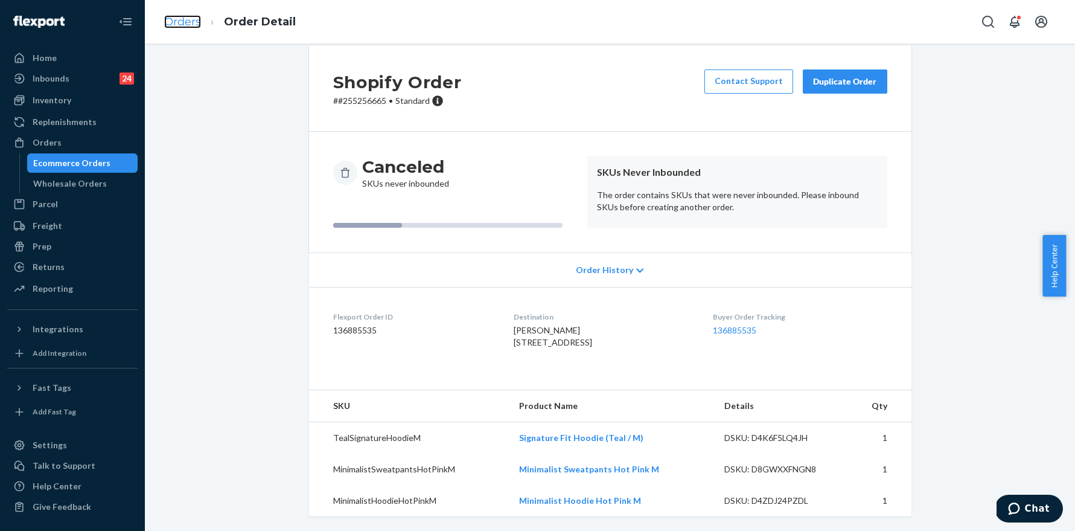
click at [182, 21] on link "Orders" at bounding box center [182, 21] width 37 height 13
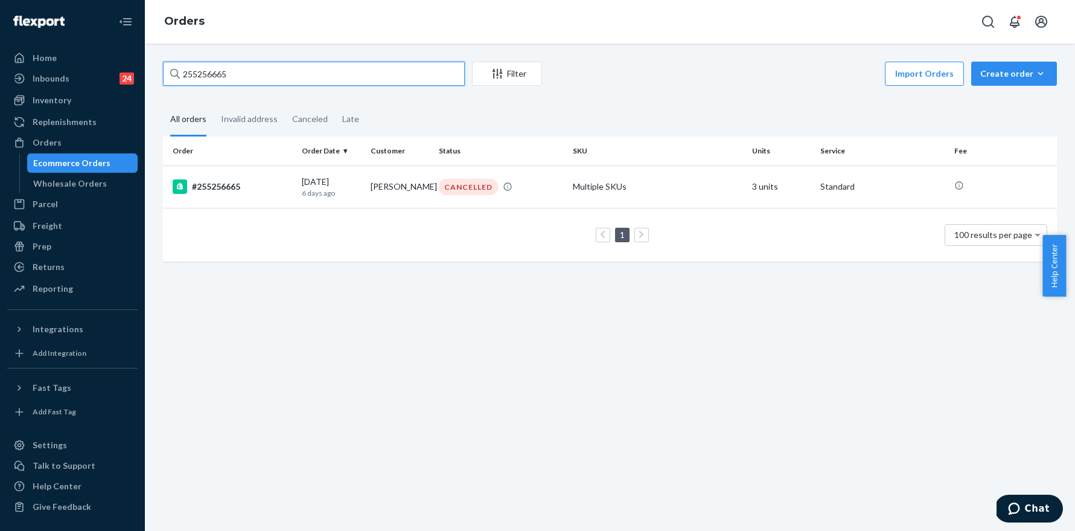
click at [294, 75] on input "255256665" at bounding box center [314, 74] width 302 height 24
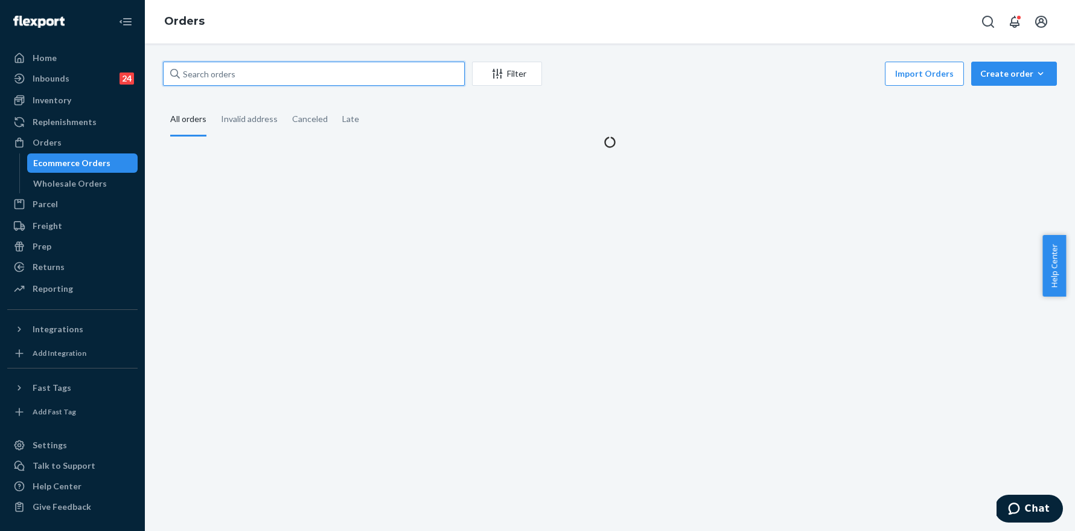
paste input "255256665"
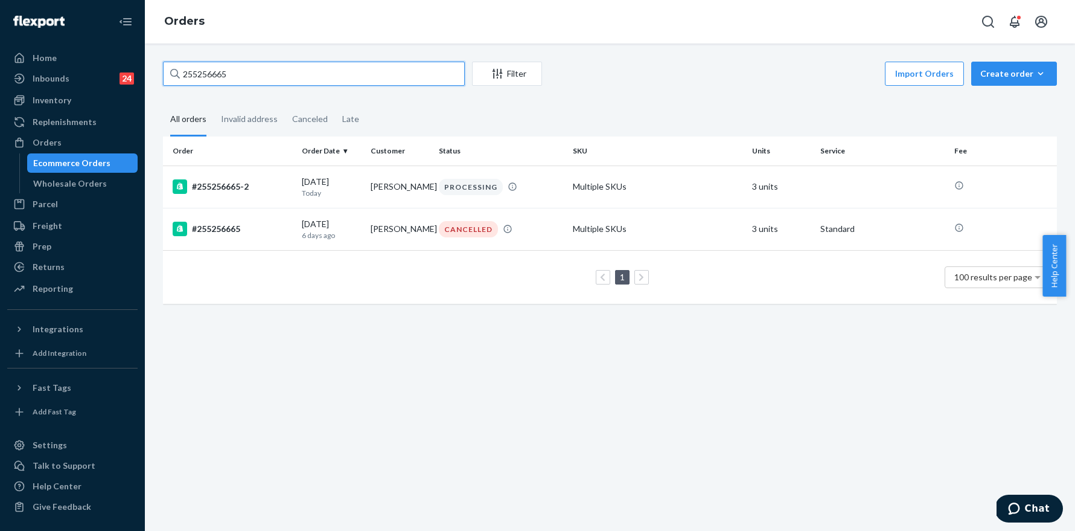
click at [251, 69] on input "255256665" at bounding box center [314, 74] width 302 height 24
paste input "4381"
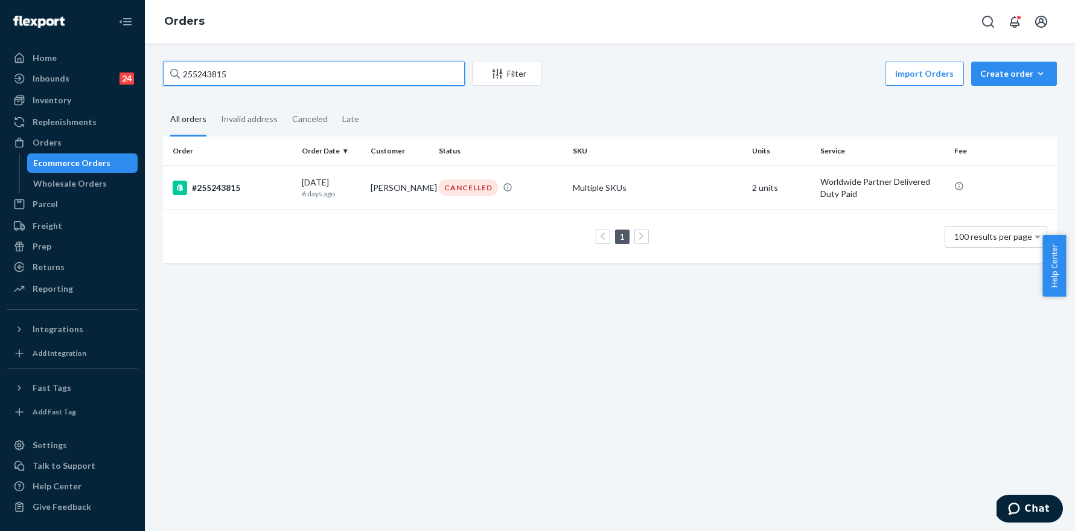
type input "255243815"
click at [260, 89] on div "255243815 Filter Import Orders Create order Ecommerce order Removal order All o…" at bounding box center [610, 169] width 912 height 214
click at [261, 80] on input "255243815" at bounding box center [314, 74] width 302 height 24
click at [261, 79] on input "255243815" at bounding box center [314, 74] width 302 height 24
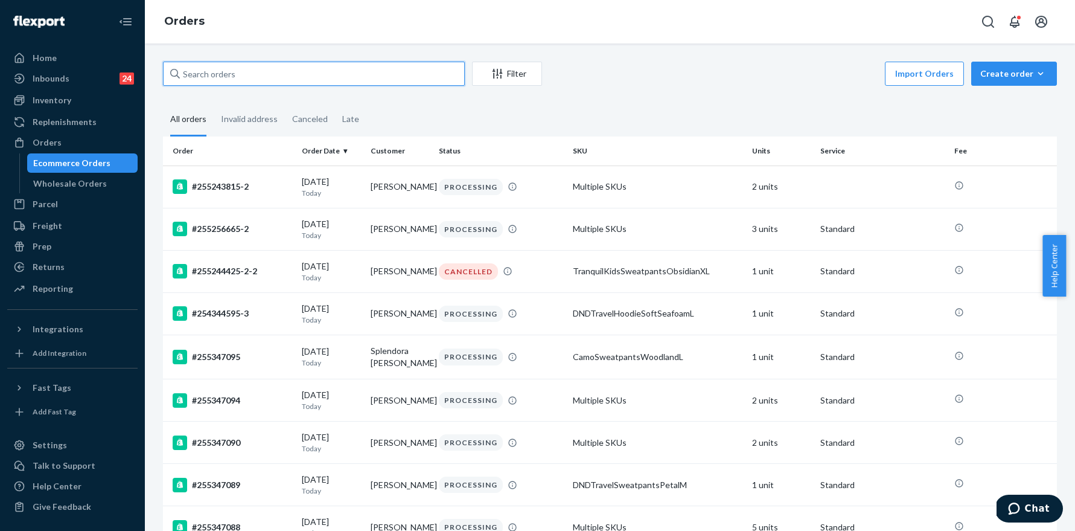
click at [200, 62] on input "text" at bounding box center [314, 74] width 302 height 24
click at [210, 68] on input "text" at bounding box center [314, 74] width 302 height 24
paste input "255243815"
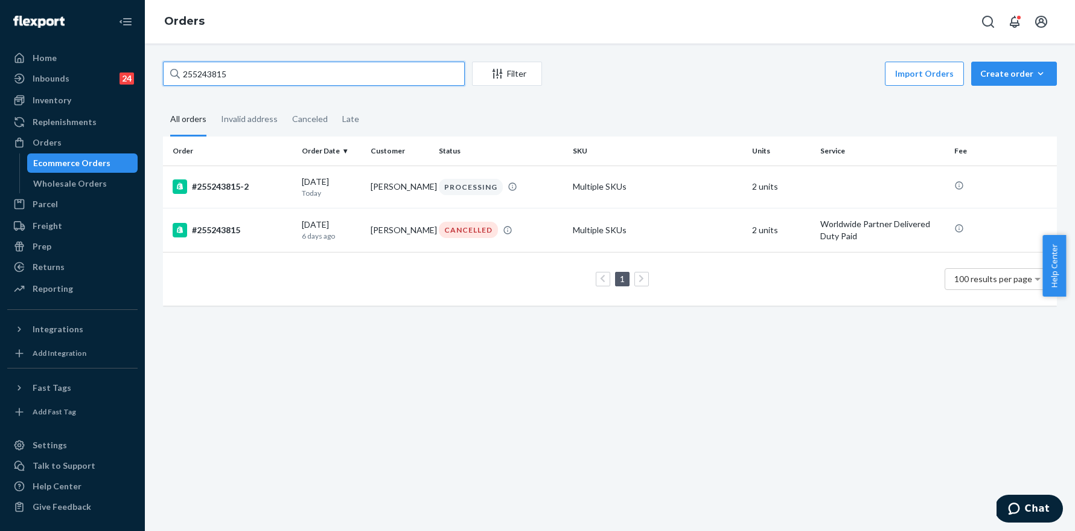
click at [242, 77] on input "255243815" at bounding box center [314, 74] width 302 height 24
paste input "51594"
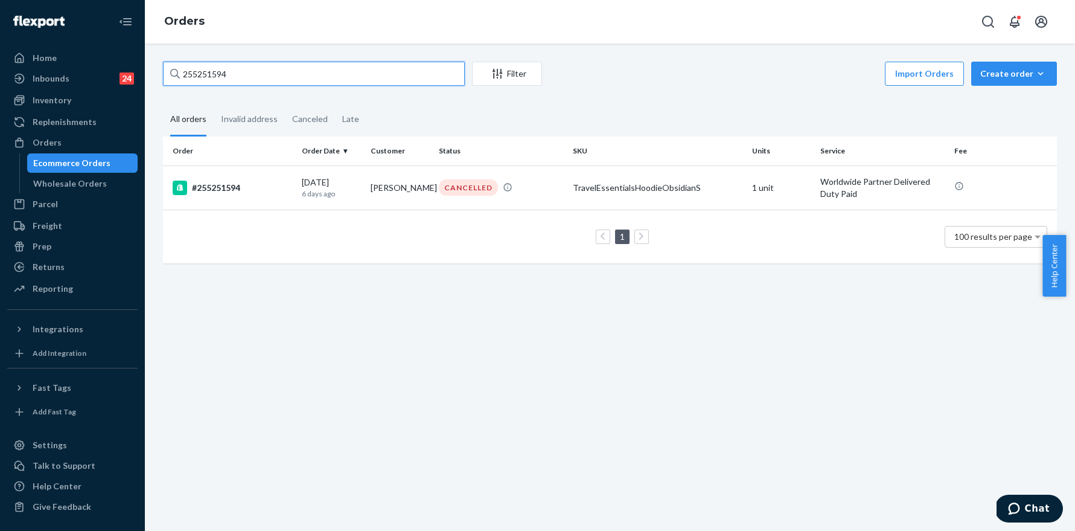
type input "255251594"
click at [285, 75] on input "255251594" at bounding box center [314, 74] width 302 height 24
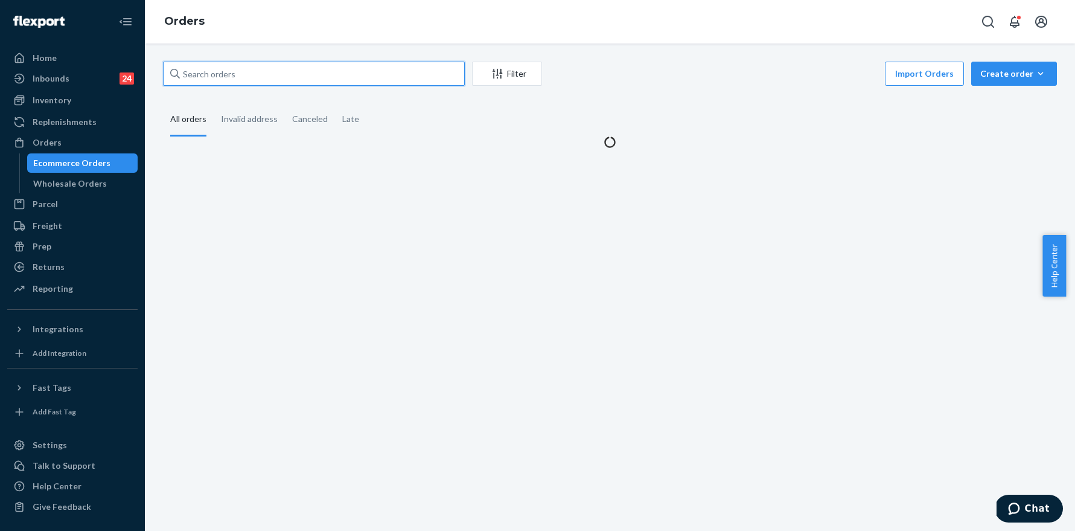
paste input "255251594"
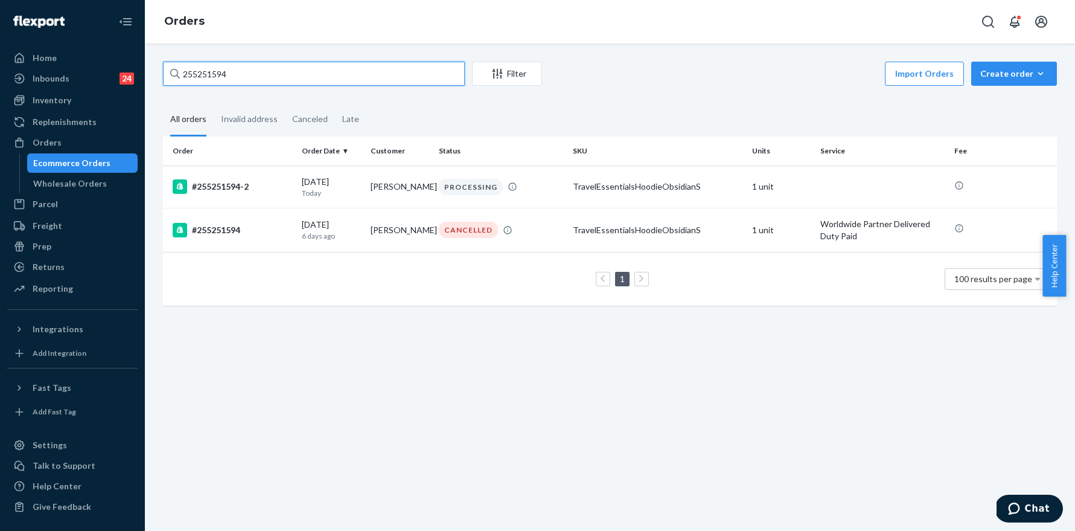
click at [249, 65] on input "255251594" at bounding box center [314, 74] width 302 height 24
paste input "2163"
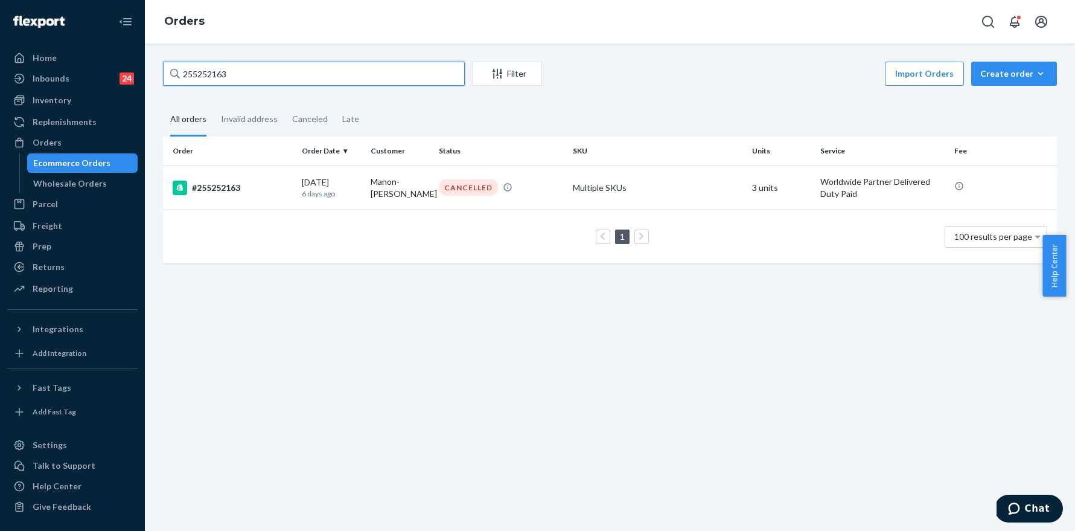
type input "255252163"
click at [248, 69] on input "255252163" at bounding box center [314, 74] width 302 height 24
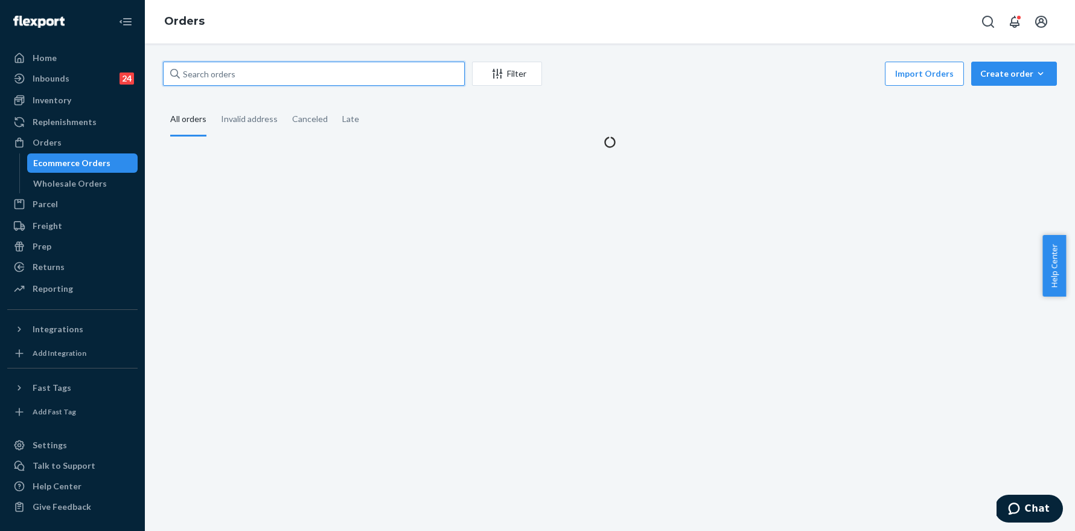
paste input "255252163"
type input "255252163"
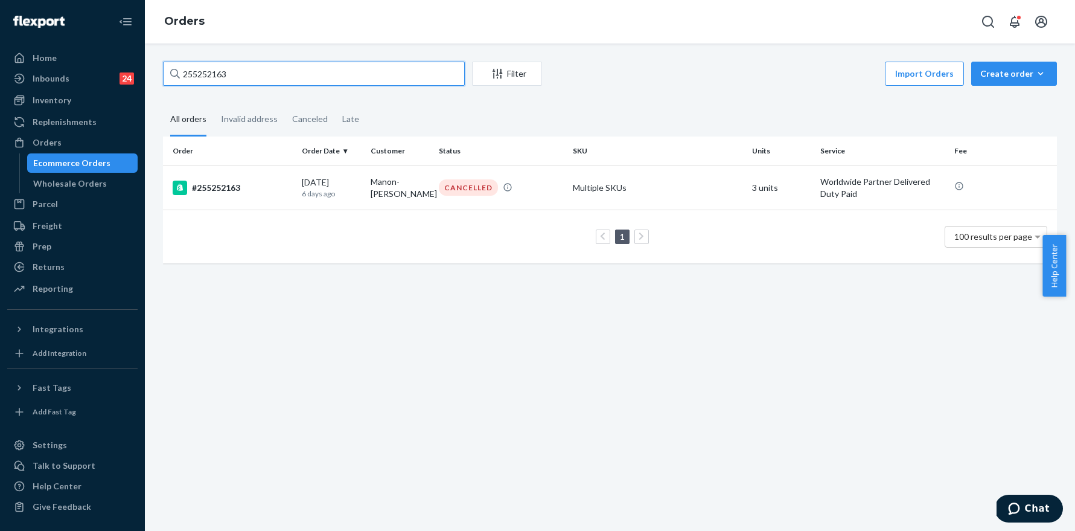
click at [292, 85] on input "255252163" at bounding box center [314, 74] width 302 height 24
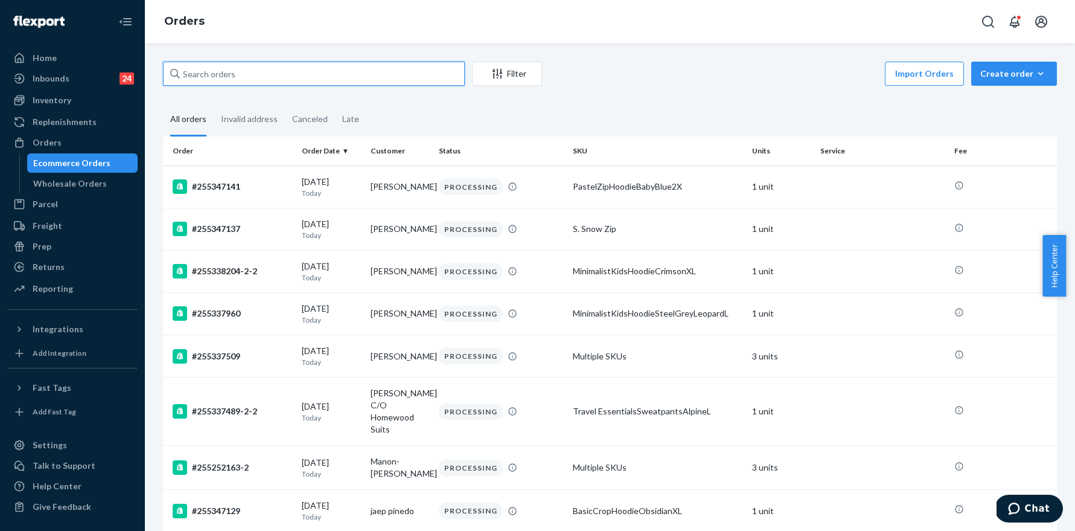
paste input "255252163"
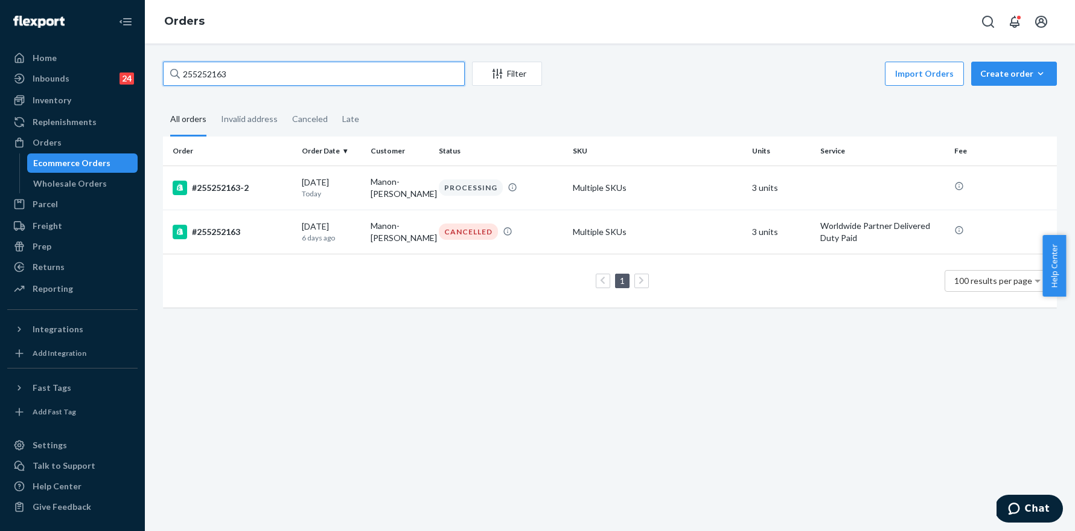
click at [279, 64] on input "255252163" at bounding box center [314, 74] width 302 height 24
paste input "219595"
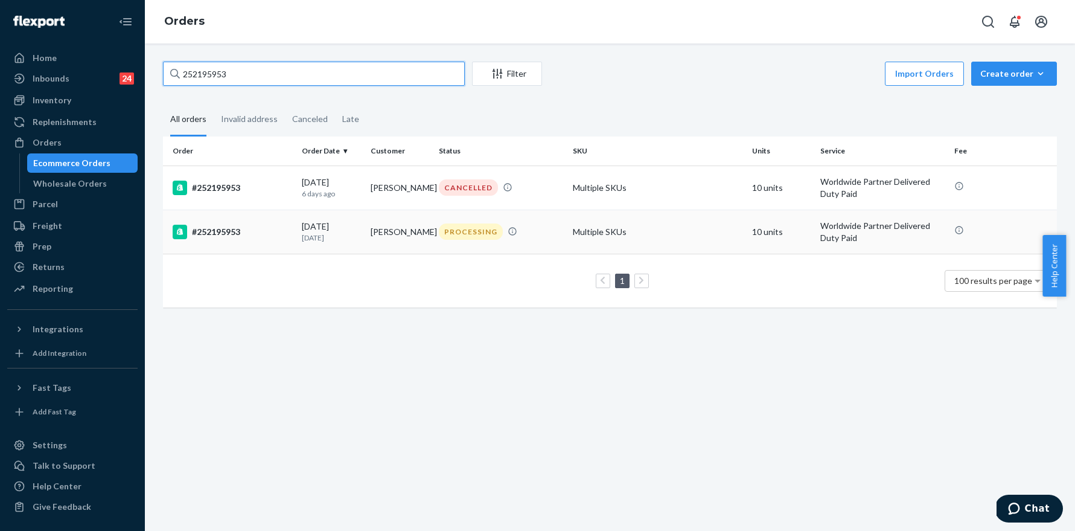
type input "252195953"
click at [237, 233] on div "#252195953" at bounding box center [233, 232] width 120 height 14
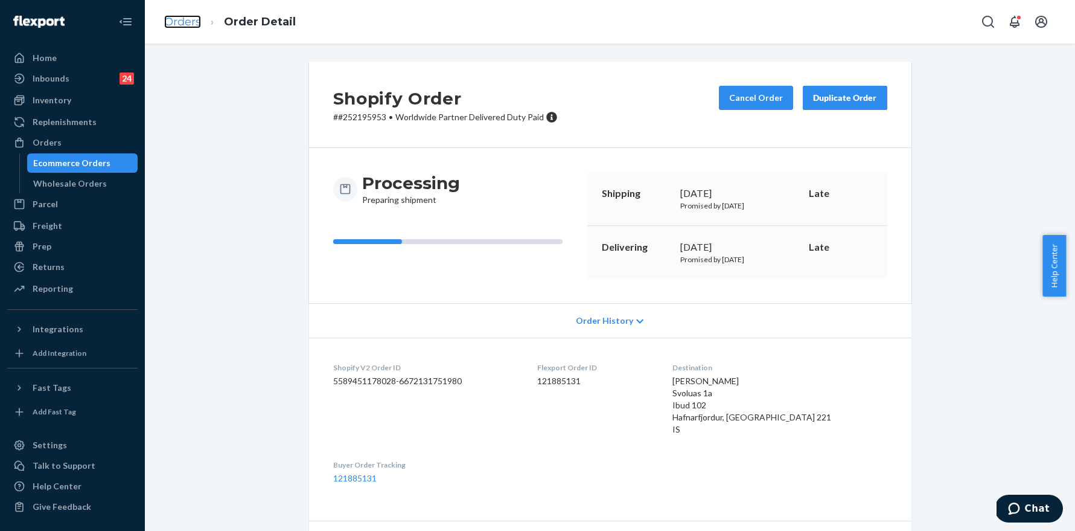
click at [187, 15] on link "Orders" at bounding box center [182, 21] width 37 height 13
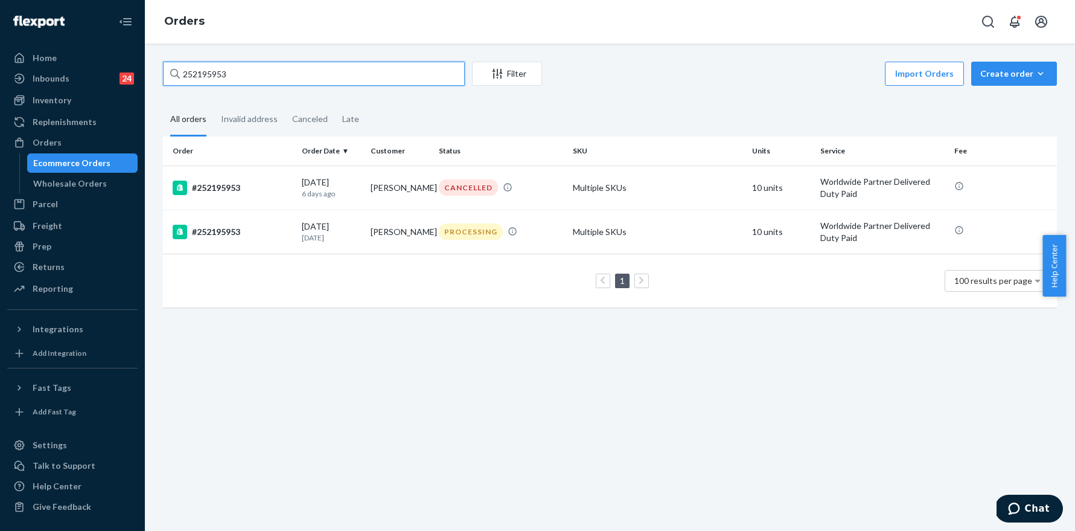
click at [276, 72] on input "252195953" at bounding box center [314, 74] width 302 height 24
paste input "5244425"
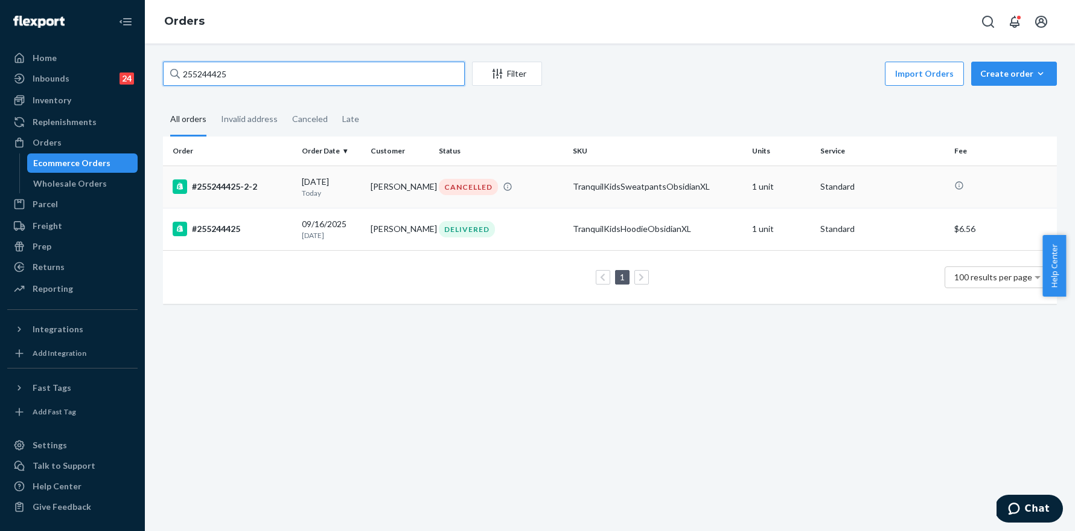
type input "255244425"
click at [222, 187] on div "#255244425-2-2" at bounding box center [233, 186] width 120 height 14
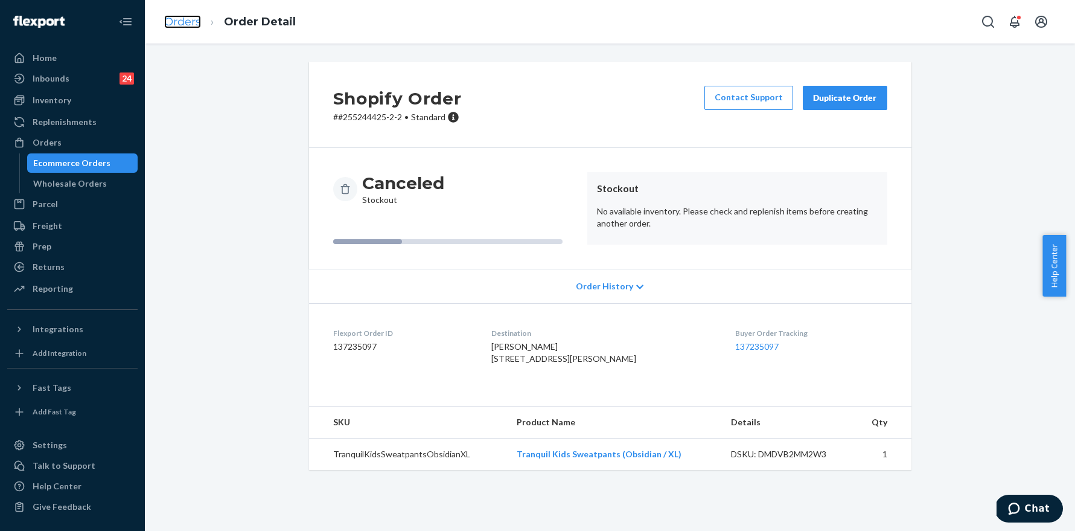
click at [183, 26] on link "Orders" at bounding box center [182, 21] width 37 height 13
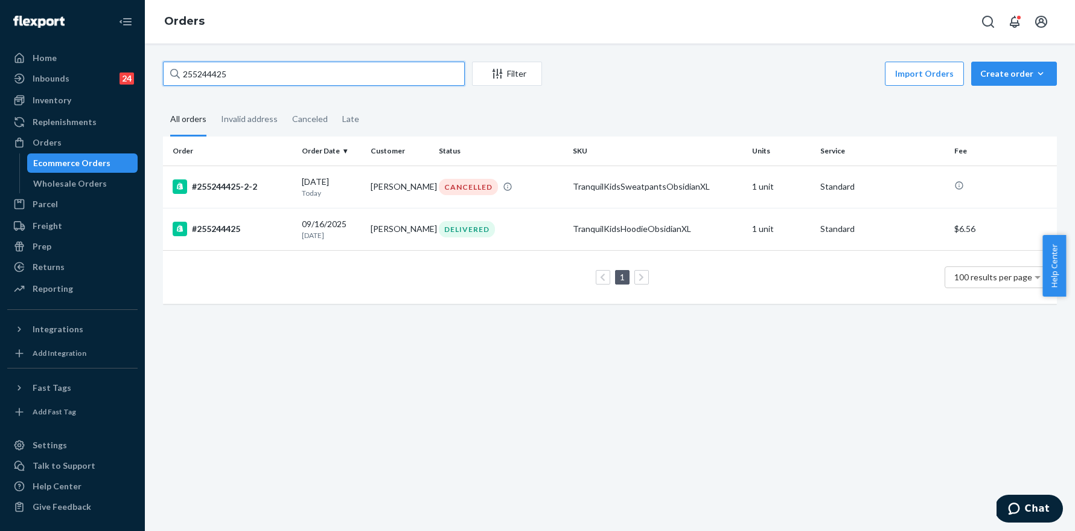
click at [244, 85] on input "255244425" at bounding box center [314, 74] width 302 height 24
click at [246, 81] on input "255244425" at bounding box center [314, 74] width 302 height 24
paste input "255334686"
click at [271, 66] on input "255244425 255334686" at bounding box center [314, 74] width 302 height 24
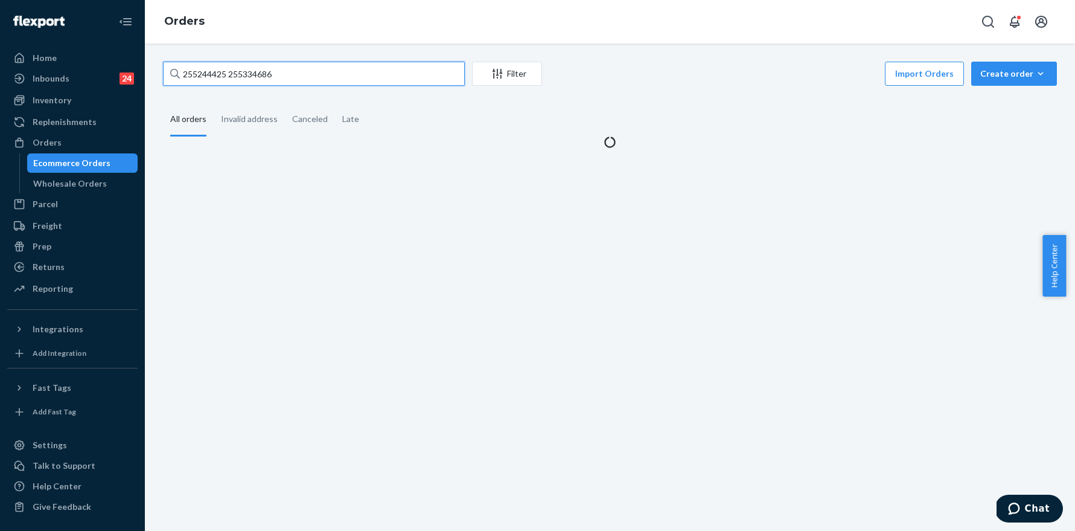
click at [271, 66] on input "255244425 255334686" at bounding box center [314, 74] width 302 height 24
paste input "text"
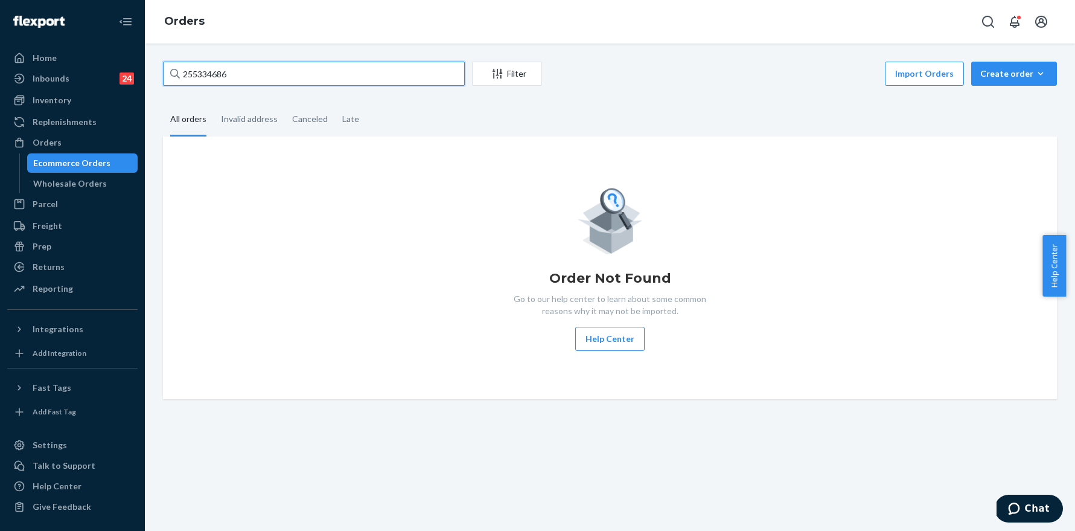
type input "255334686"
click at [247, 86] on div "255334686 Filter Import Orders Create order Ecommerce order Removal order" at bounding box center [610, 75] width 894 height 27
click at [247, 74] on input "255334686" at bounding box center [314, 74] width 302 height 24
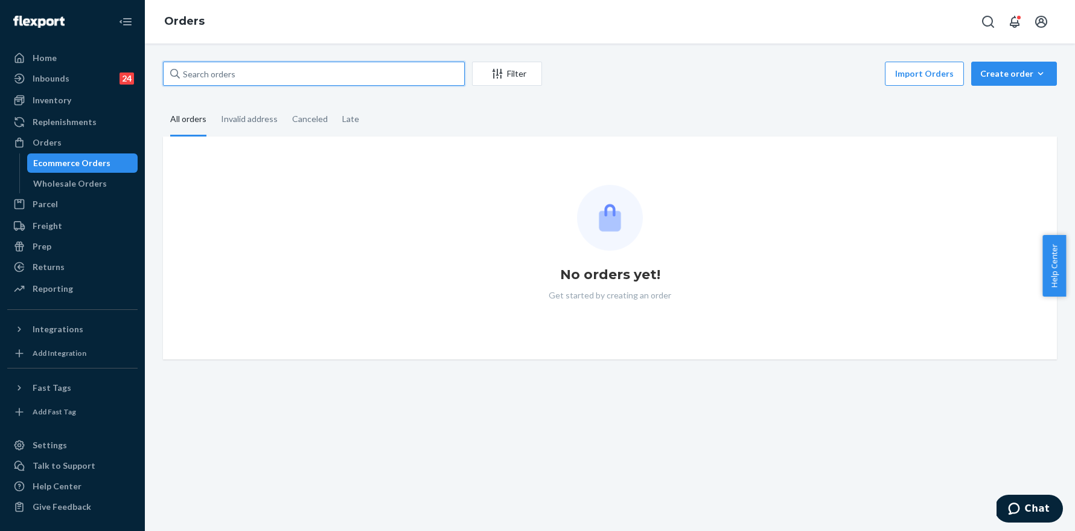
paste input "[URL][DOMAIN_NAME]"
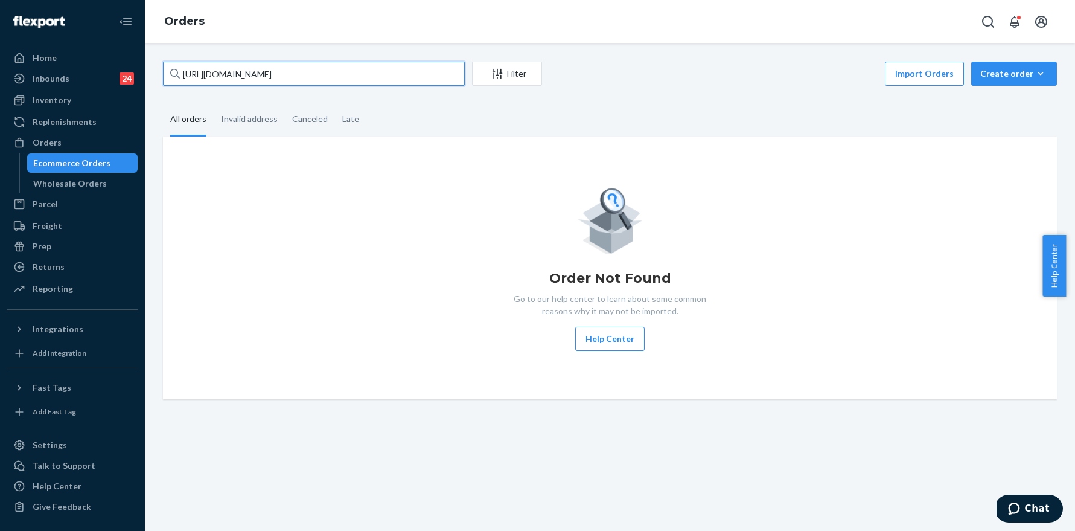
click at [293, 78] on input "[URL][DOMAIN_NAME]" at bounding box center [314, 74] width 302 height 24
paste input "25533468"
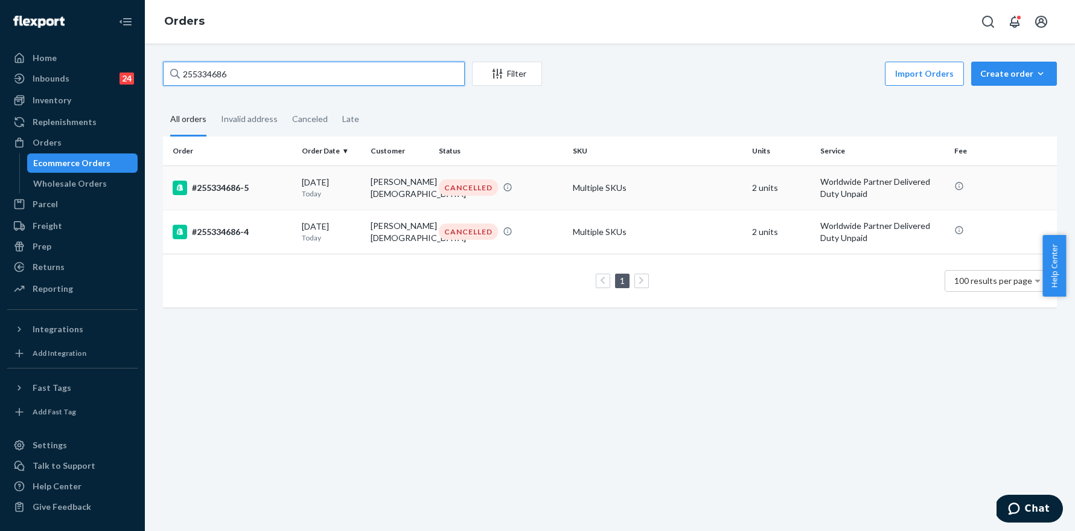
type input "255334686"
click at [230, 190] on div "#255334686-5" at bounding box center [233, 187] width 120 height 14
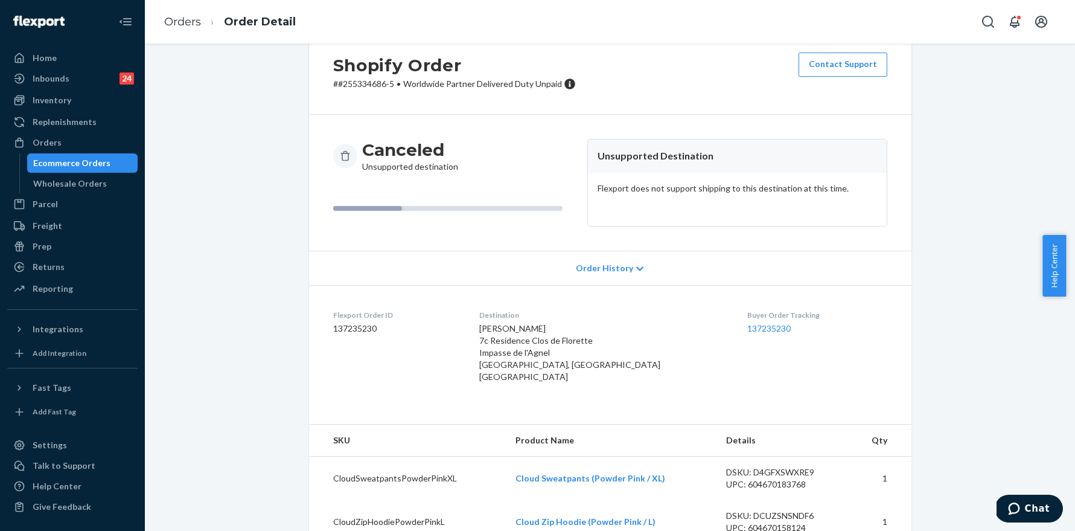
scroll to position [60, 0]
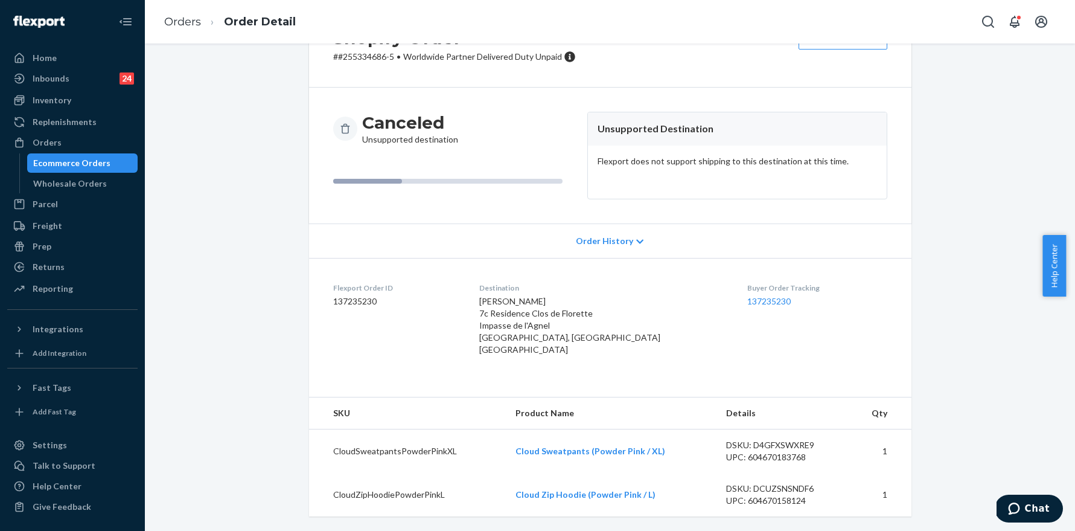
click at [183, 7] on ol "Orders Order Detail" at bounding box center [230, 22] width 151 height 36
click at [180, 16] on link "Orders" at bounding box center [182, 21] width 37 height 13
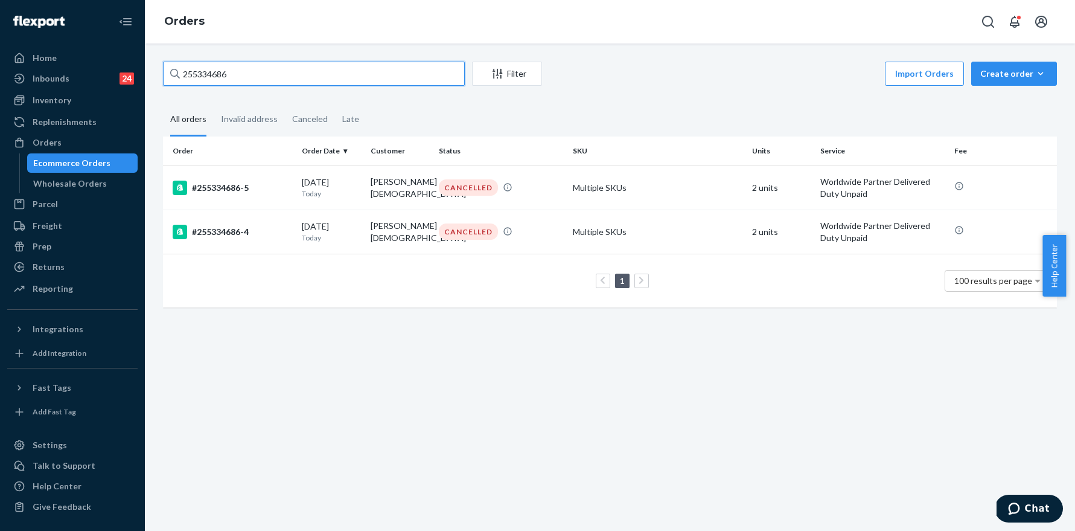
click at [282, 67] on input "255334686" at bounding box center [314, 74] width 302 height 24
paste input "7833"
click at [252, 68] on input "255337833" at bounding box center [314, 74] width 302 height 24
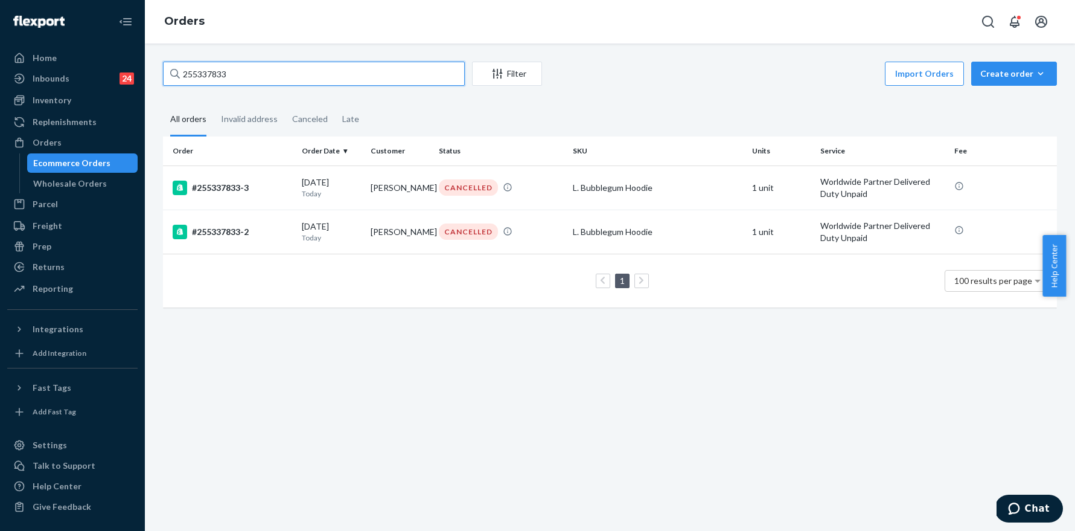
paste input "4850194"
type input "254850194"
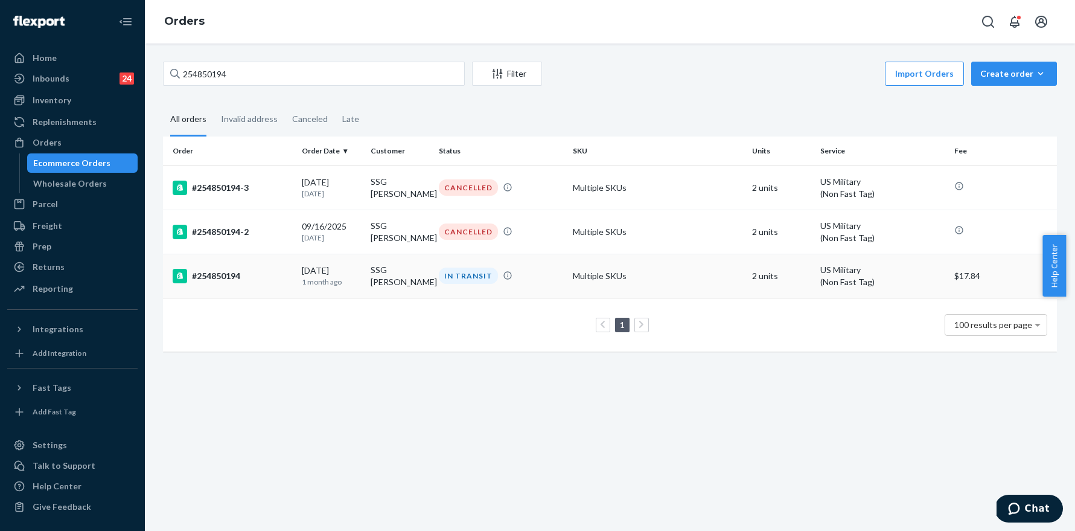
click at [225, 275] on div "#254850194" at bounding box center [233, 276] width 120 height 14
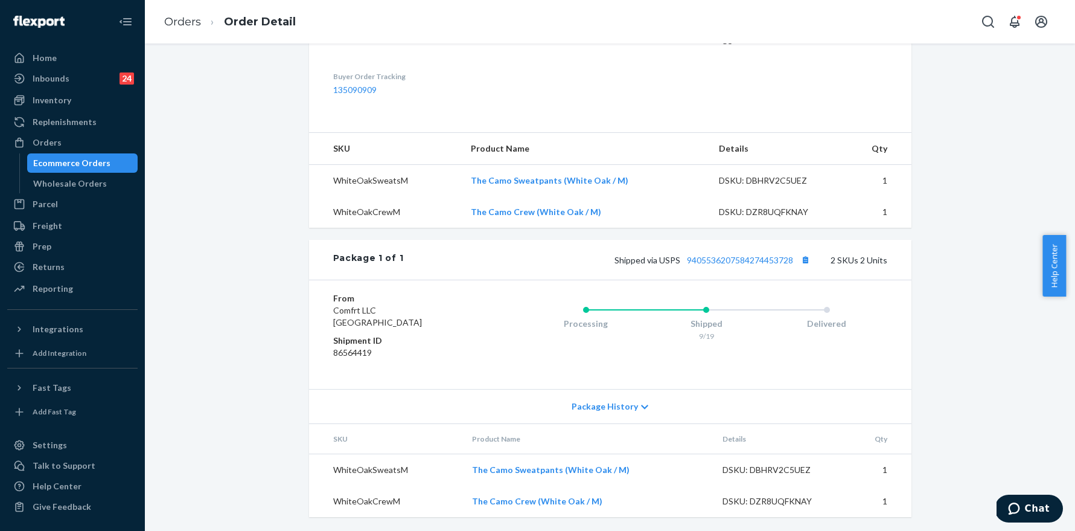
scroll to position [377, 0]
click at [803, 260] on button "Copy tracking number" at bounding box center [806, 259] width 16 height 16
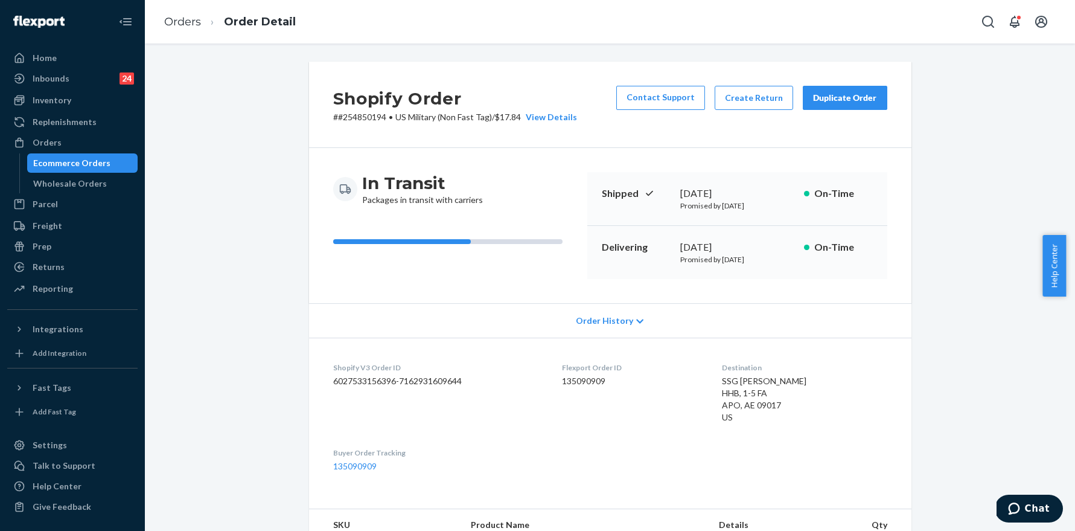
scroll to position [25, 0]
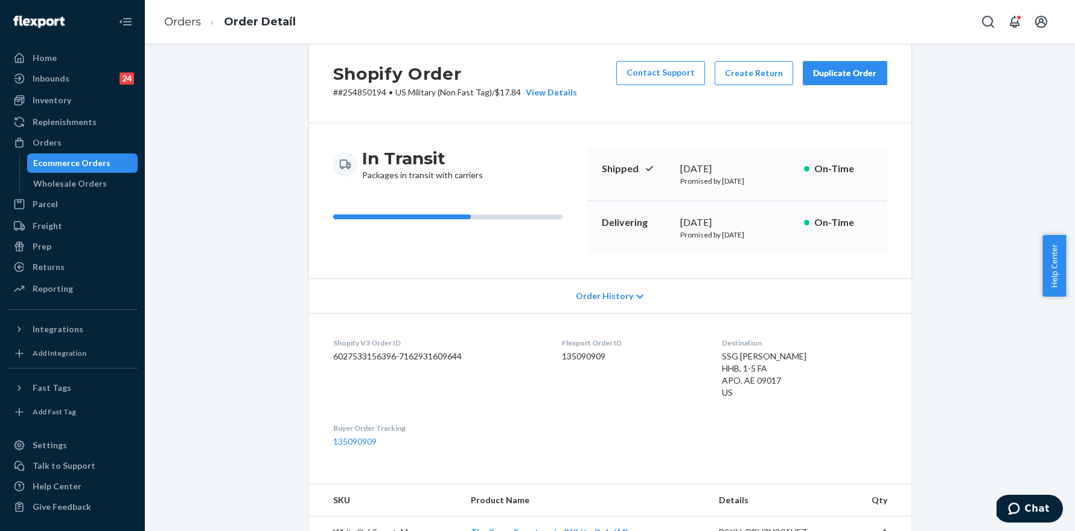
click at [621, 302] on div "Order History" at bounding box center [610, 295] width 602 height 34
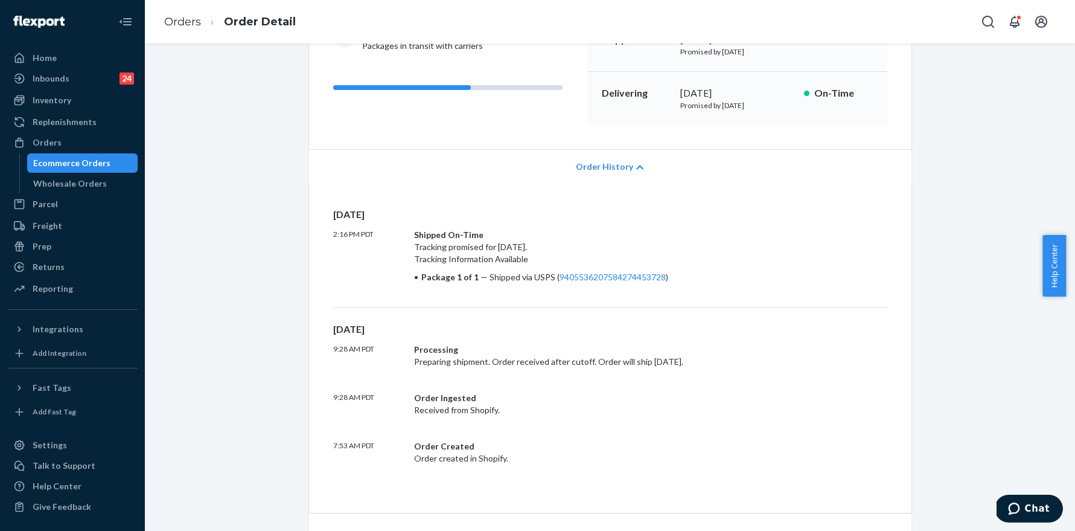
scroll to position [152, 0]
click at [190, 20] on link "Orders" at bounding box center [182, 21] width 37 height 13
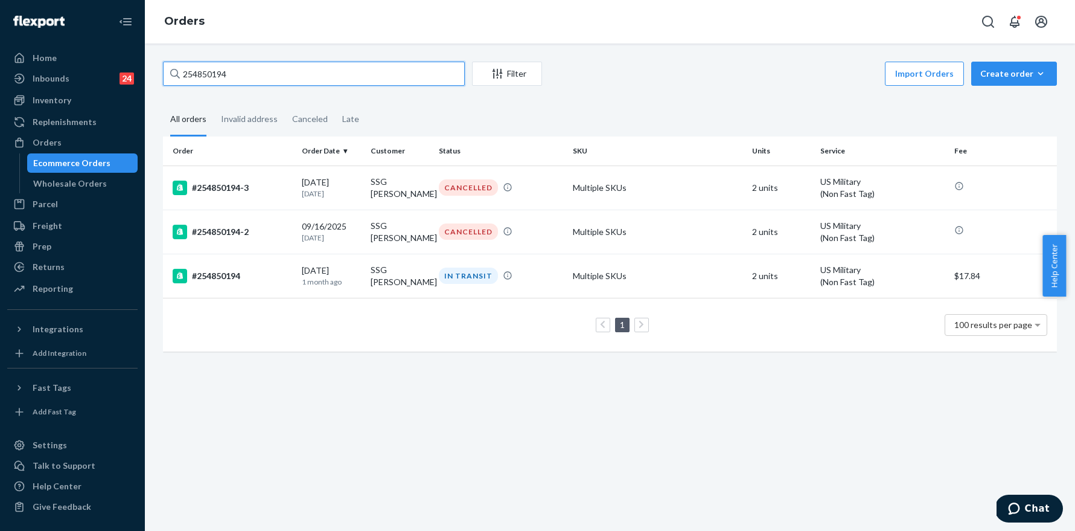
click at [276, 74] on input "254850194" at bounding box center [314, 74] width 302 height 24
paste input "5179312"
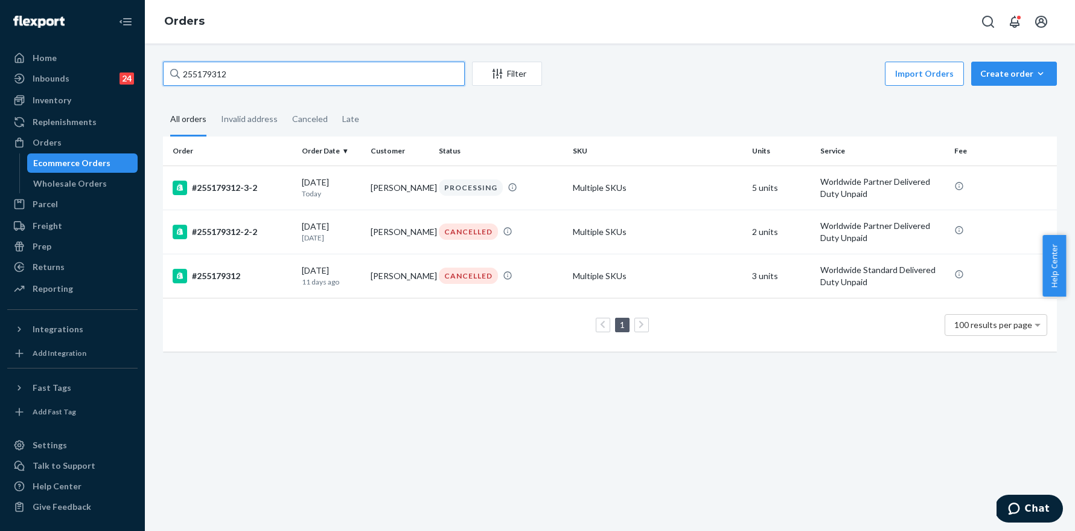
click at [230, 80] on input "255179312" at bounding box center [314, 74] width 302 height 24
paste input "11938"
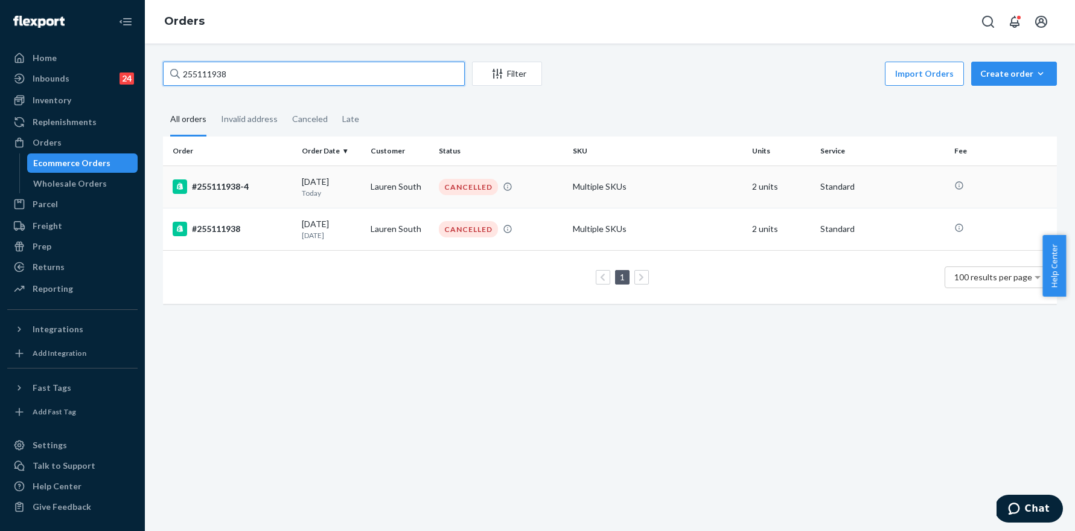
type input "255111938"
click at [235, 187] on div "#255111938-4" at bounding box center [233, 186] width 120 height 14
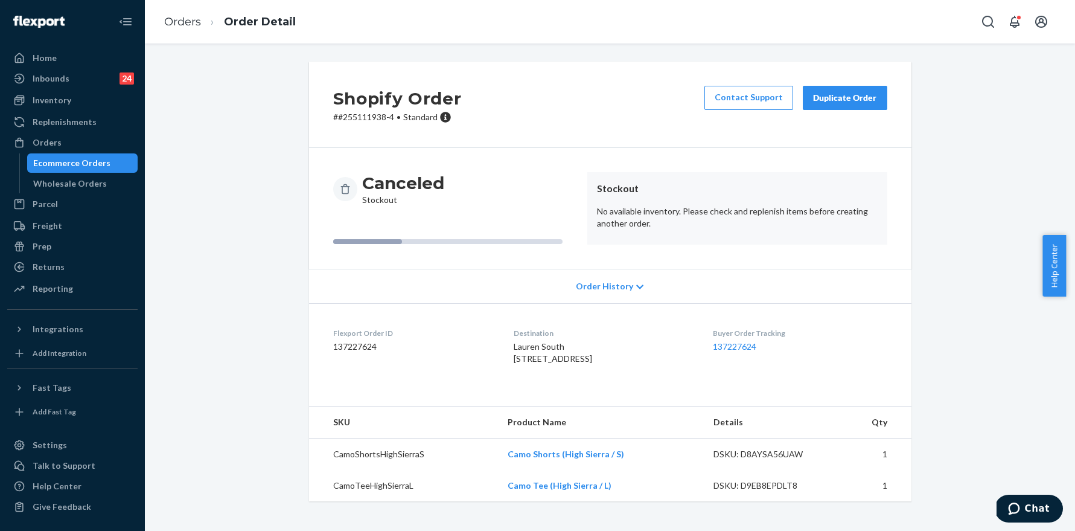
scroll to position [9, 0]
click at [181, 26] on link "Orders" at bounding box center [182, 21] width 37 height 13
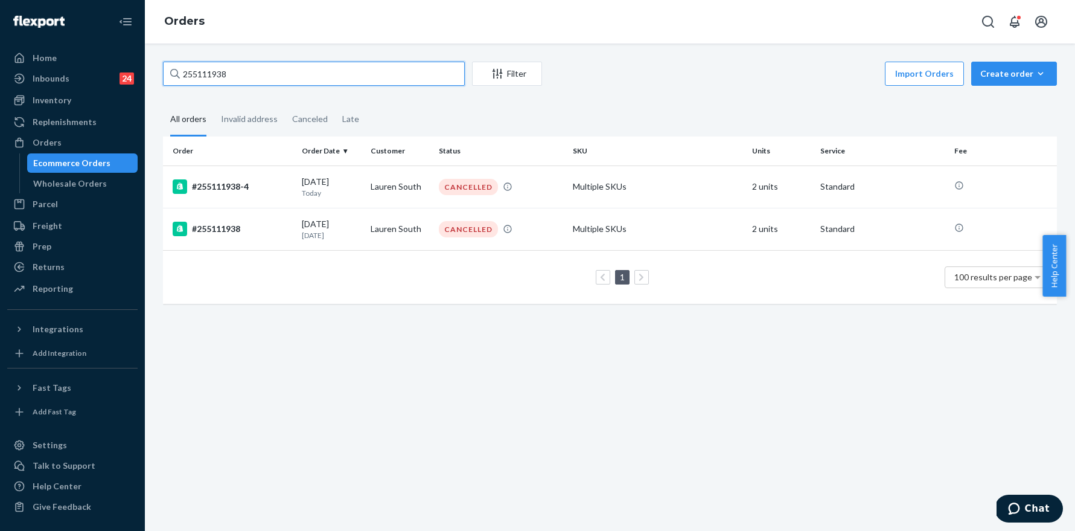
click at [243, 63] on input "255111938" at bounding box center [314, 74] width 302 height 24
paste input "50581"
type input "255150581"
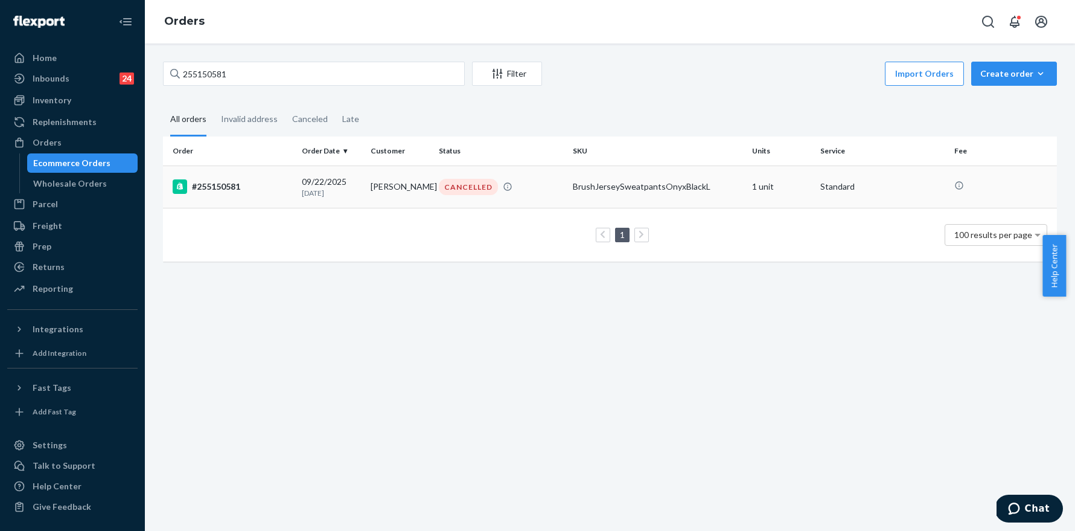
click at [226, 184] on div "#255150581" at bounding box center [233, 186] width 120 height 14
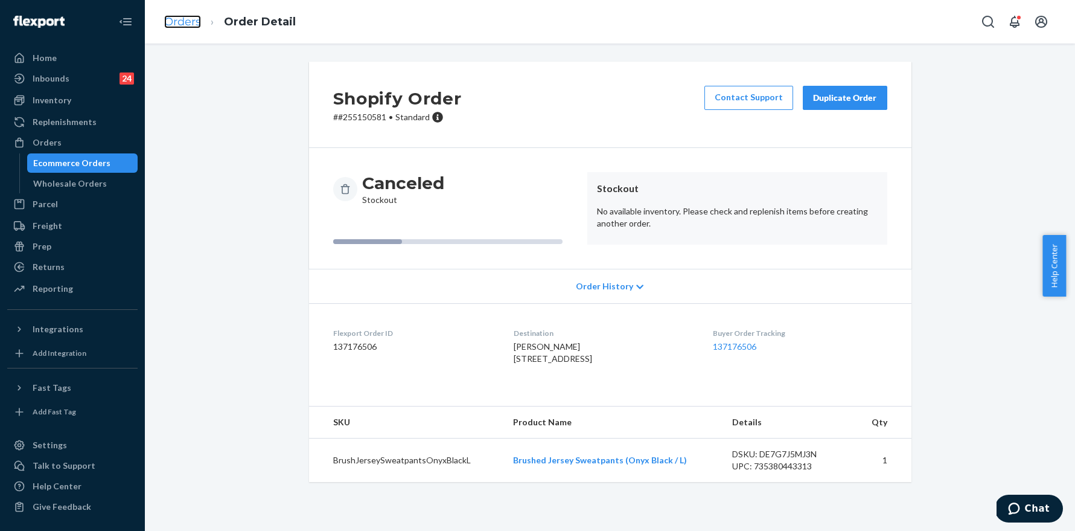
click at [188, 22] on link "Orders" at bounding box center [182, 21] width 37 height 13
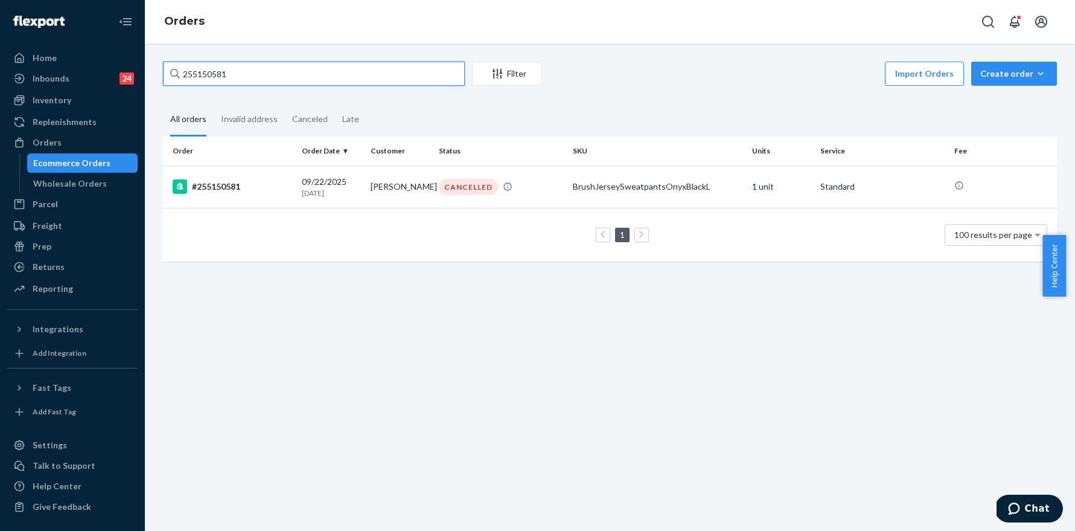
click at [232, 73] on input "255150581" at bounding box center [314, 74] width 302 height 24
paste input "98315"
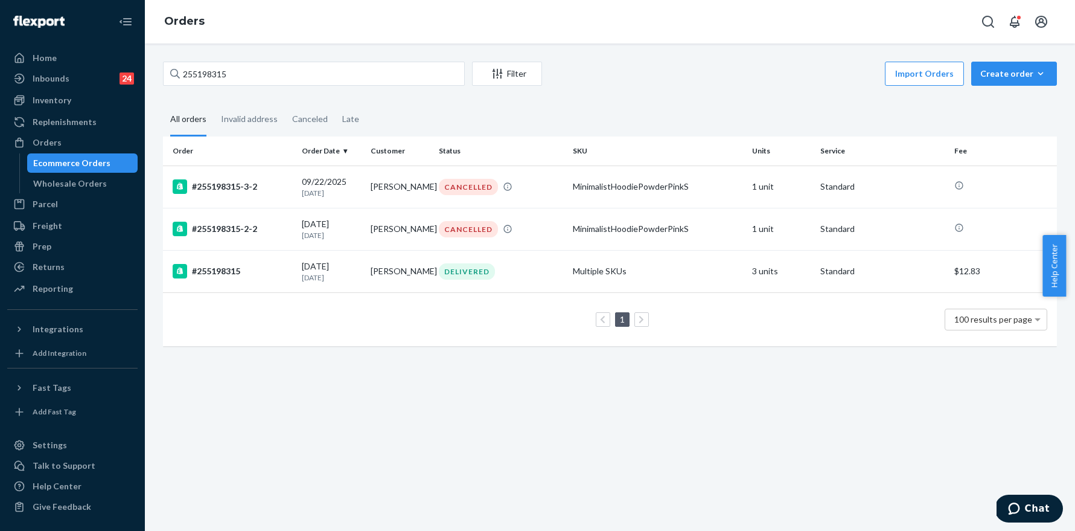
click at [694, 104] on fieldset "All orders Invalid address Canceled Late" at bounding box center [610, 119] width 894 height 33
click at [243, 82] on input "255198315" at bounding box center [314, 74] width 302 height 24
paste input "275178"
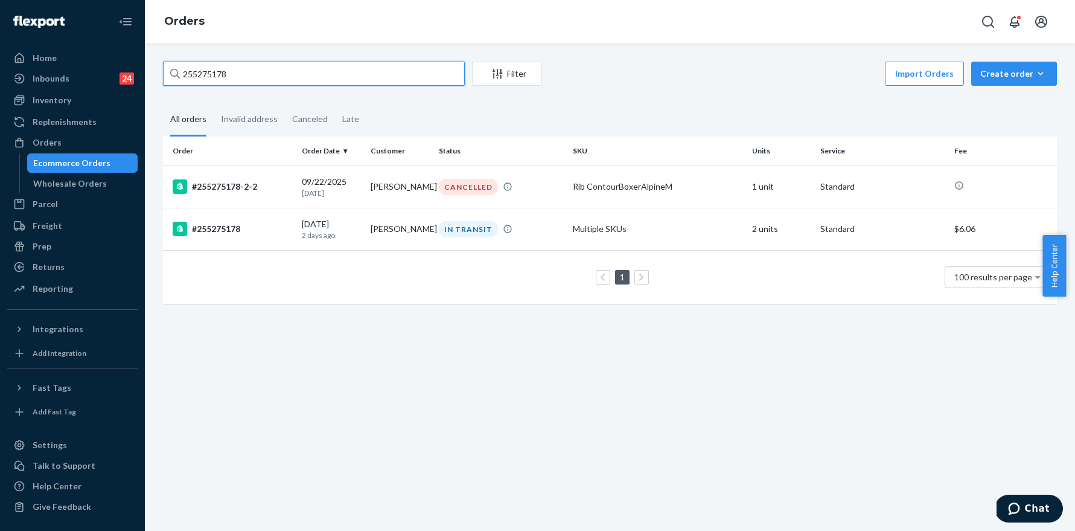
click at [278, 70] on input "255275178" at bounding box center [314, 74] width 302 height 24
paste input "58261"
type input "255258261"
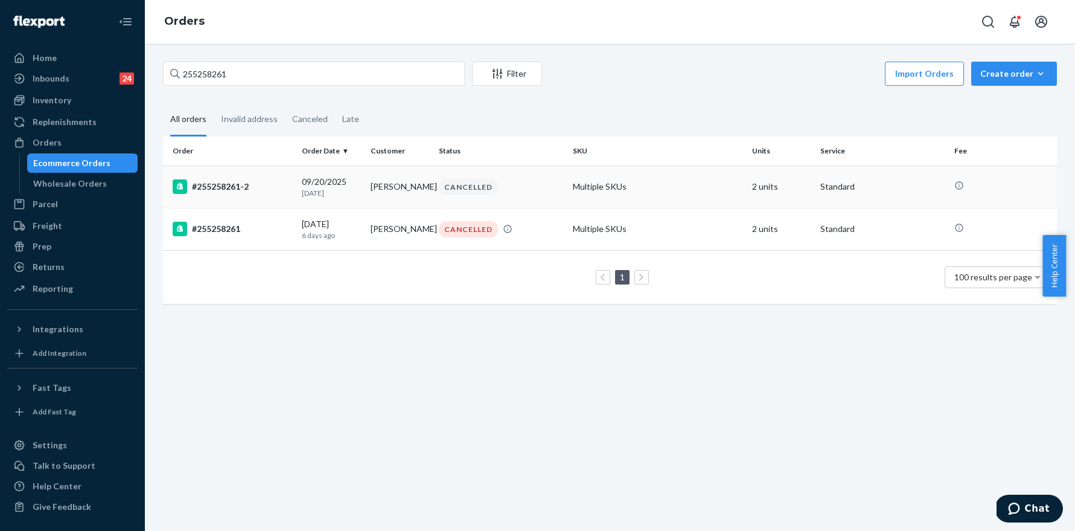
click at [231, 187] on div "#255258261-2" at bounding box center [233, 186] width 120 height 14
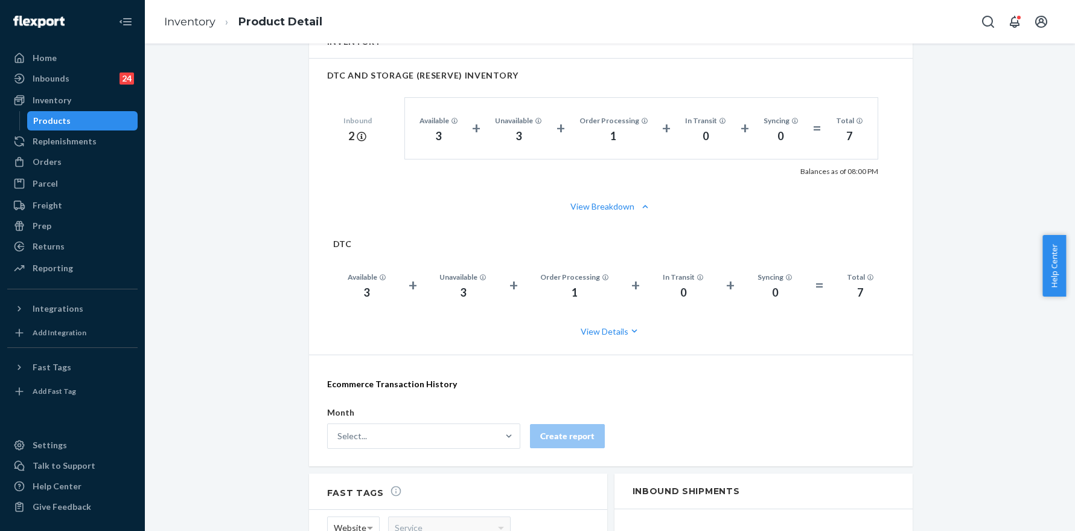
scroll to position [742, 0]
